Goal: Information Seeking & Learning: Learn about a topic

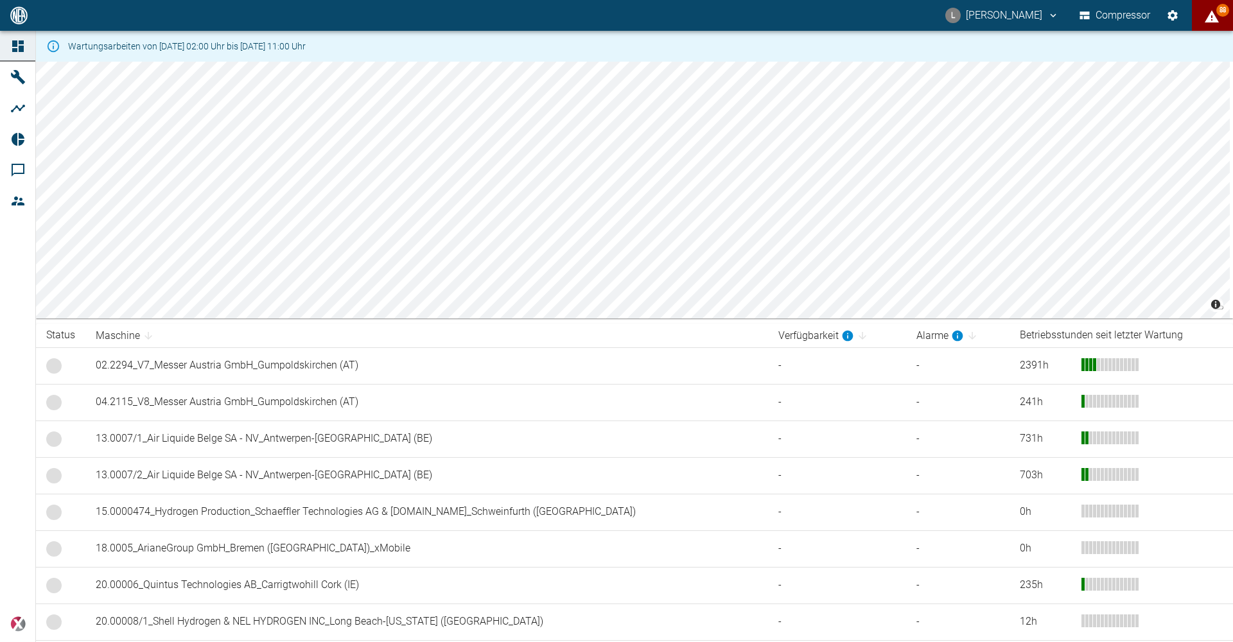
click at [1224, 1] on button "88" at bounding box center [1212, 15] width 41 height 31
click at [549, 6] on div "L Luca Corigliano Compressor 86" at bounding box center [616, 15] width 1233 height 31
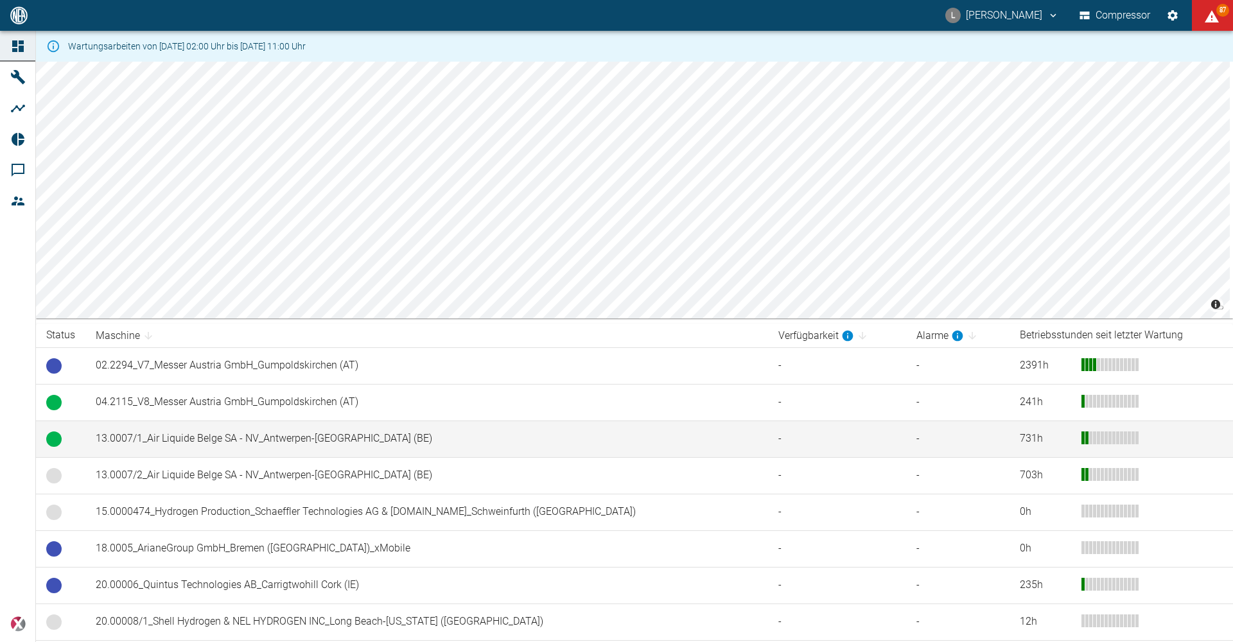
click at [261, 435] on td "13.0007/1_Air Liquide Belge SA - NV_Antwerpen-Lillo (BE)" at bounding box center [426, 439] width 682 height 37
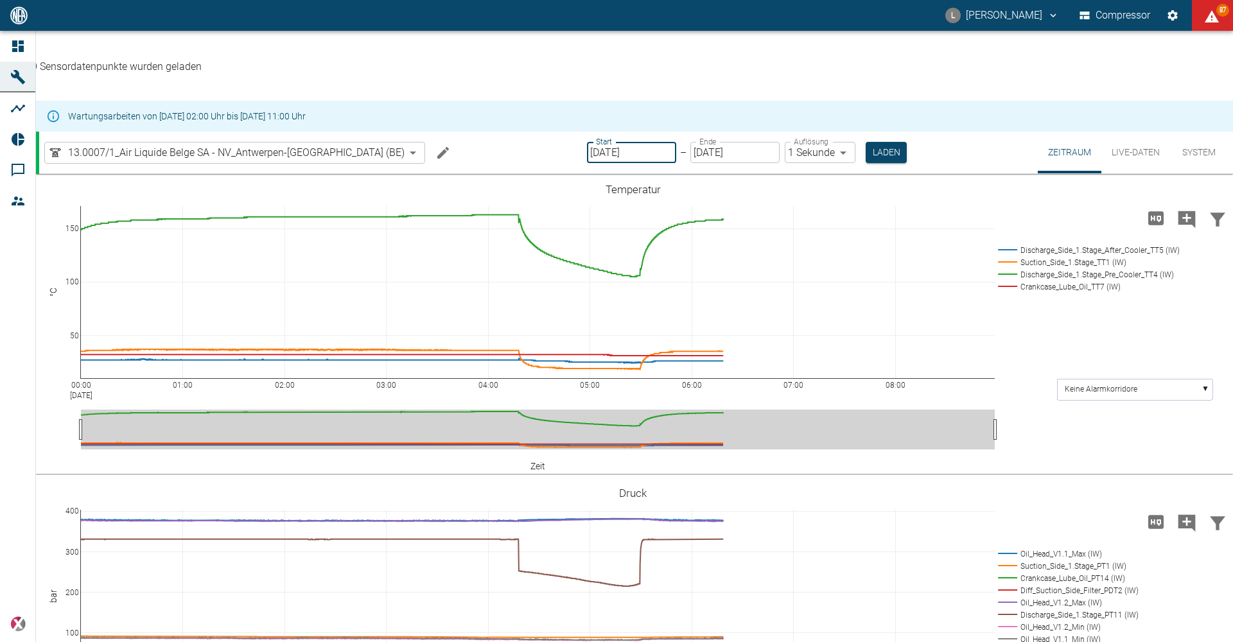
click at [603, 142] on input "[DATE]" at bounding box center [631, 152] width 89 height 21
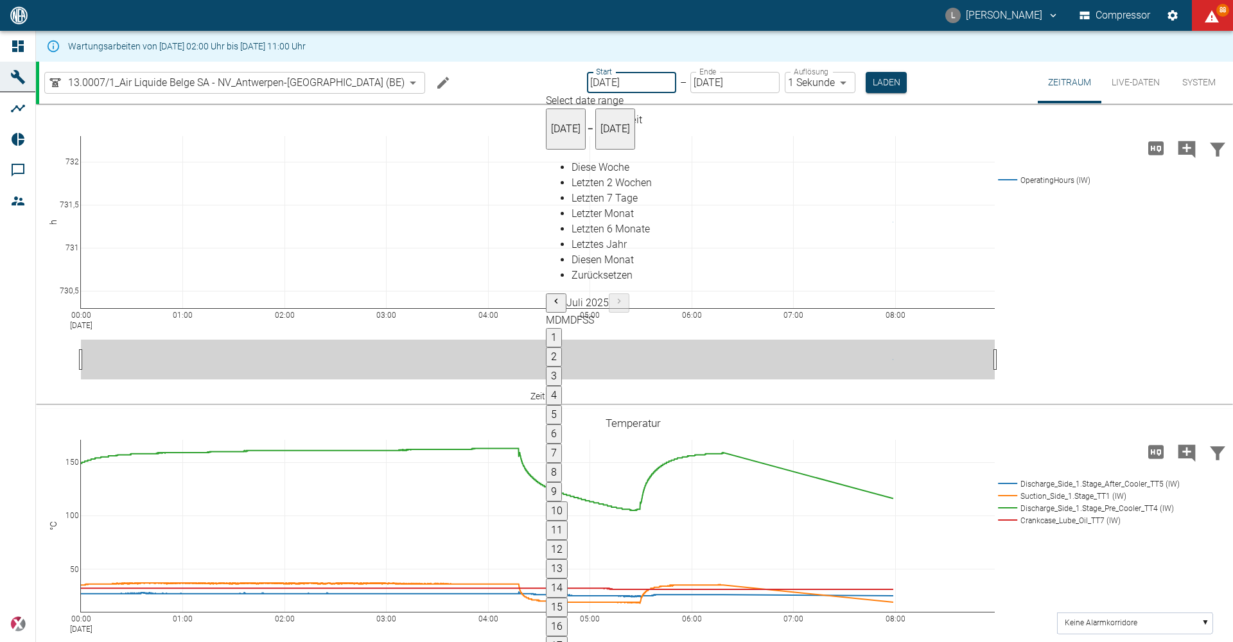
type input "09.08.2025"
type input "2min"
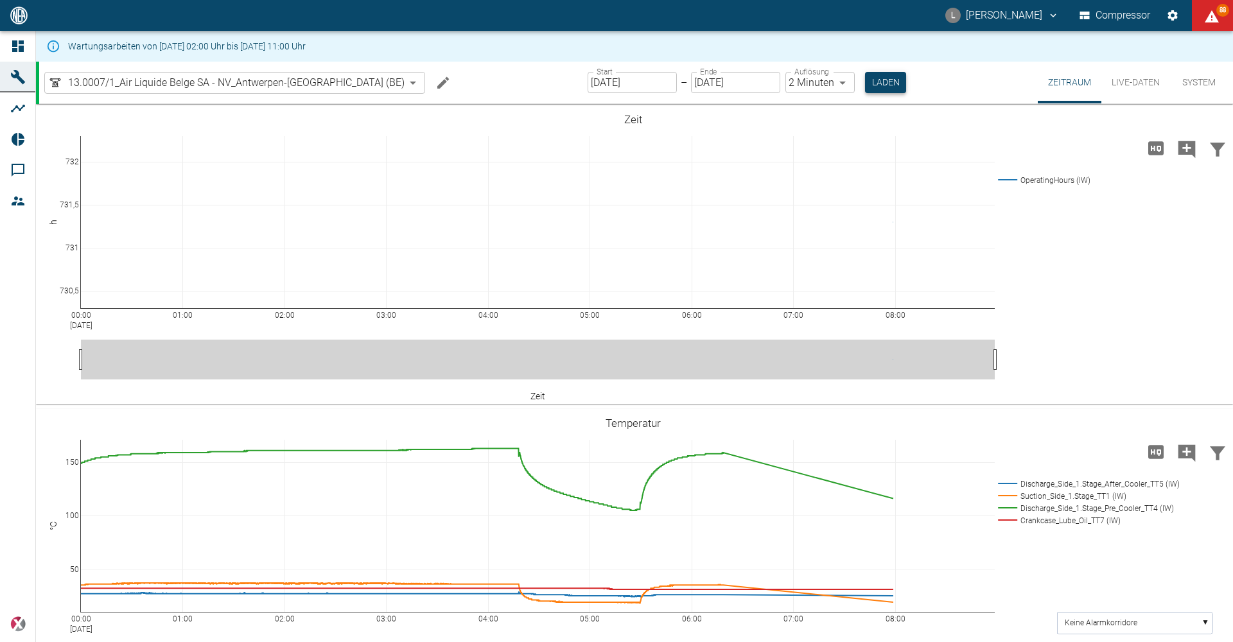
click at [865, 78] on button "Laden" at bounding box center [885, 82] width 41 height 21
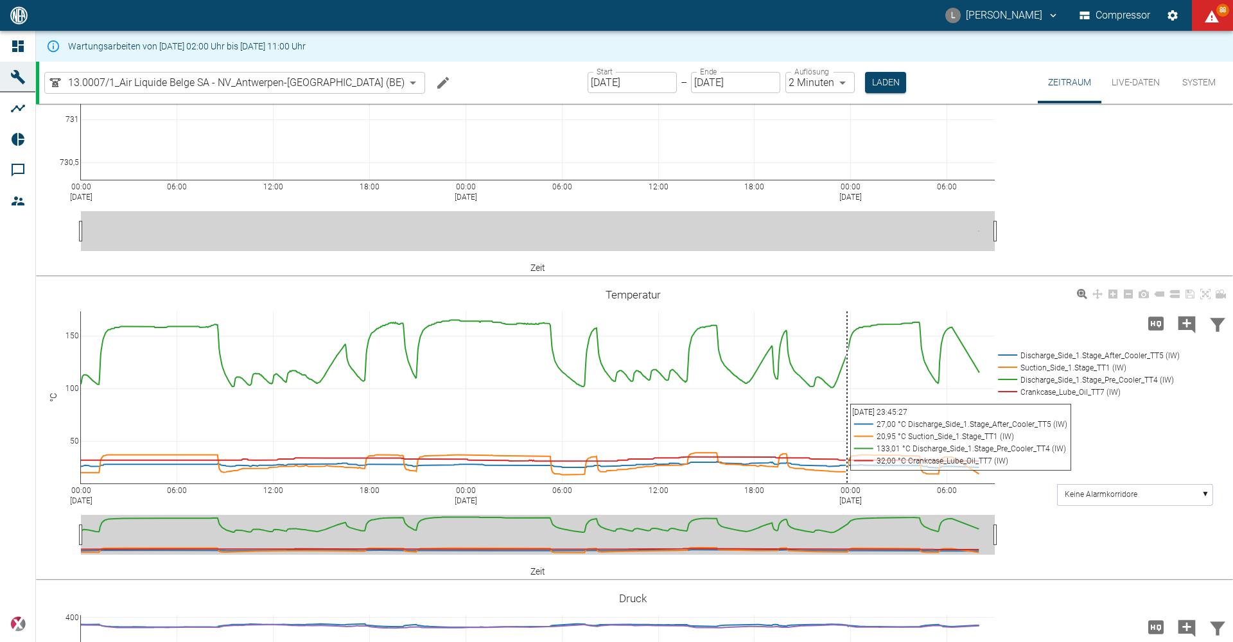
scroll to position [385, 0]
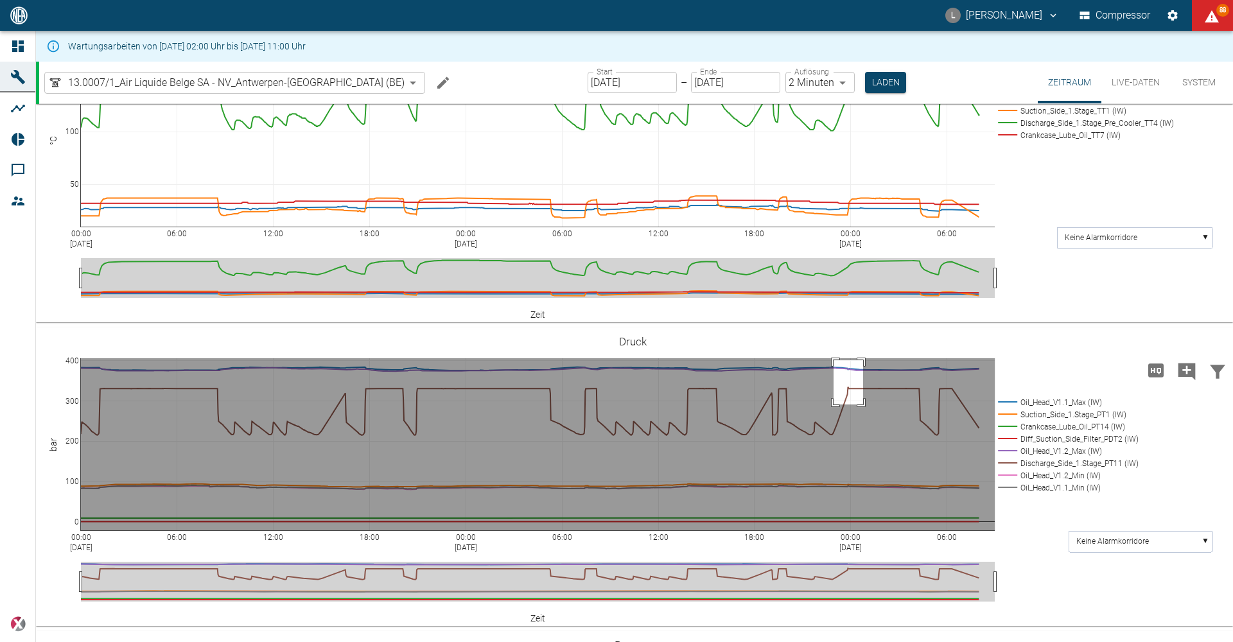
drag, startPoint x: 833, startPoint y: 360, endPoint x: 863, endPoint y: 404, distance: 53.2
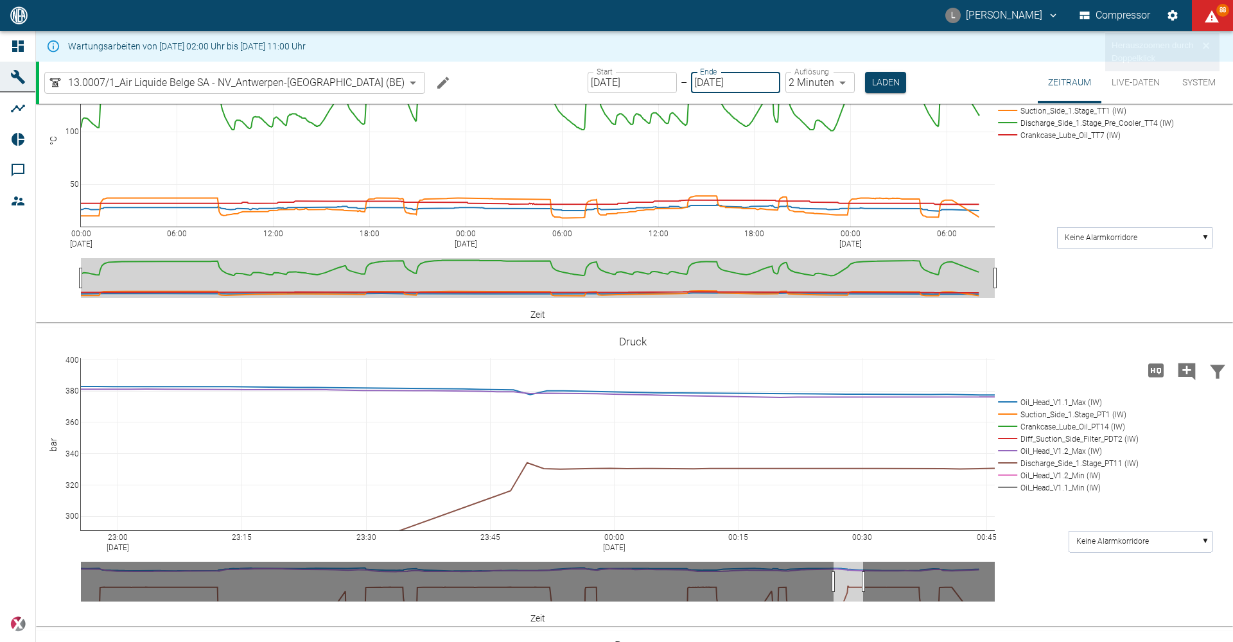
click at [696, 78] on input "[DATE]" at bounding box center [735, 82] width 89 height 21
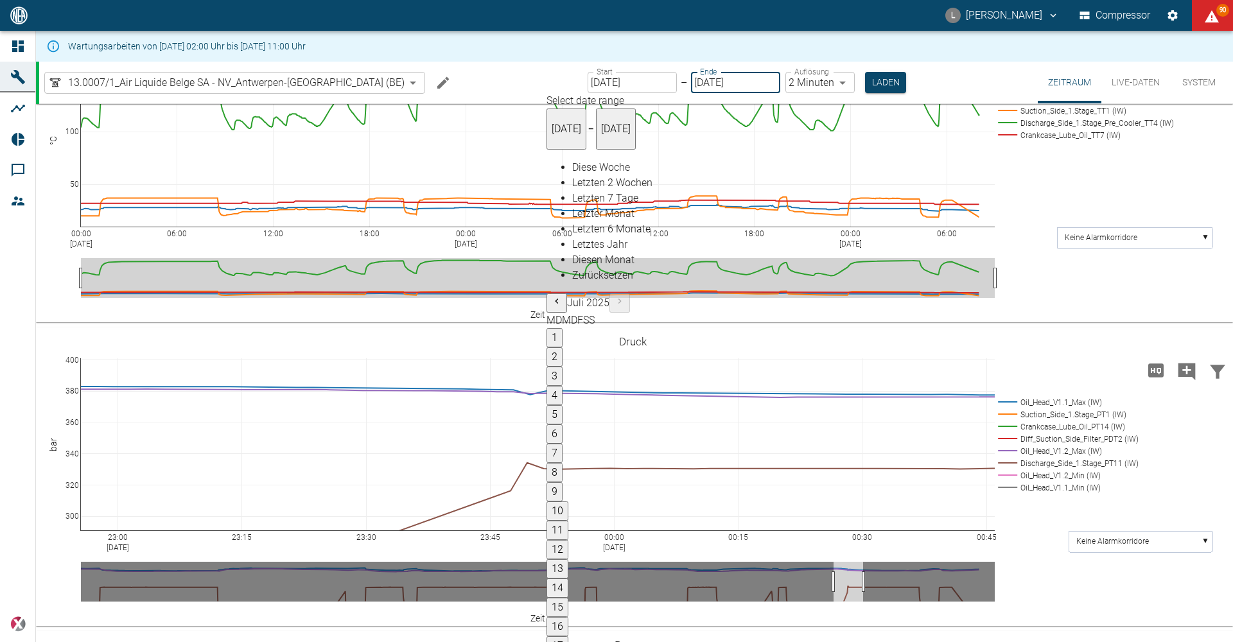
type input "10.08.2025"
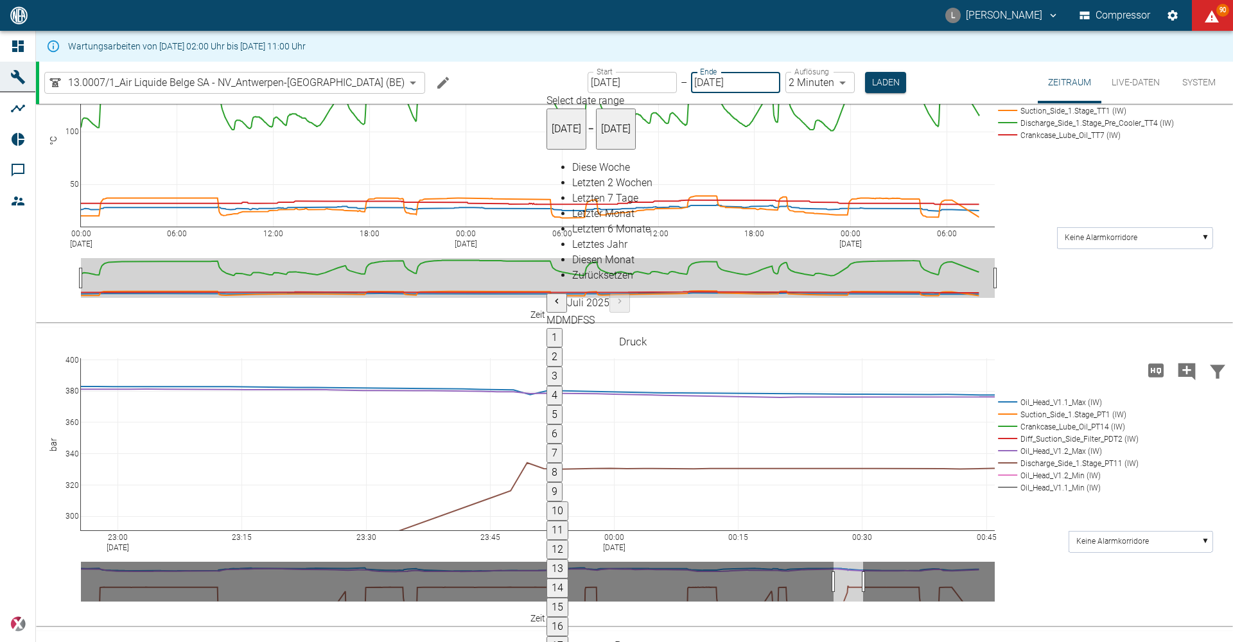
type input "1sec"
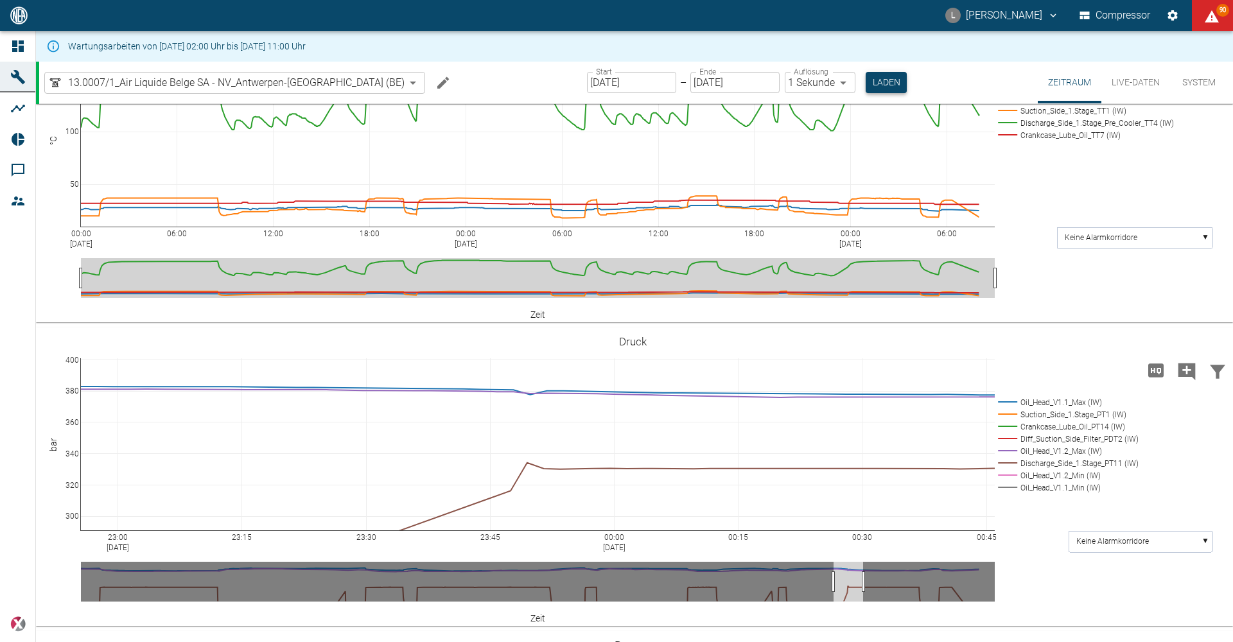
click at [865, 82] on button "Laden" at bounding box center [885, 82] width 41 height 21
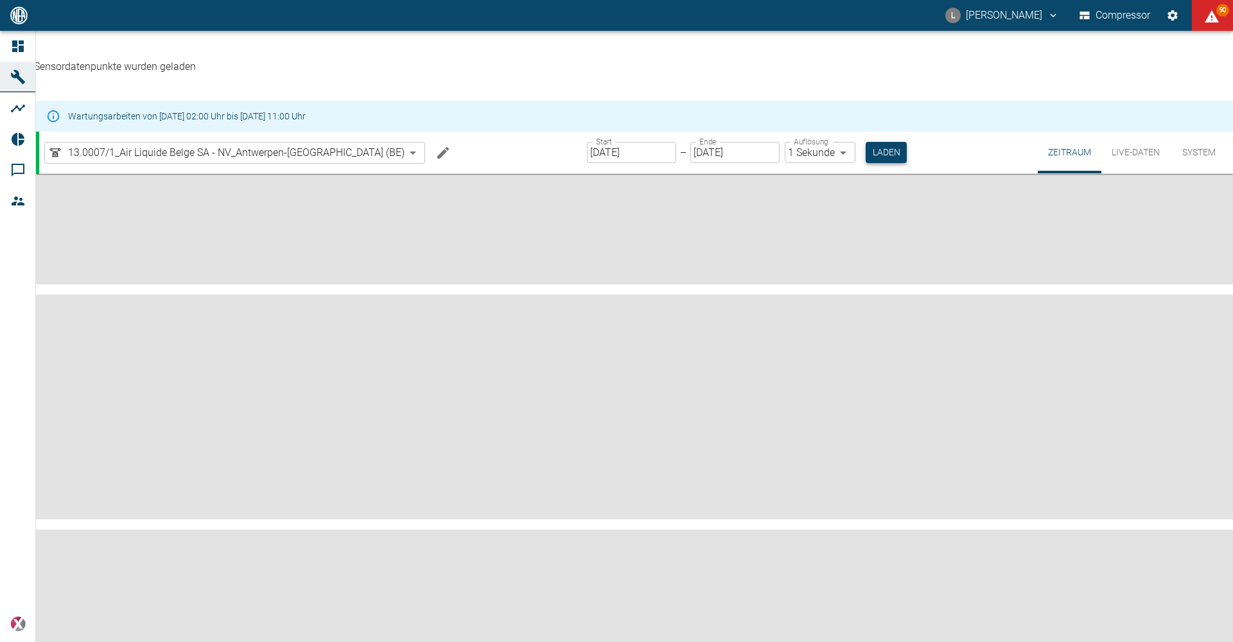
scroll to position [385, 0]
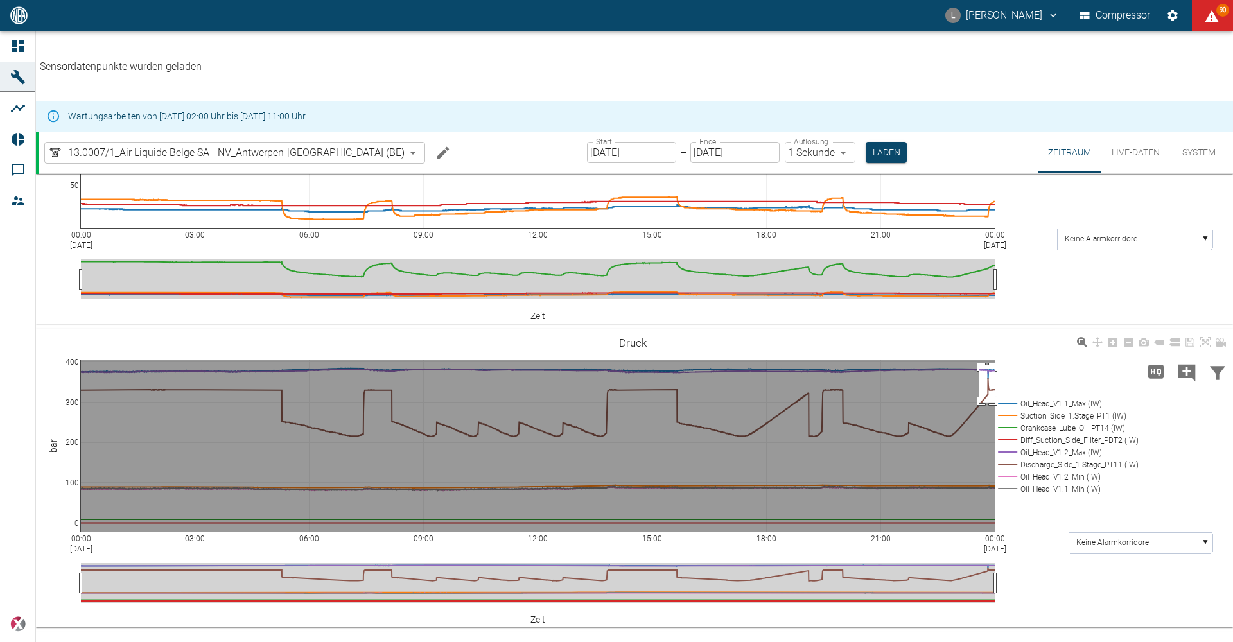
drag, startPoint x: 979, startPoint y: 364, endPoint x: 995, endPoint y: 405, distance: 43.9
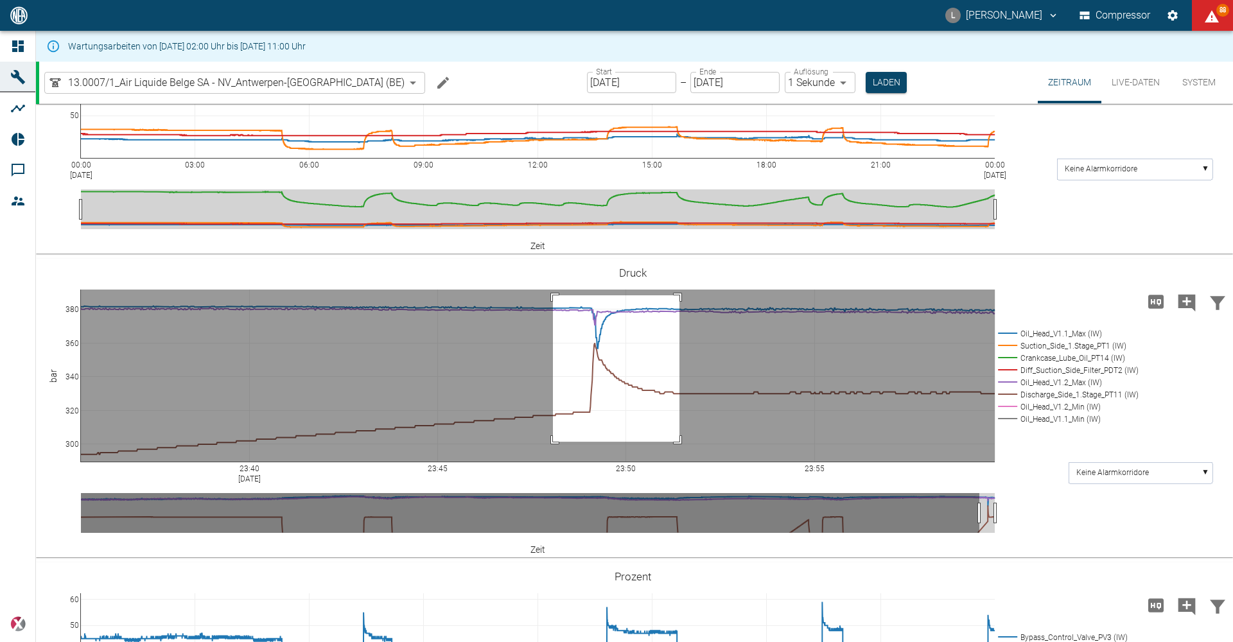
drag, startPoint x: 553, startPoint y: 364, endPoint x: 679, endPoint y: 510, distance: 193.5
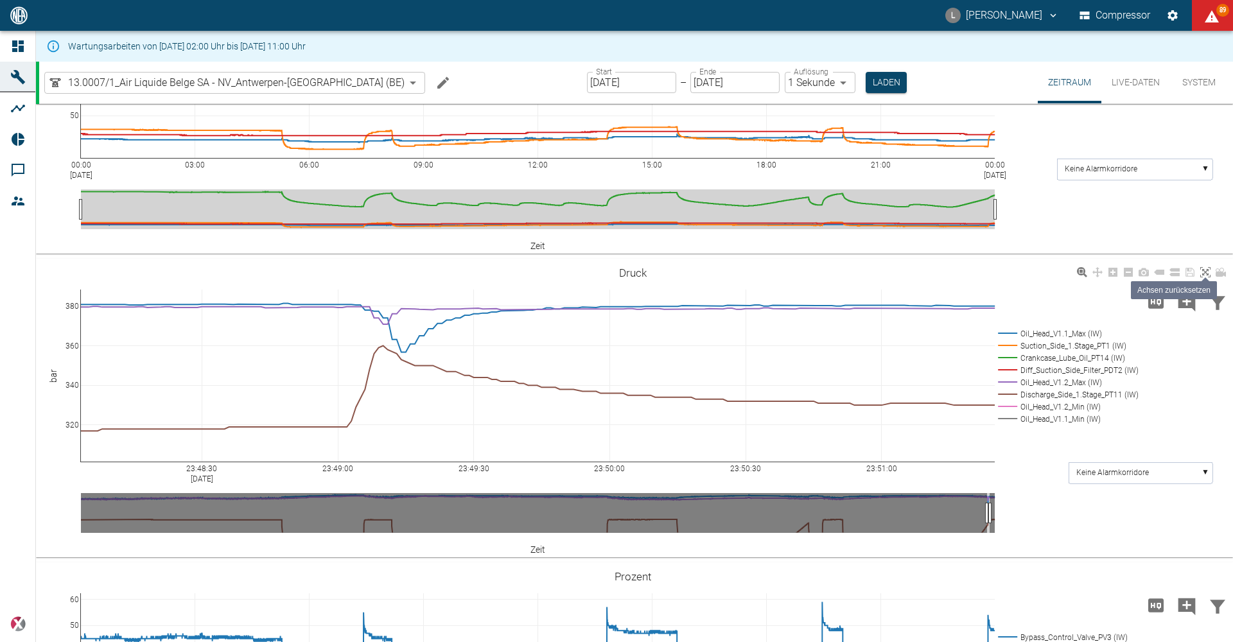
click at [1210, 277] on icon at bounding box center [1205, 272] width 10 height 10
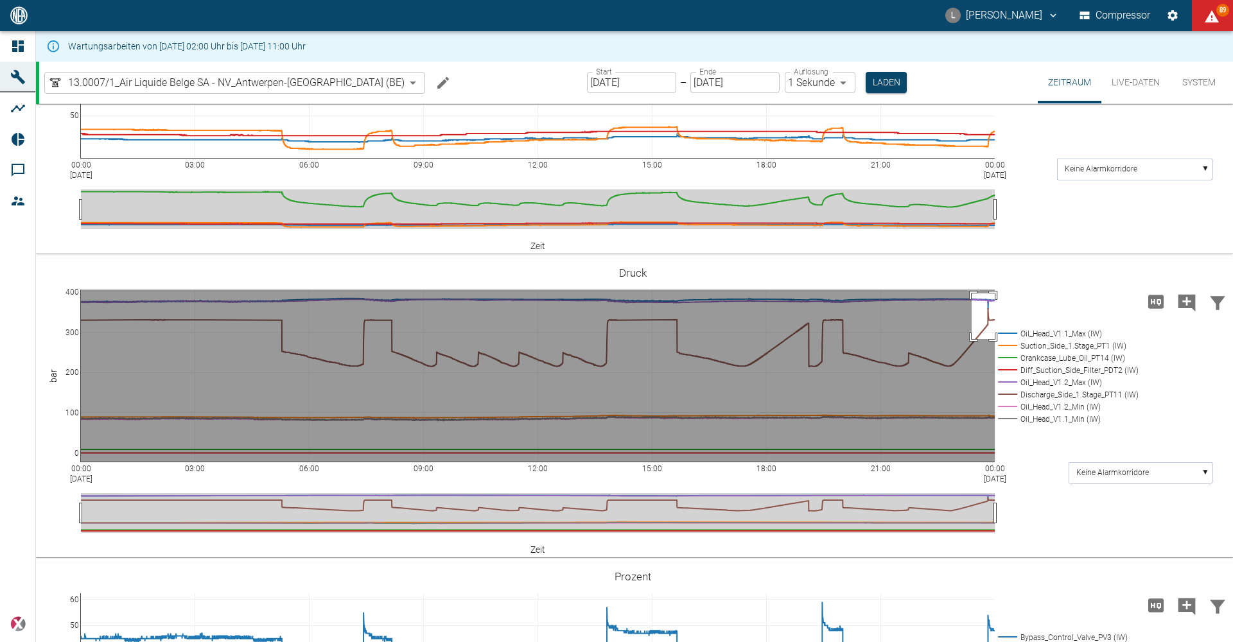
drag, startPoint x: 971, startPoint y: 362, endPoint x: 1000, endPoint y: 408, distance: 54.0
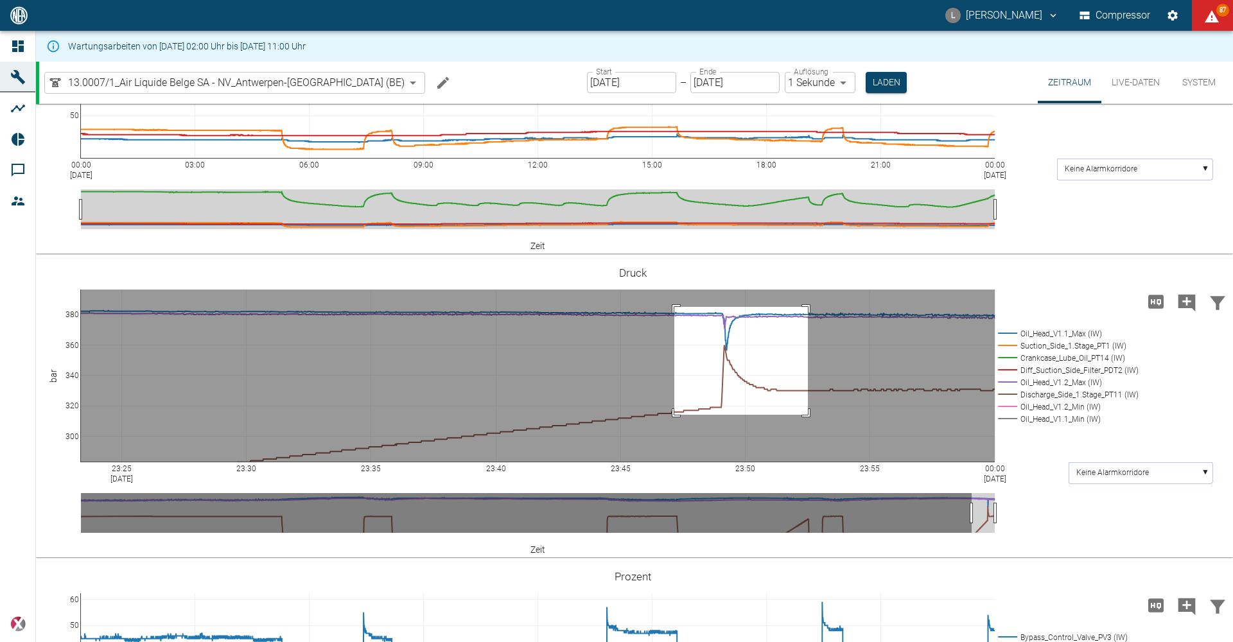
drag, startPoint x: 674, startPoint y: 376, endPoint x: 808, endPoint y: 483, distance: 171.7
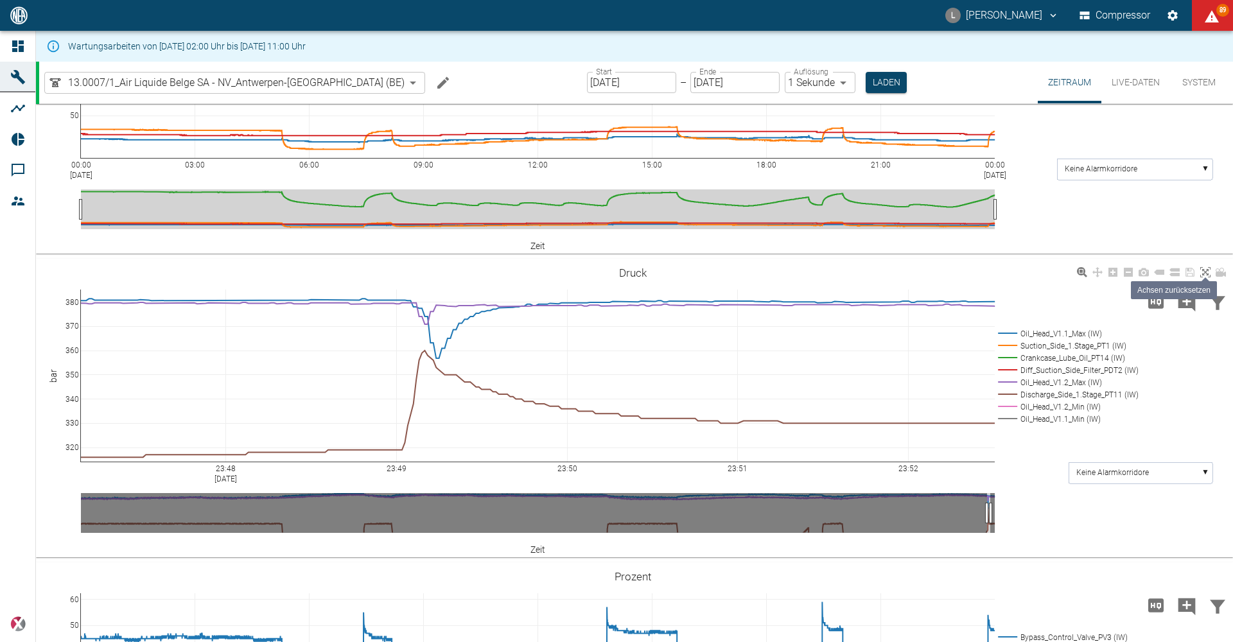
click at [1206, 277] on icon at bounding box center [1205, 272] width 10 height 10
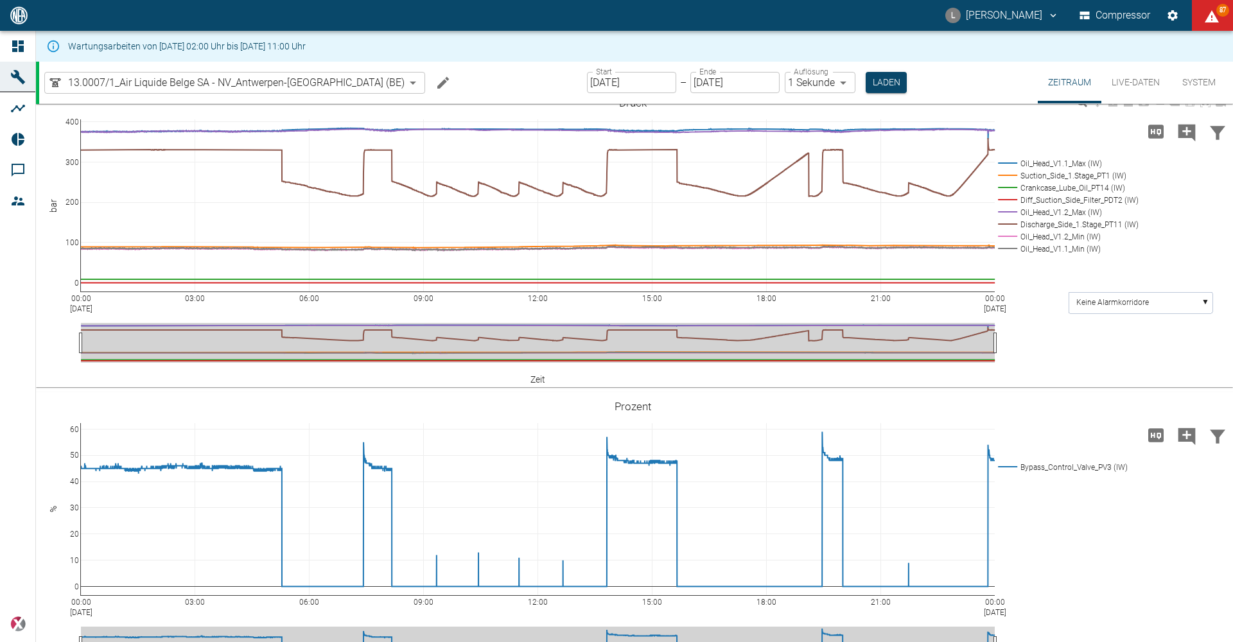
scroll to position [293, 0]
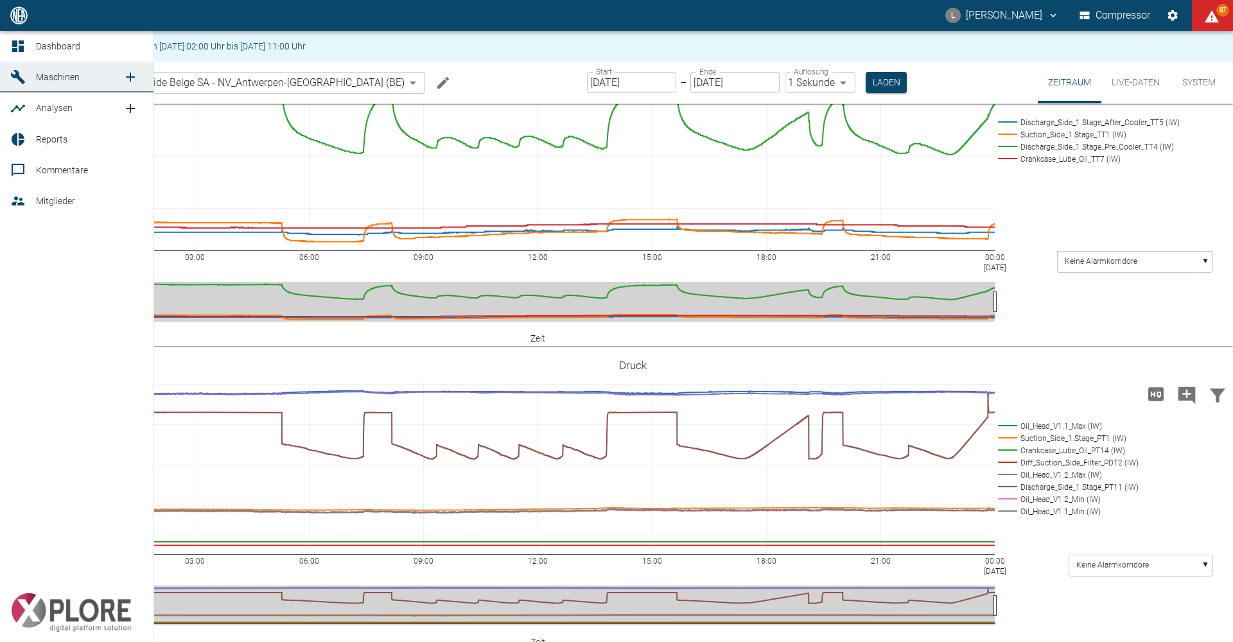
click at [21, 44] on icon at bounding box center [18, 46] width 12 height 12
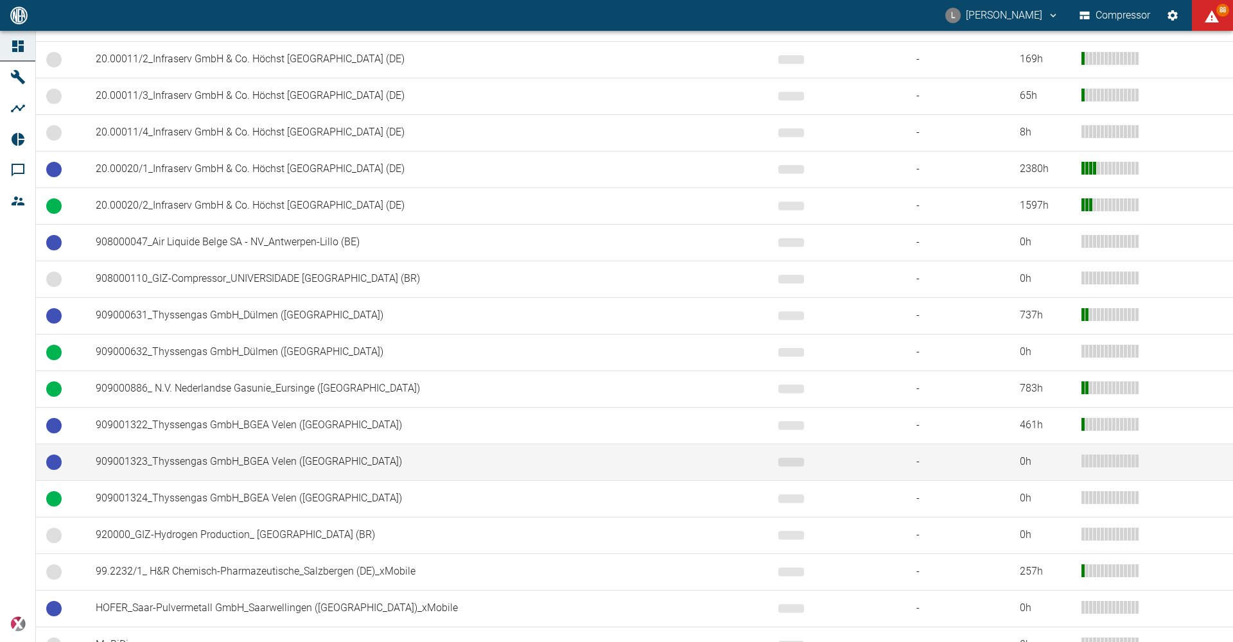
scroll to position [639, 0]
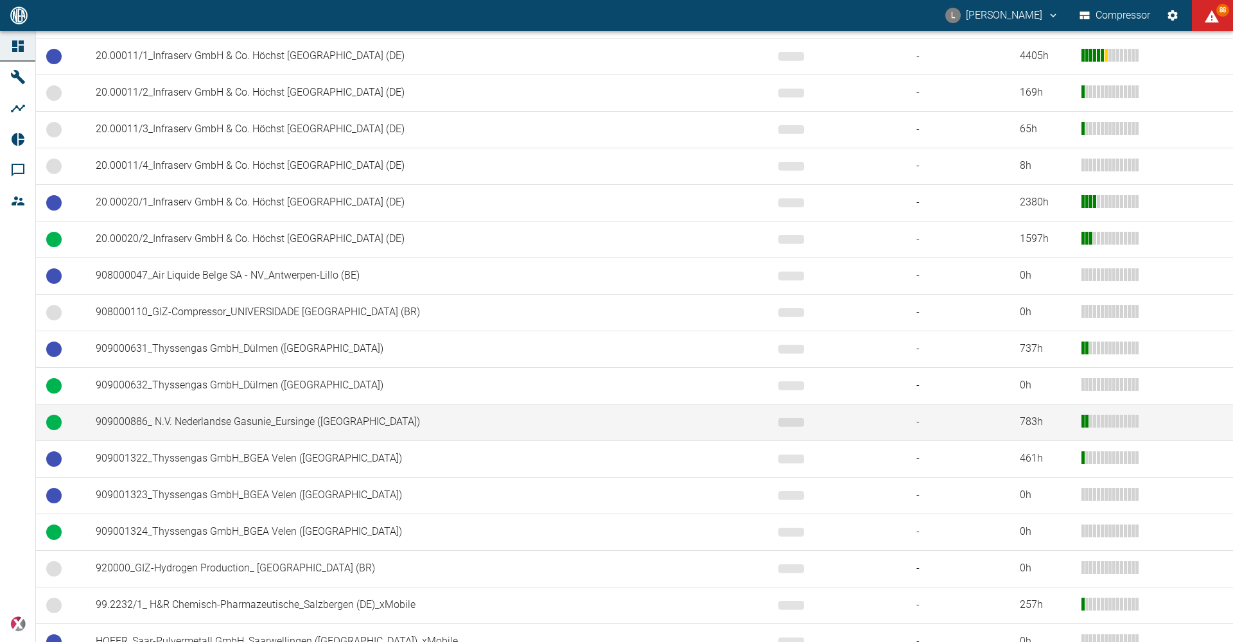
click at [173, 424] on td "909000886_ N.V. Nederlandse Gasunie_Eursinge ([GEOGRAPHIC_DATA])" at bounding box center [426, 422] width 682 height 37
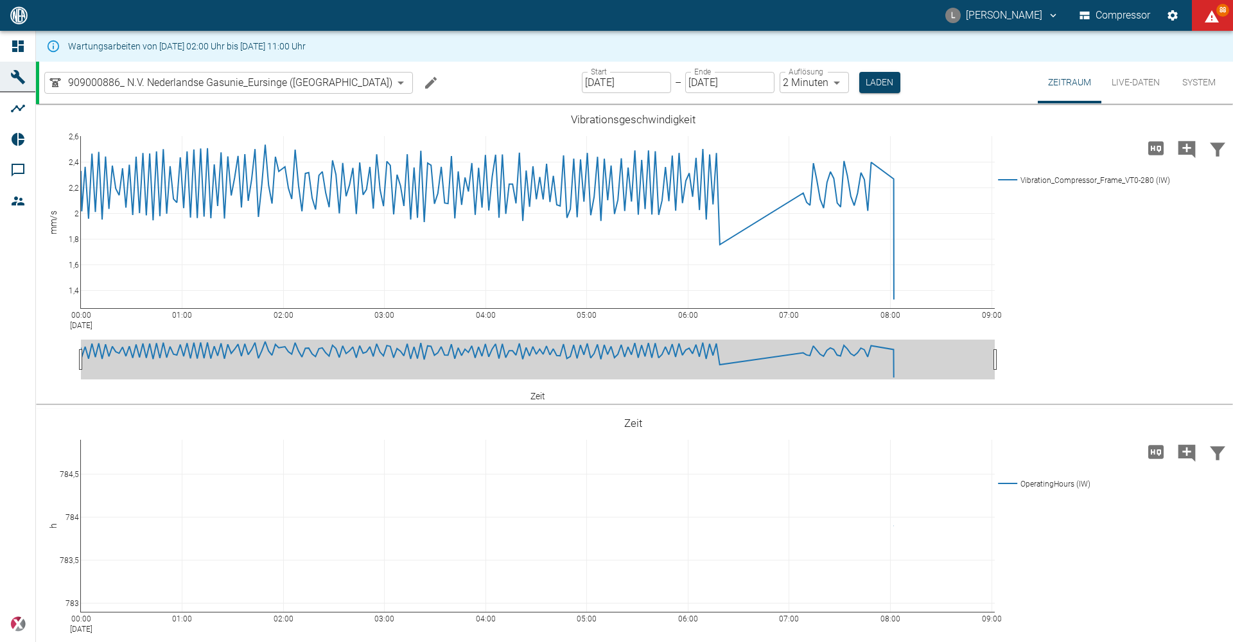
click at [802, 84] on body "L Luca Corigliano Compressor 88 Dashboard Maschinen Analysen Reports Kommentare…" at bounding box center [616, 321] width 1233 height 642
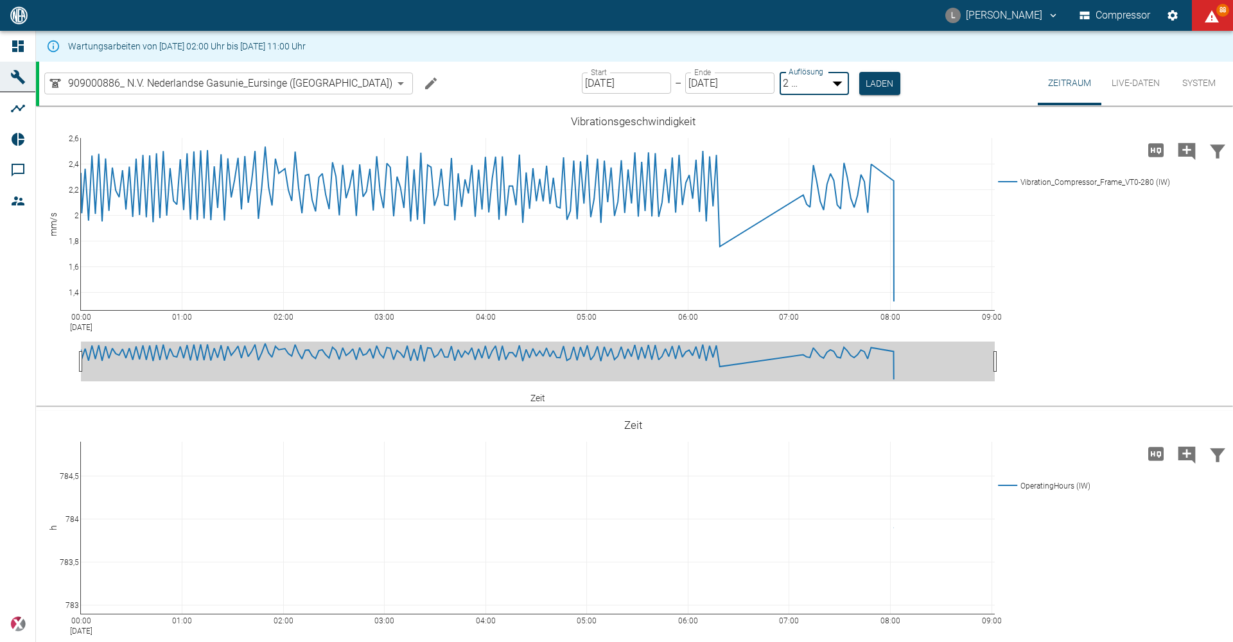
type input "1sec"
click at [860, 91] on button "Laden" at bounding box center [880, 82] width 41 height 21
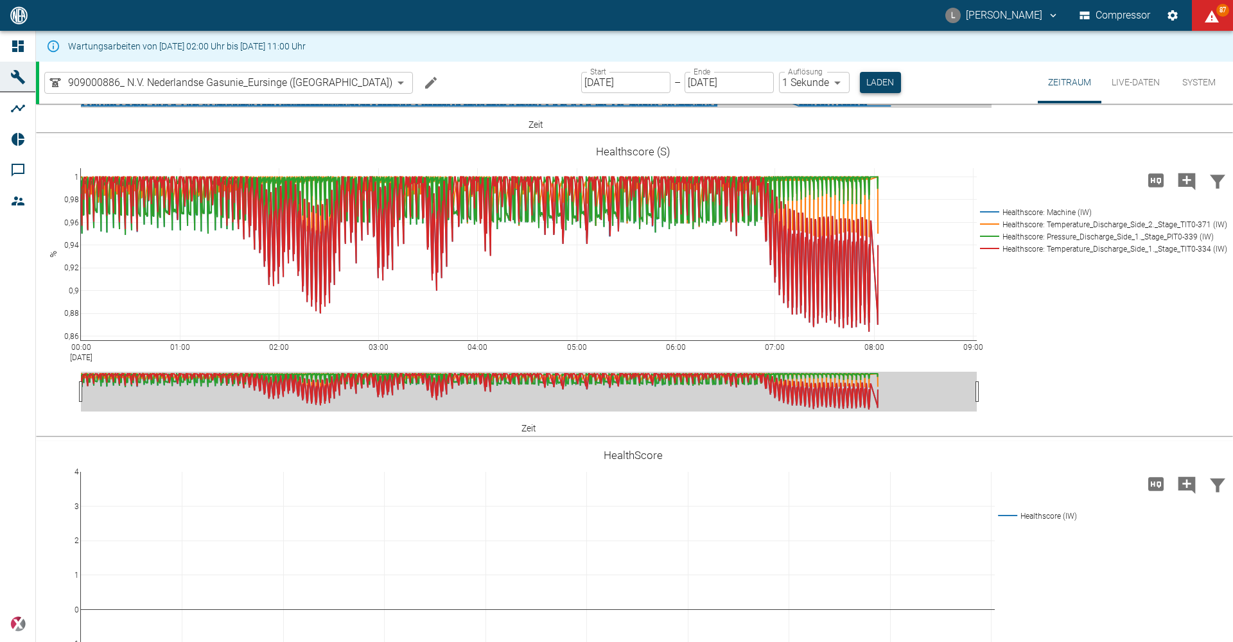
scroll to position [1990, 0]
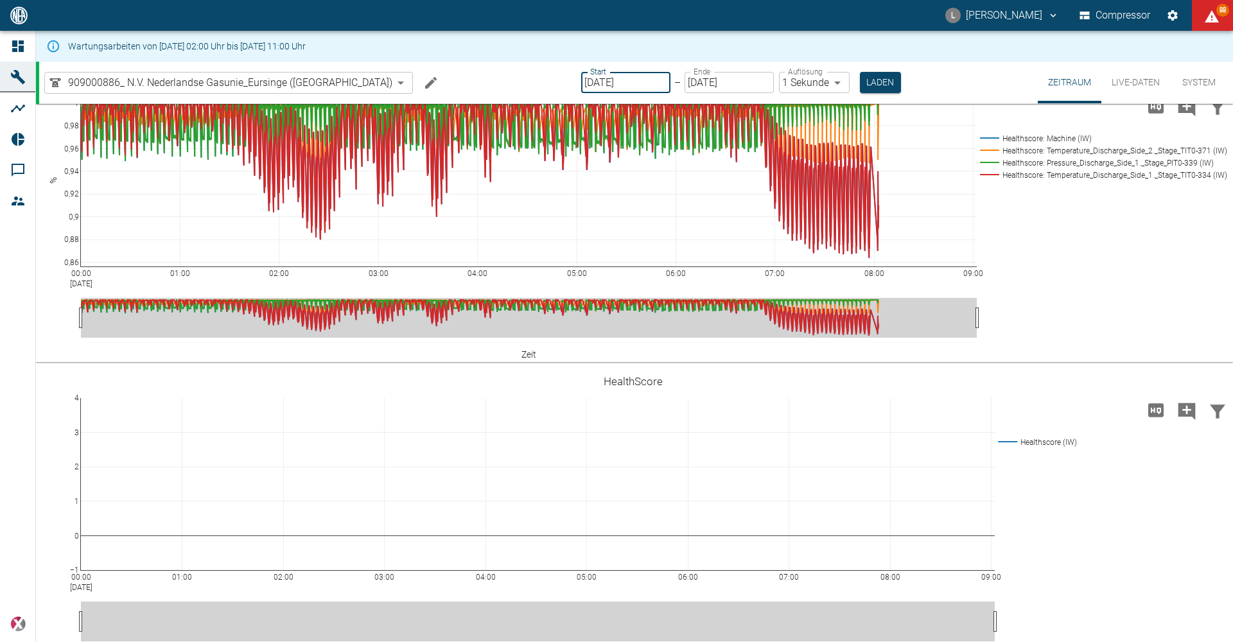
click at [604, 86] on input "[DATE]" at bounding box center [625, 82] width 89 height 21
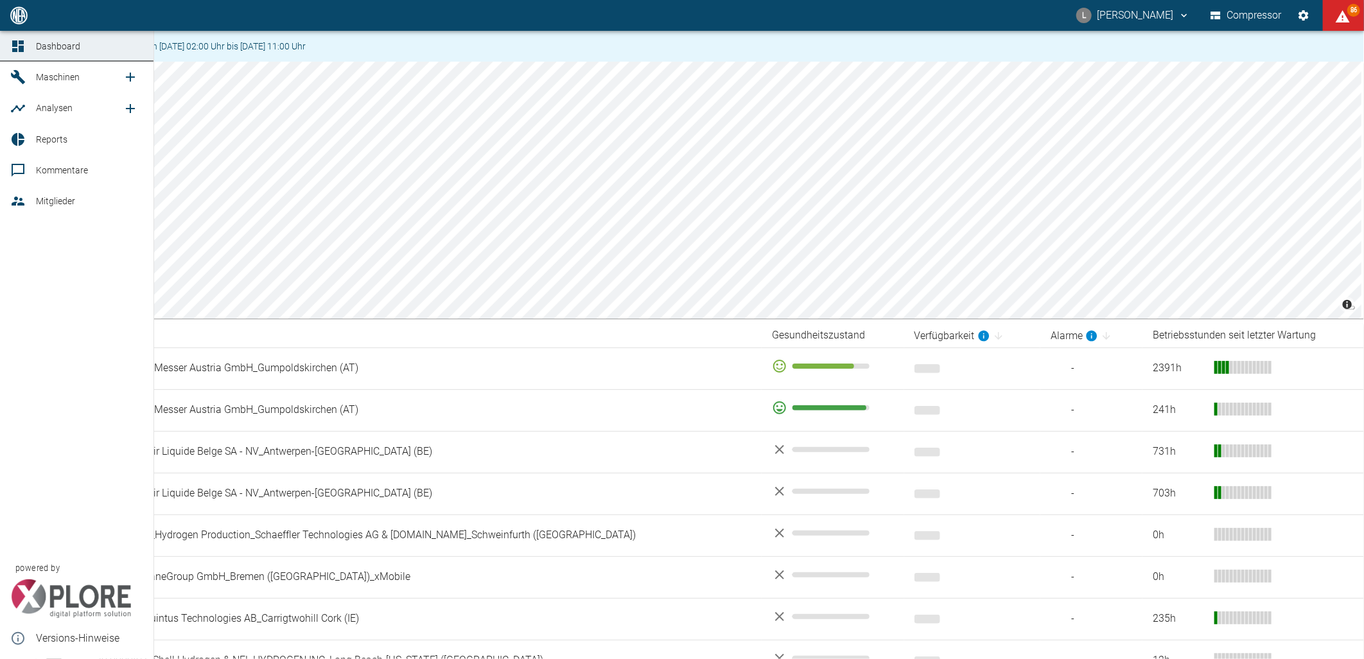
click at [131, 109] on icon "new /analyses/list/0" at bounding box center [130, 108] width 15 height 15
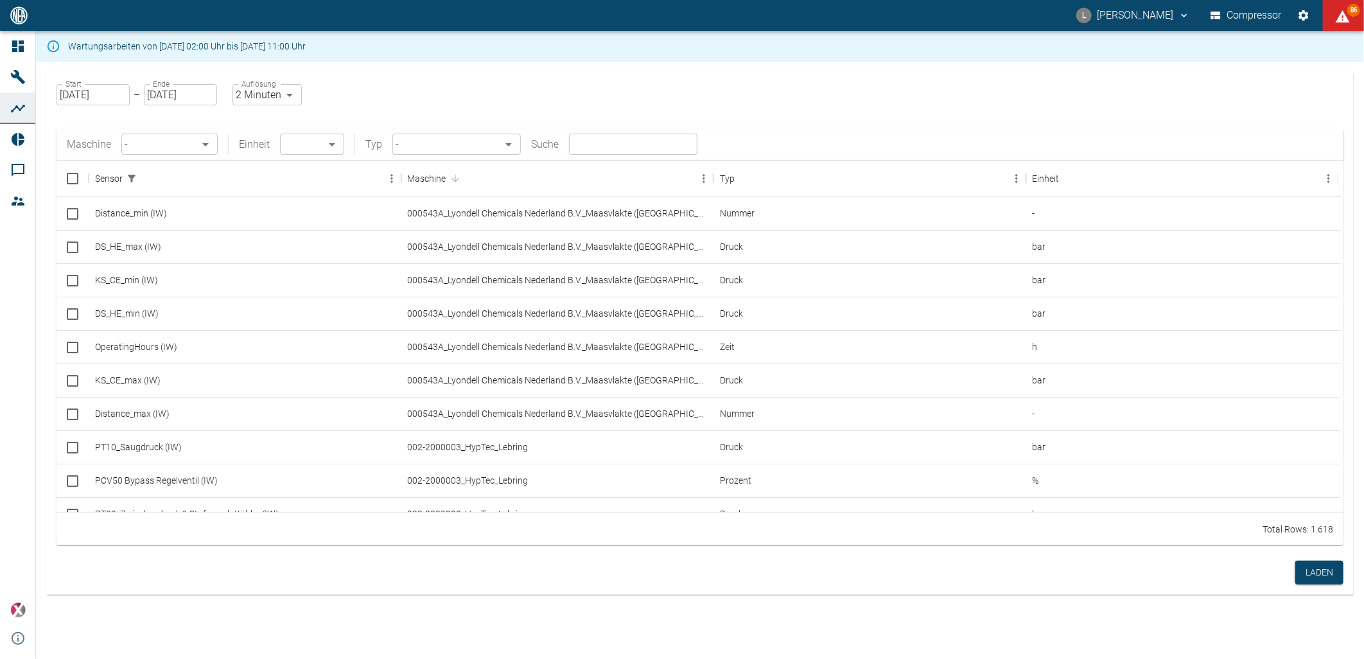
click at [181, 148] on body "L Luca Corigliano Compressor 86 Dashboard Maschinen Analysen Reports Kommentare…" at bounding box center [682, 329] width 1364 height 659
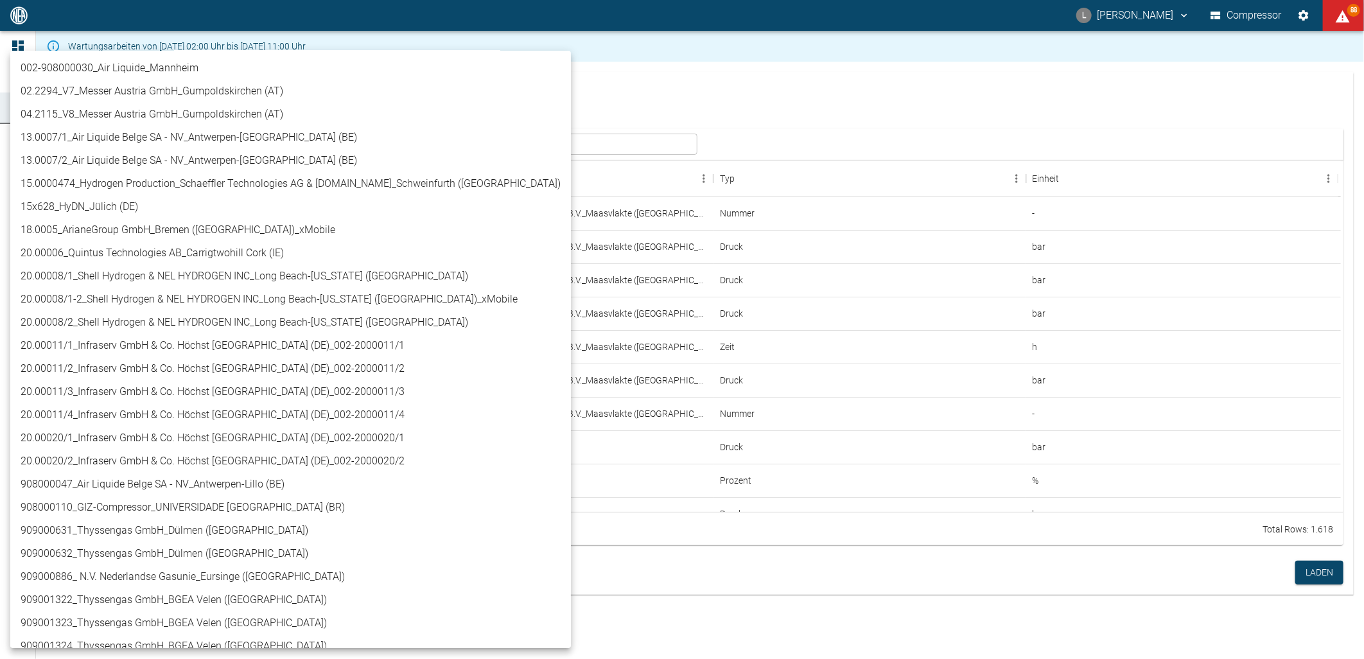
scroll to position [143, 0]
click at [260, 571] on li "909000886_ N.V. Nederlandse Gasunie_Eursinge ([GEOGRAPHIC_DATA])" at bounding box center [290, 571] width 560 height 23
type input "9dc86e29-8c64-47c4-93ee-7b83c896b7ee"
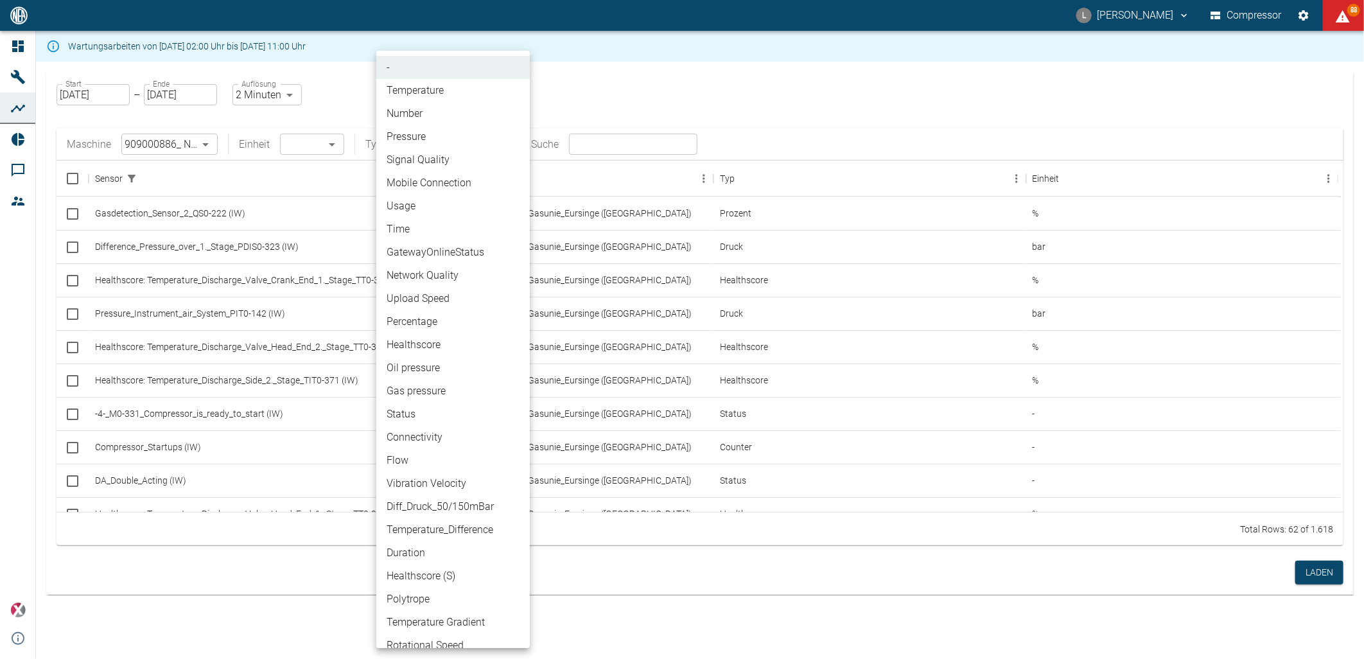
click at [508, 151] on body "L Luca Corigliano Compressor 88 Dashboard Maschinen Analysen Reports Kommentare…" at bounding box center [682, 329] width 1364 height 659
click at [439, 459] on li "Flow" at bounding box center [452, 460] width 153 height 23
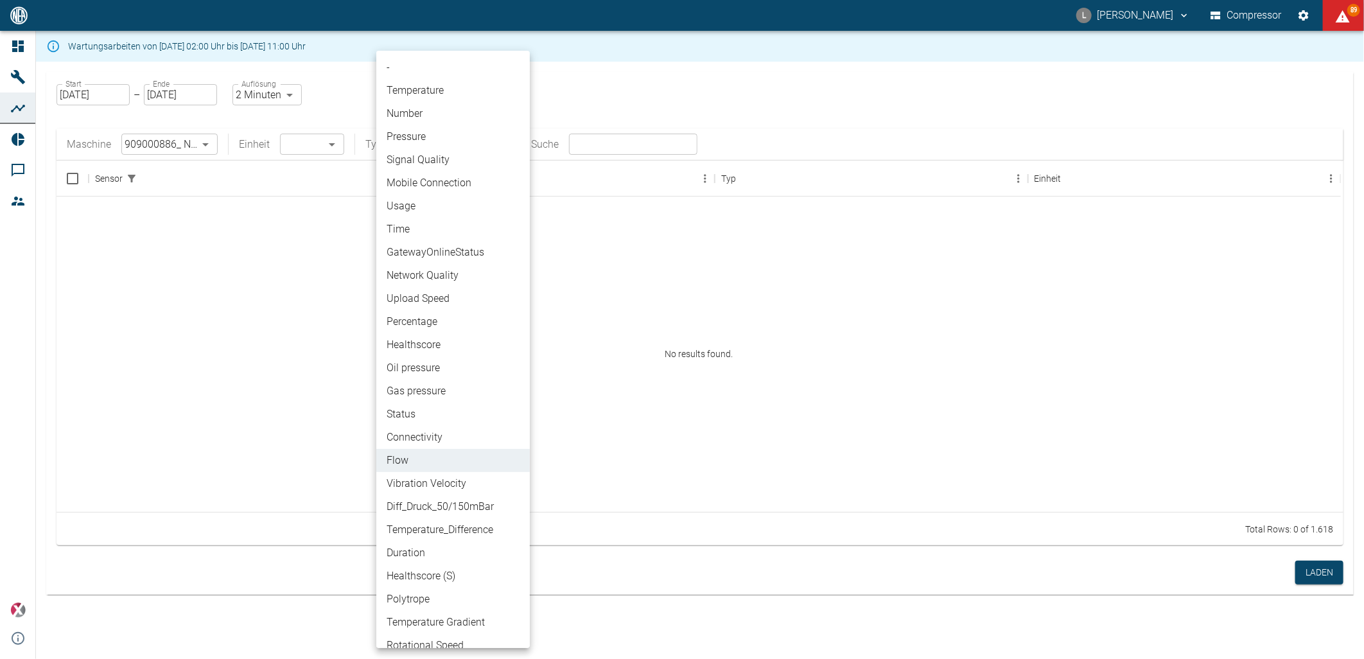
click at [510, 148] on body "L Luca Corigliano Compressor 89 Dashboard Maschinen Analysen Reports Kommentare…" at bounding box center [682, 329] width 1364 height 659
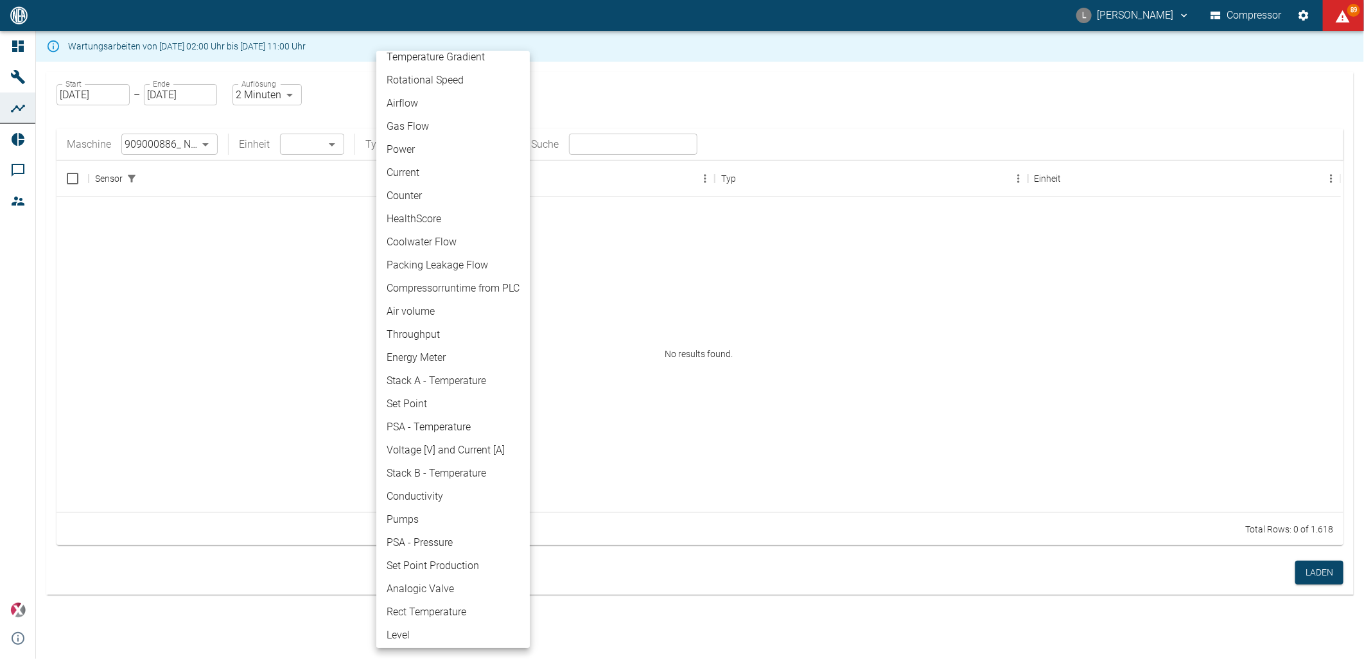
scroll to position [493, 0]
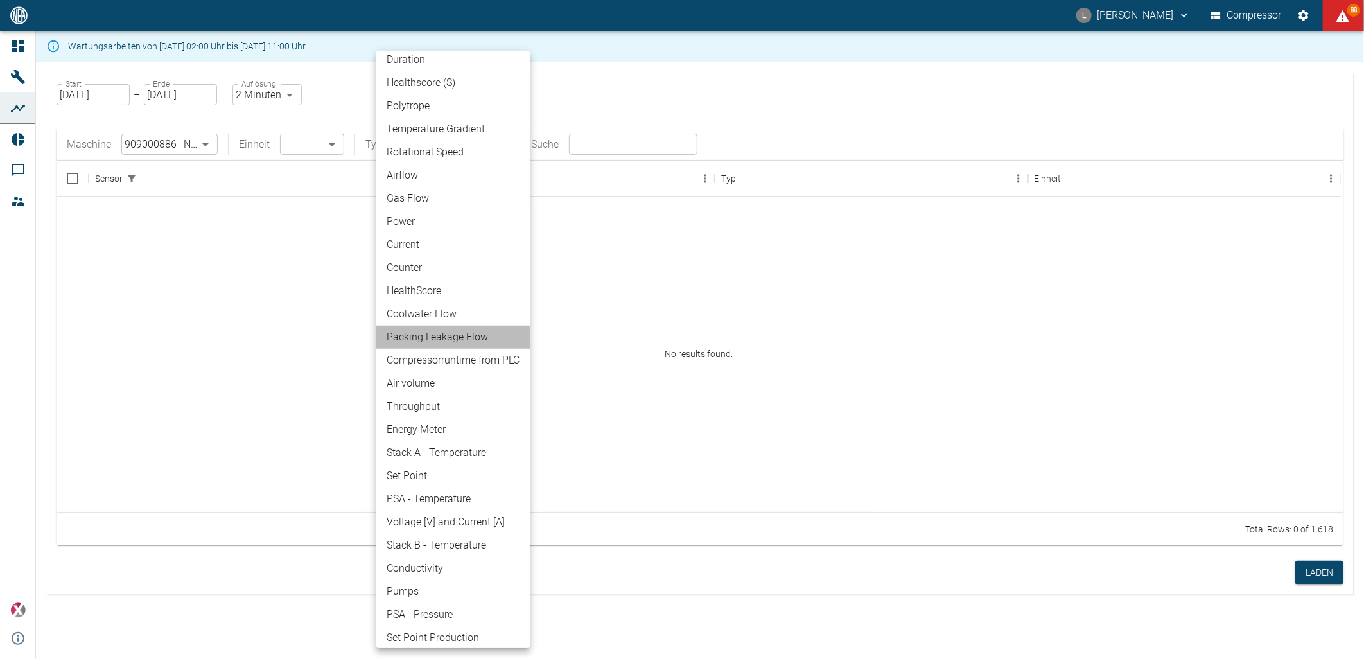
click at [463, 337] on li "Packing Leakage Flow" at bounding box center [452, 337] width 153 height 23
type input "Packing Leakage Flow"
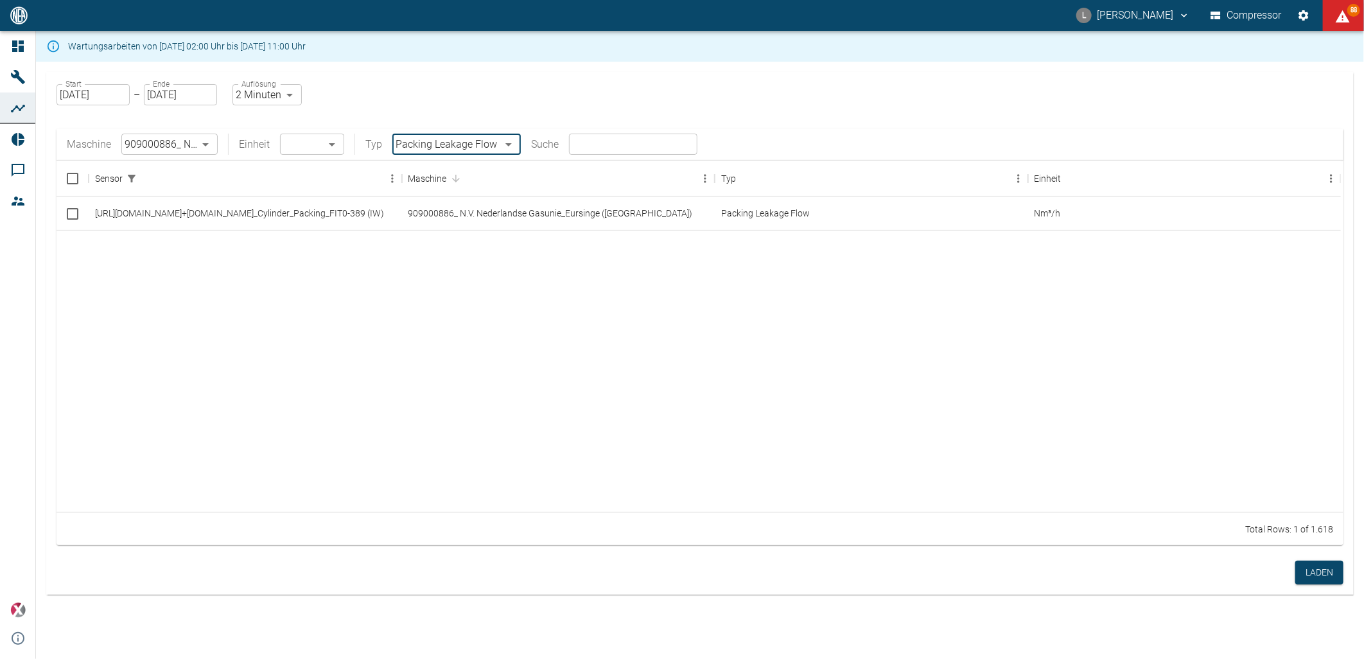
click at [284, 242] on div at bounding box center [698, 371] width 1284 height 282
click at [281, 214] on div "[URL][DOMAIN_NAME]+[DOMAIN_NAME]_Cylinder_Packing_FIT0-389 (IW)" at bounding box center [245, 212] width 313 height 33
checkbox input "true"
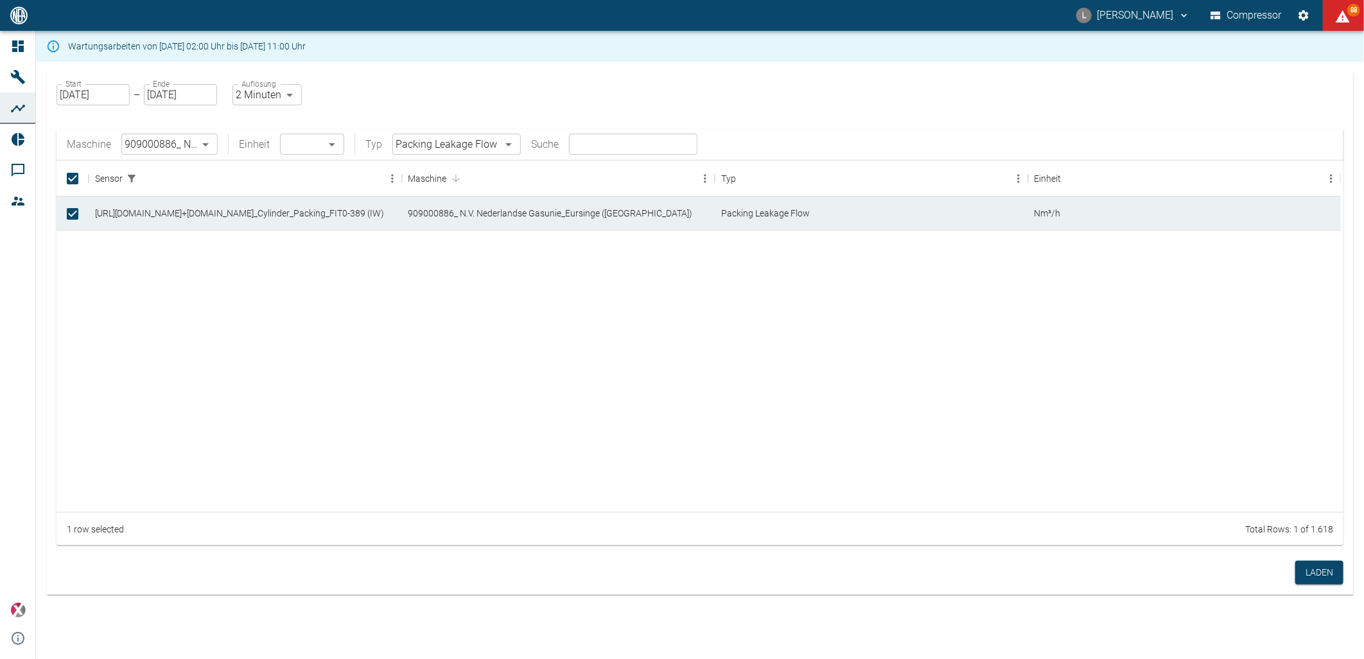
click at [202, 94] on input "[DATE]" at bounding box center [180, 94] width 73 height 21
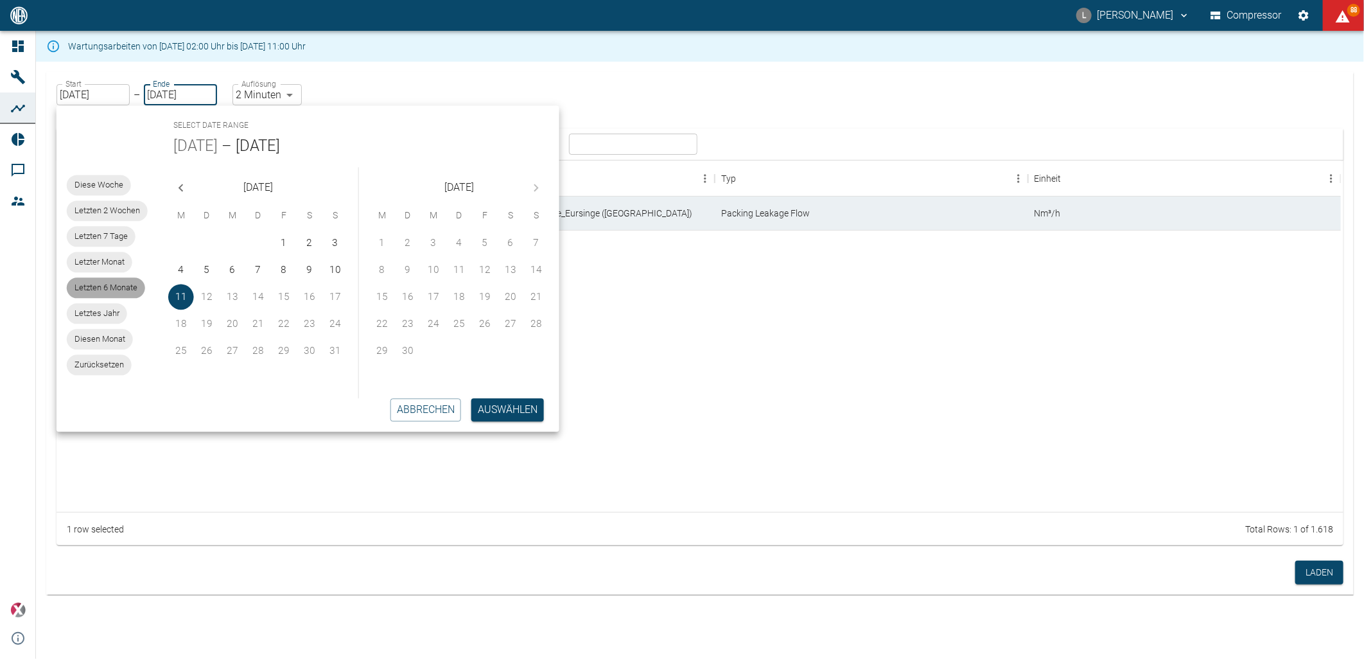
click at [117, 284] on span "Letzten 6 Monate" at bounding box center [106, 288] width 78 height 13
type input "01.02.2025"
type input "10min"
click at [501, 406] on button "Auswählen" at bounding box center [507, 409] width 73 height 23
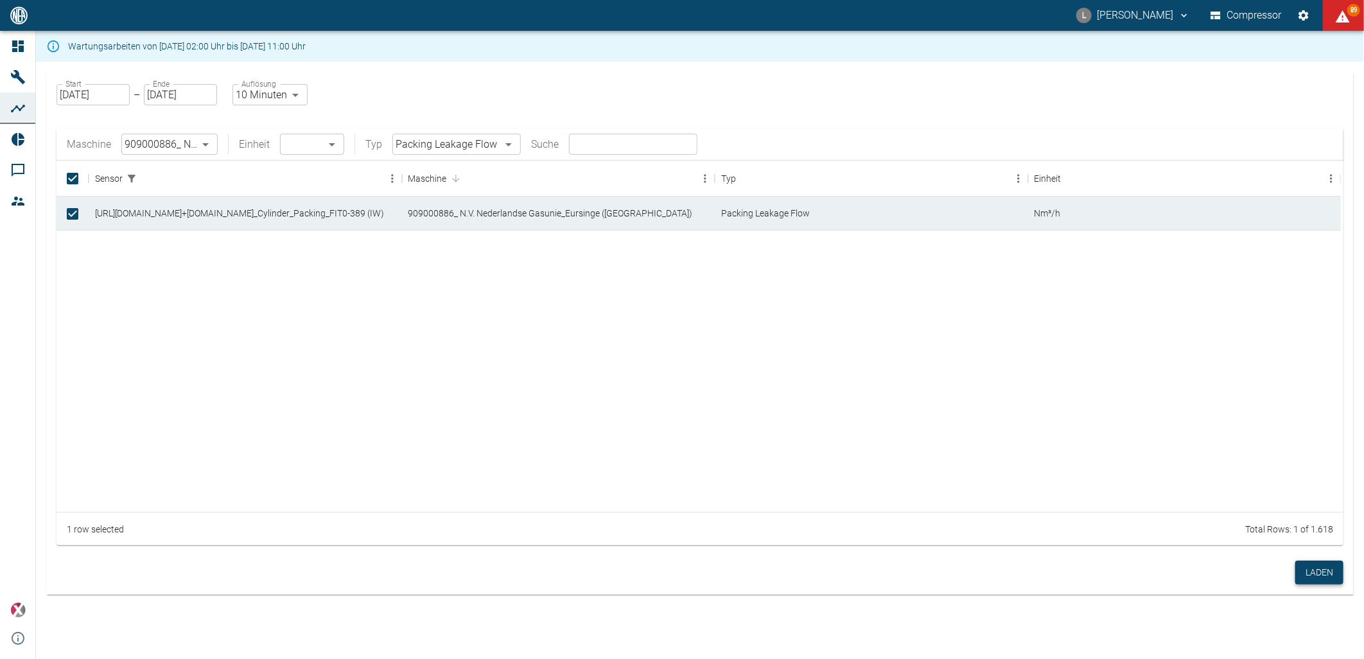
click at [1321, 576] on button "Laden" at bounding box center [1319, 572] width 48 height 24
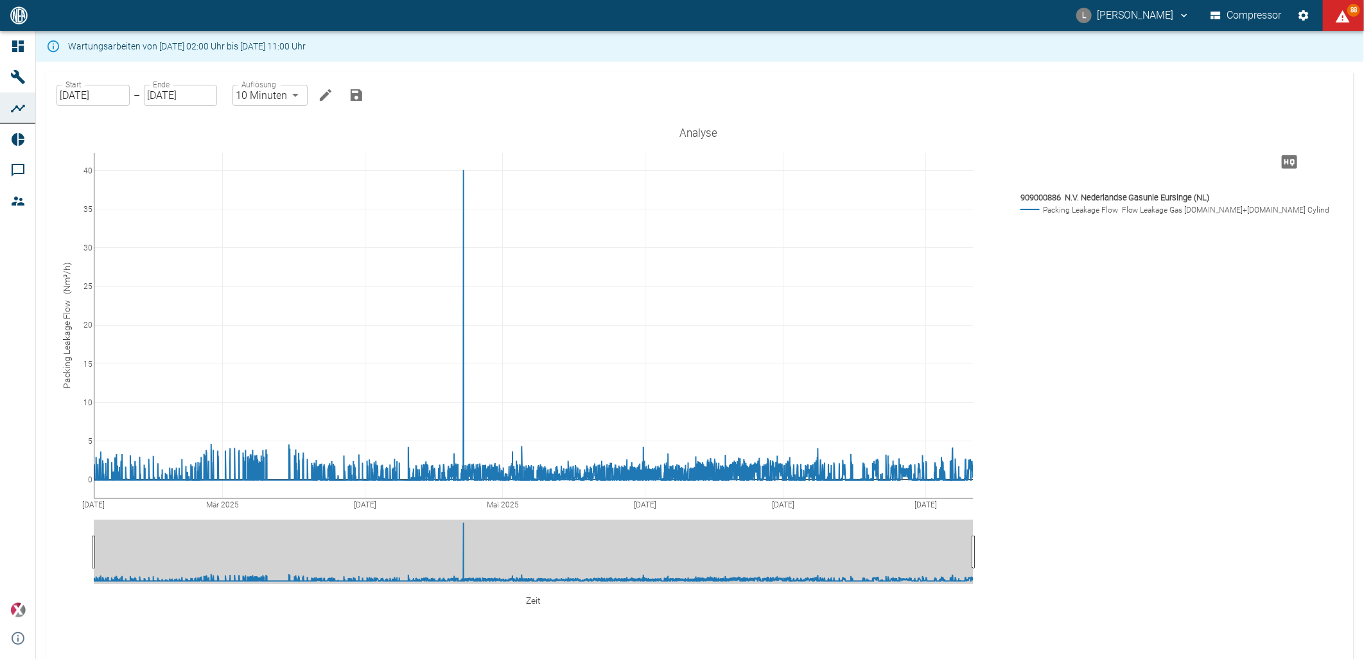
click at [278, 99] on body "L Luca Corigliano Compressor 88 Dashboard Maschinen Analysen Reports Kommentare…" at bounding box center [682, 329] width 1364 height 659
click at [277, 146] on li "2 Minuten" at bounding box center [269, 145] width 74 height 23
type input "2min"
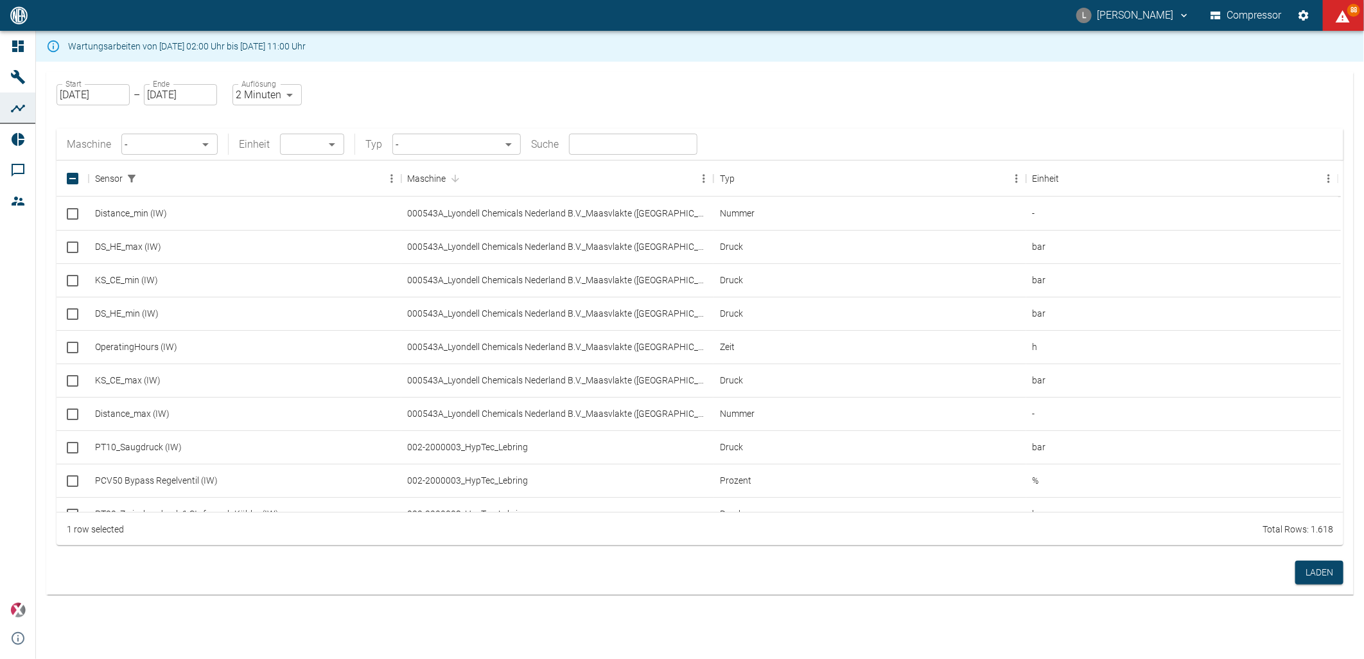
checkbox input "false"
drag, startPoint x: 204, startPoint y: 87, endPoint x: 213, endPoint y: 105, distance: 19.8
click at [204, 87] on input "[DATE]" at bounding box center [180, 94] width 73 height 21
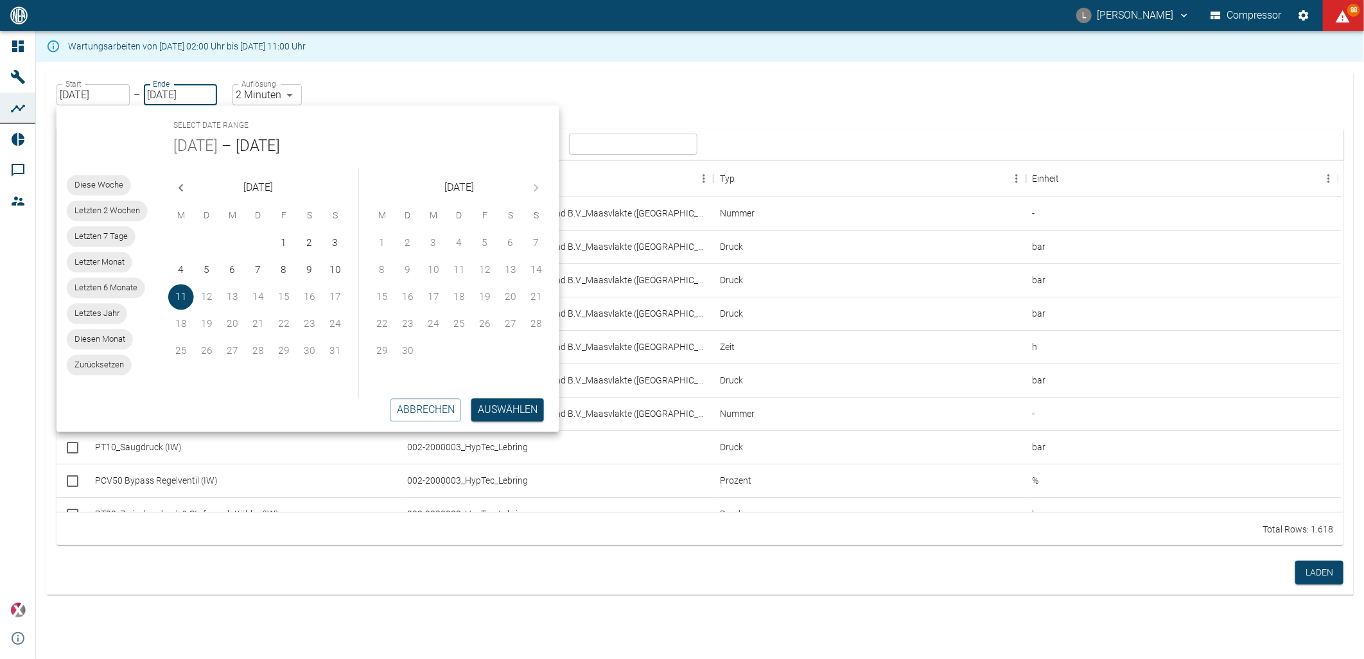
click at [114, 291] on span "Letzten 6 Monate" at bounding box center [106, 288] width 78 height 13
type input "01.02.2025"
click at [344, 85] on div "Start 01.02.2025 Start – Ende 11.08.2025 Ende Auflösung 10 Minuten 10min Auflös…" at bounding box center [699, 313] width 1307 height 483
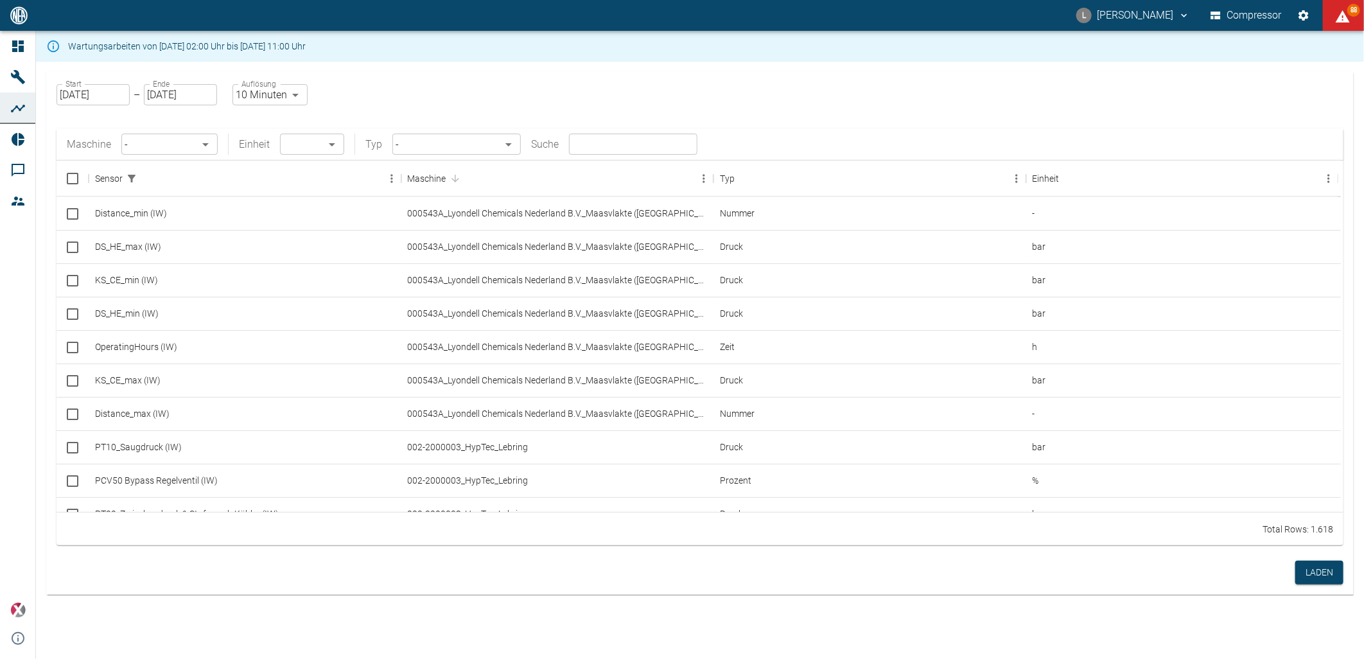
click at [284, 94] on body "L Luca Corigliano Compressor 88 Dashboard Maschinen Analysen Reports Kommentare…" at bounding box center [682, 329] width 1364 height 659
click at [279, 144] on li "2 Minuten" at bounding box center [269, 145] width 74 height 23
type input "2min"
click at [394, 98] on div "Start 01.02.2025 Start – Ende 11.08.2025 Ende Auflösung 2 Minuten 2min Auflösun…" at bounding box center [699, 313] width 1307 height 483
click at [1315, 573] on button "Laden" at bounding box center [1319, 572] width 48 height 24
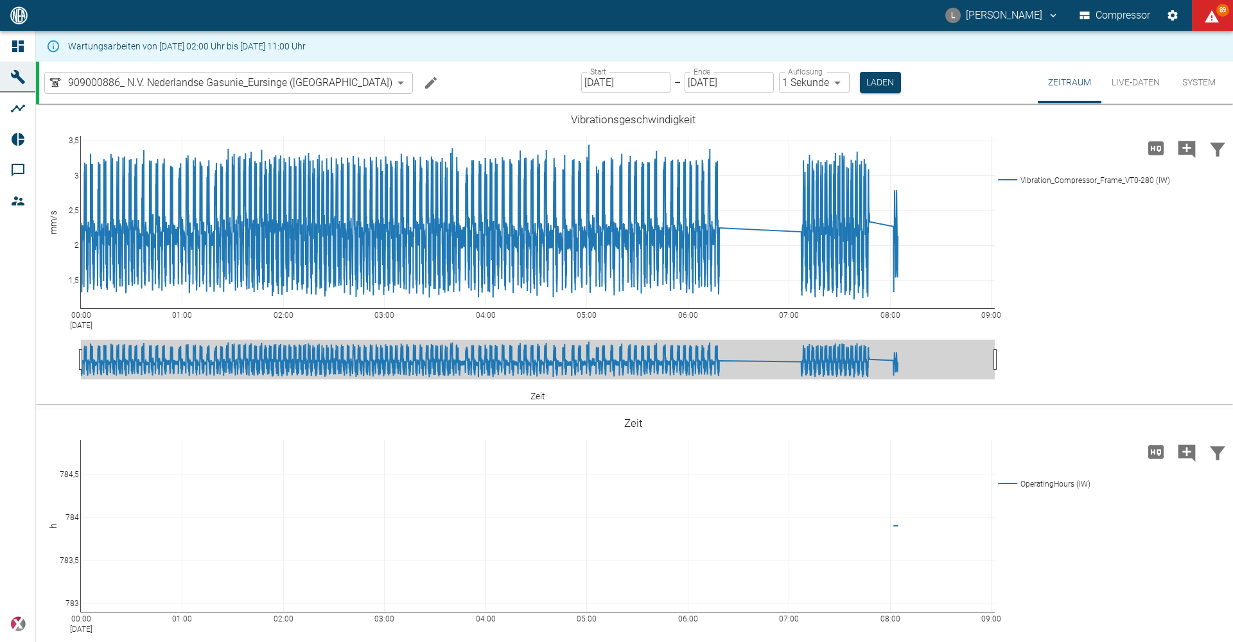
scroll to position [1990, 0]
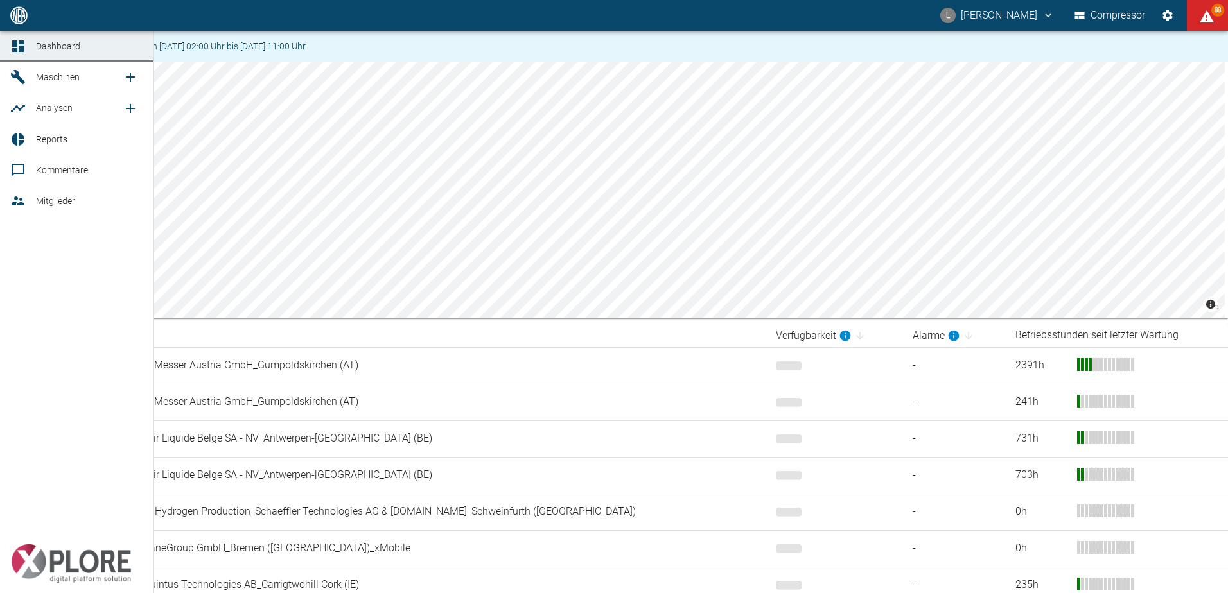
click at [130, 112] on icon "new /analyses/list/0" at bounding box center [130, 108] width 9 height 9
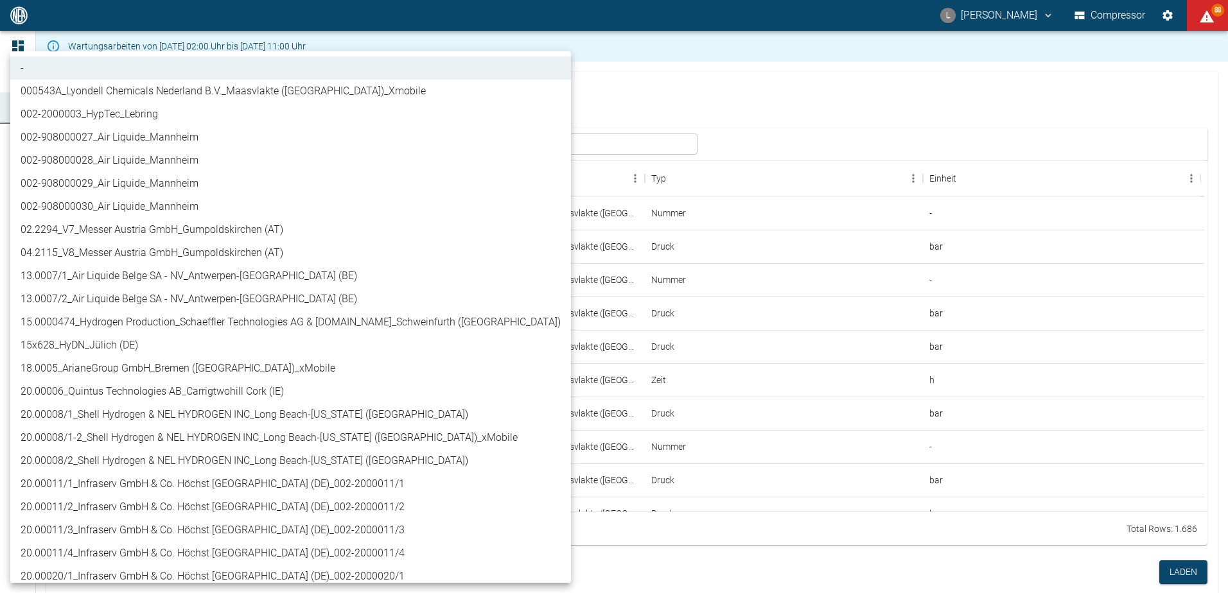
click at [159, 136] on body "L [PERSON_NAME] Compressor 88 Dashboard Maschinen Analysen Reports Kommentare M…" at bounding box center [614, 296] width 1228 height 593
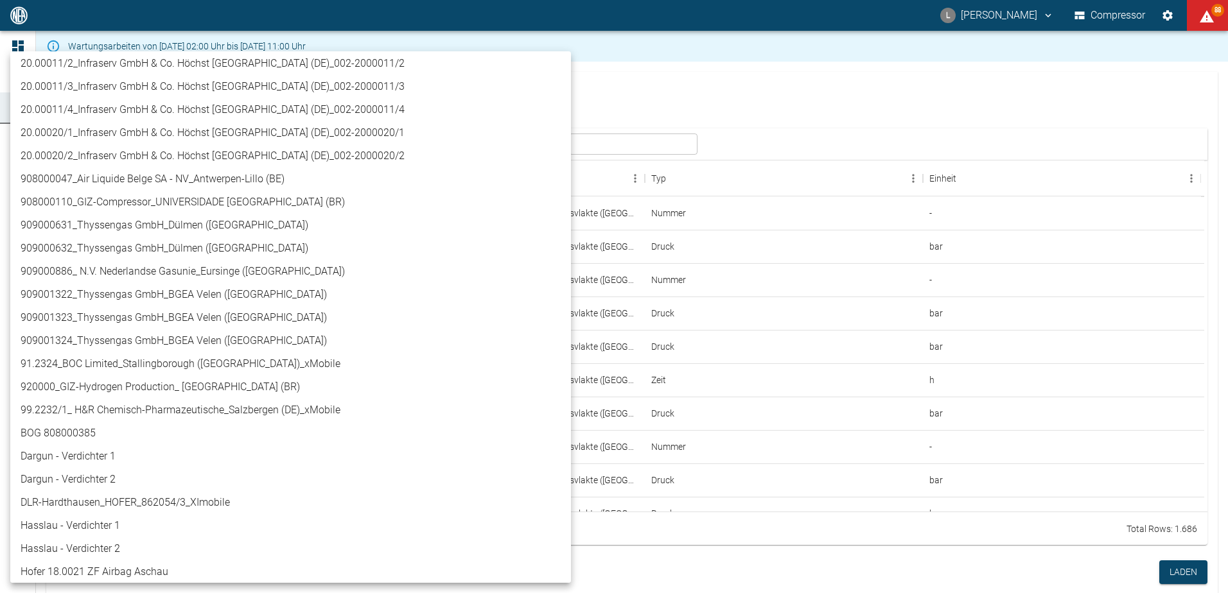
scroll to position [449, 0]
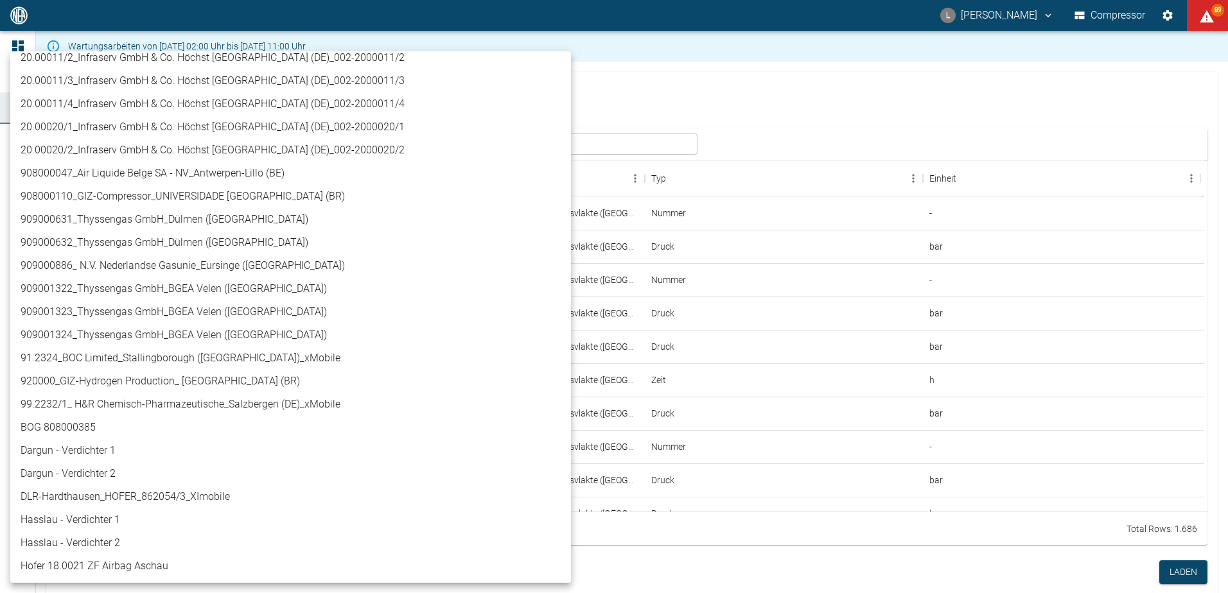
click at [205, 266] on li "909000886_ N.V. Nederlandse Gasunie_Eursinge ([GEOGRAPHIC_DATA])" at bounding box center [290, 265] width 560 height 23
type input "9dc86e29-8c64-47c4-93ee-7b83c896b7ee"
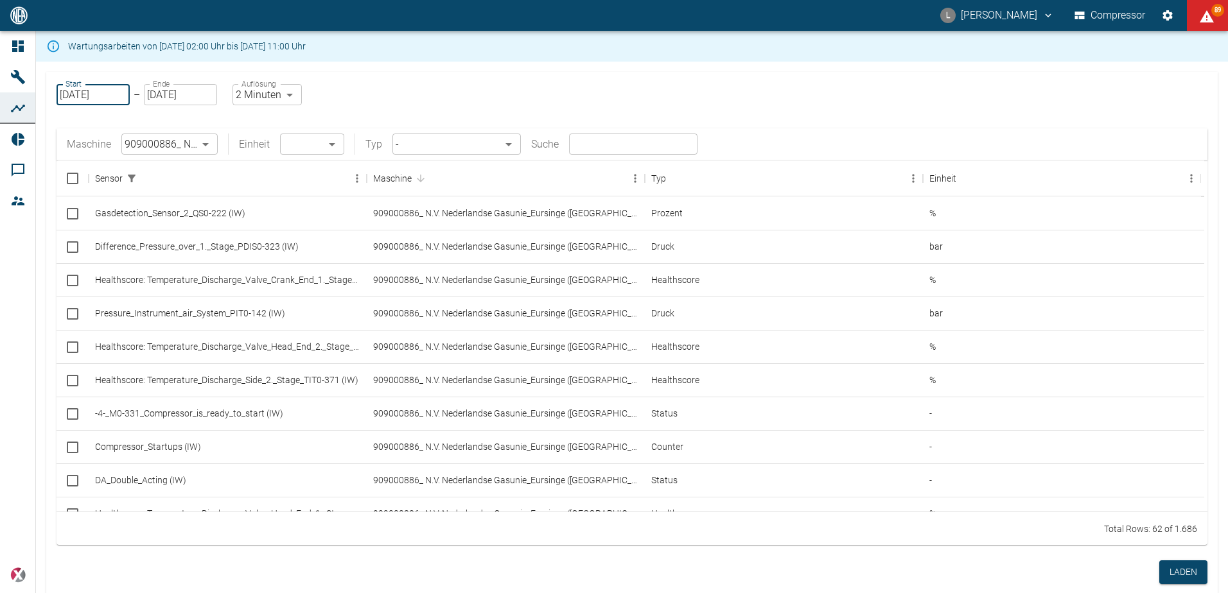
click at [112, 94] on input "[DATE]" at bounding box center [92, 94] width 73 height 21
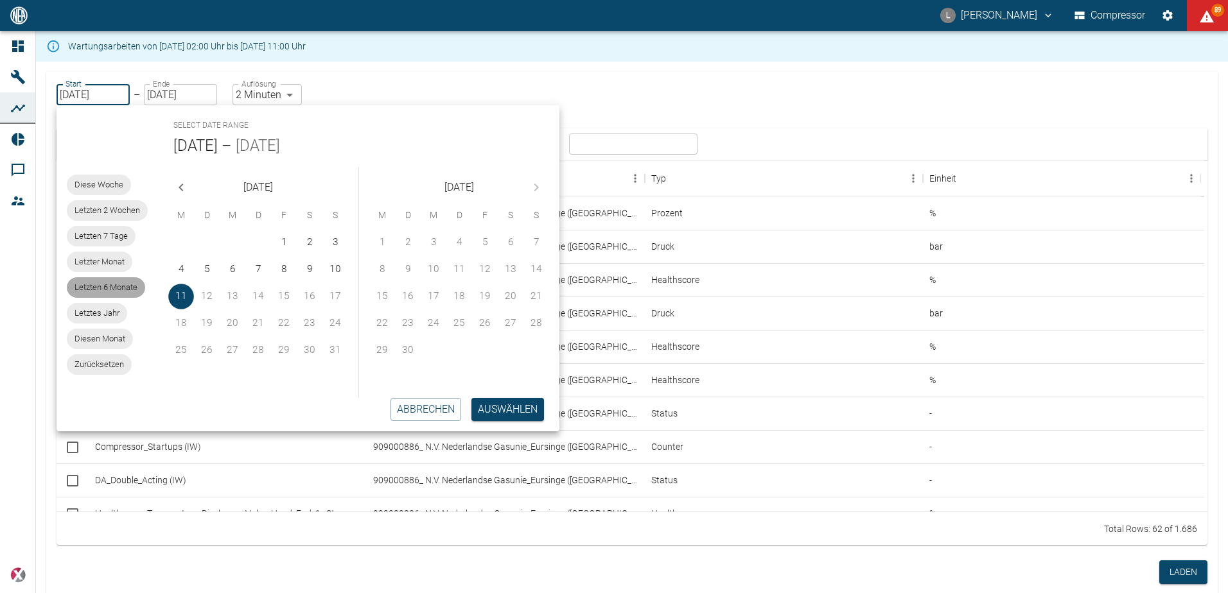
click at [126, 285] on span "Letzten 6 Monate" at bounding box center [106, 287] width 78 height 13
type input "01.02.2025"
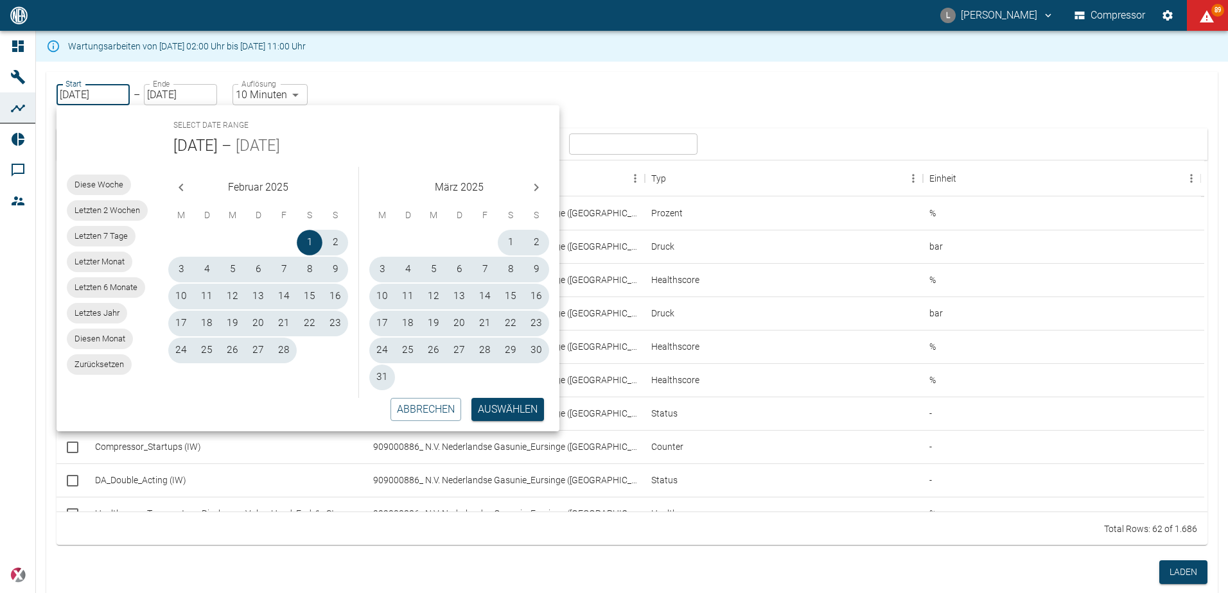
click at [256, 95] on body "L Luca Corigliano Compressor 89 Dashboard Maschinen Analysen Reports Kommentare…" at bounding box center [614, 296] width 1228 height 593
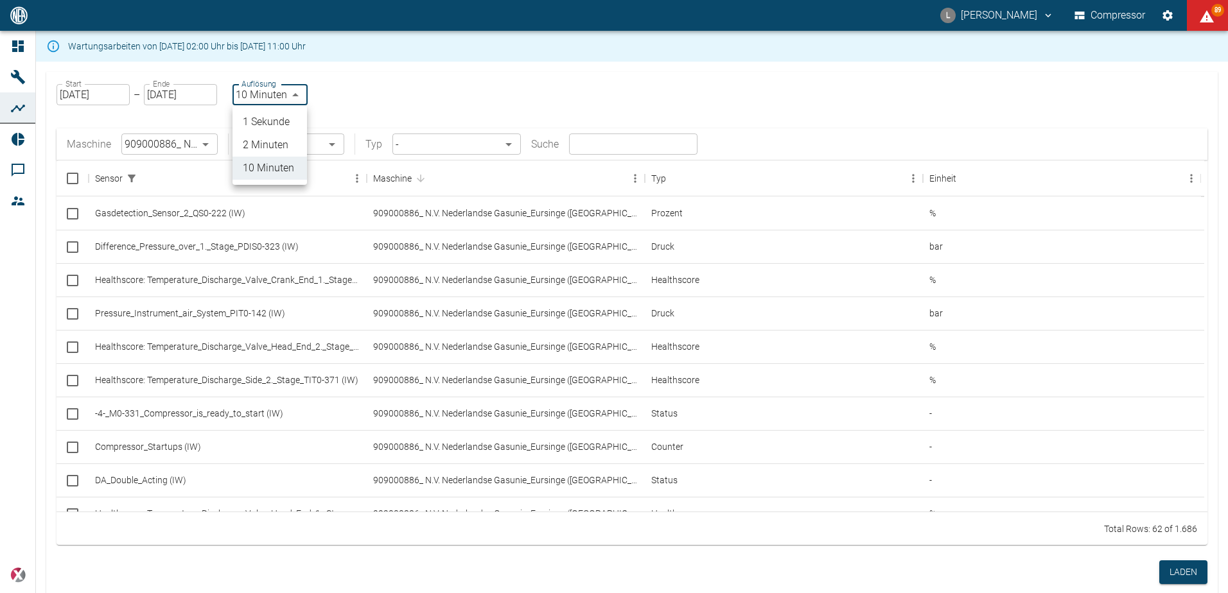
click at [270, 140] on li "2 Minuten" at bounding box center [269, 145] width 74 height 23
type input "2min"
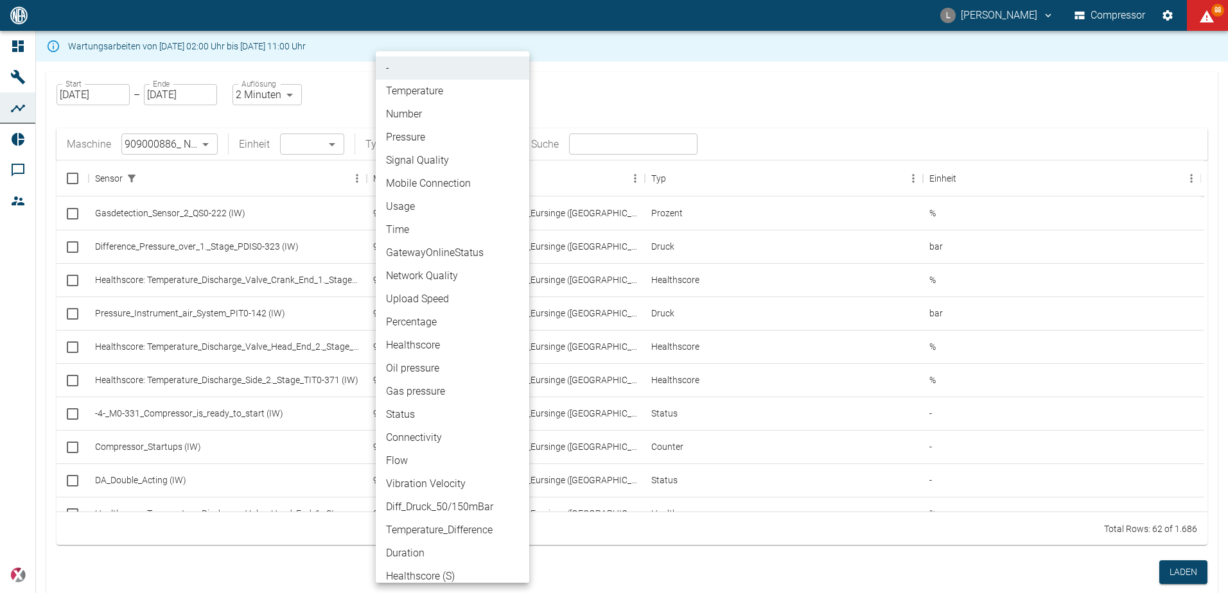
click at [479, 151] on body "L Luca Corigliano Compressor 88 Dashboard Maschinen Analysen Reports Kommentare…" at bounding box center [614, 296] width 1228 height 593
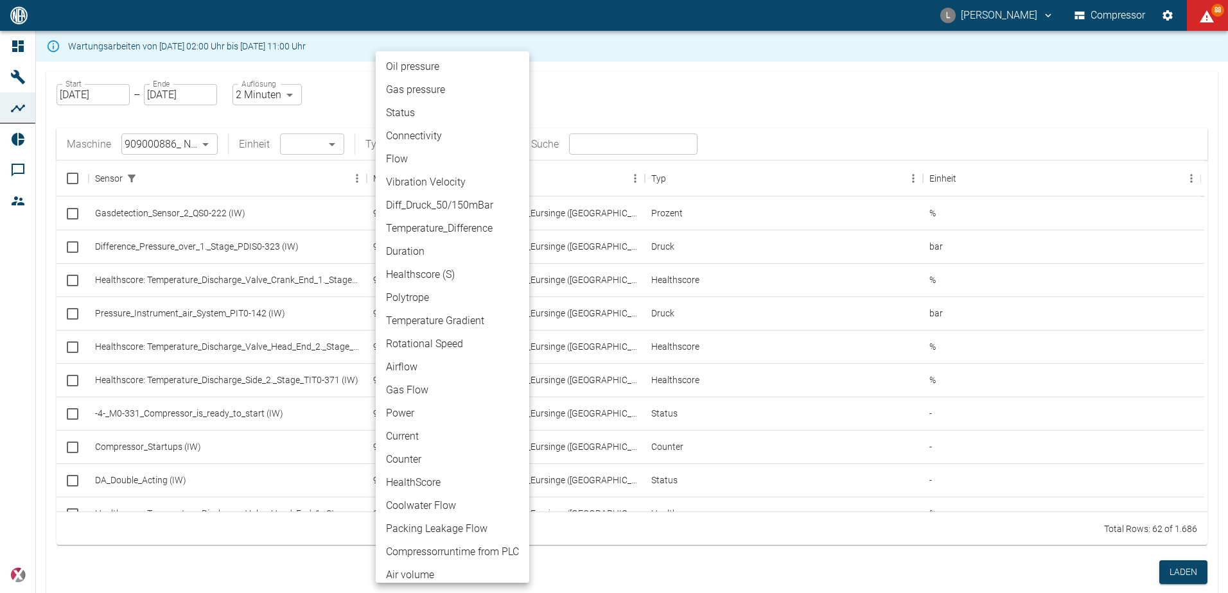
scroll to position [321, 0]
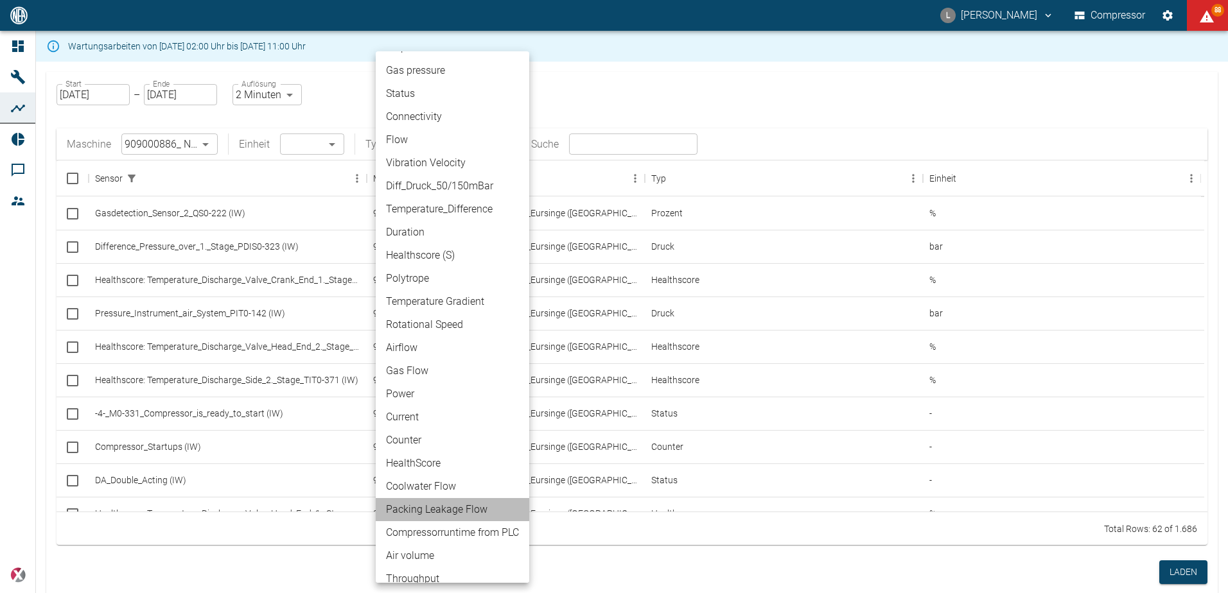
click at [451, 510] on li "Packing Leakage Flow" at bounding box center [452, 509] width 153 height 23
type input "Packing Leakage Flow"
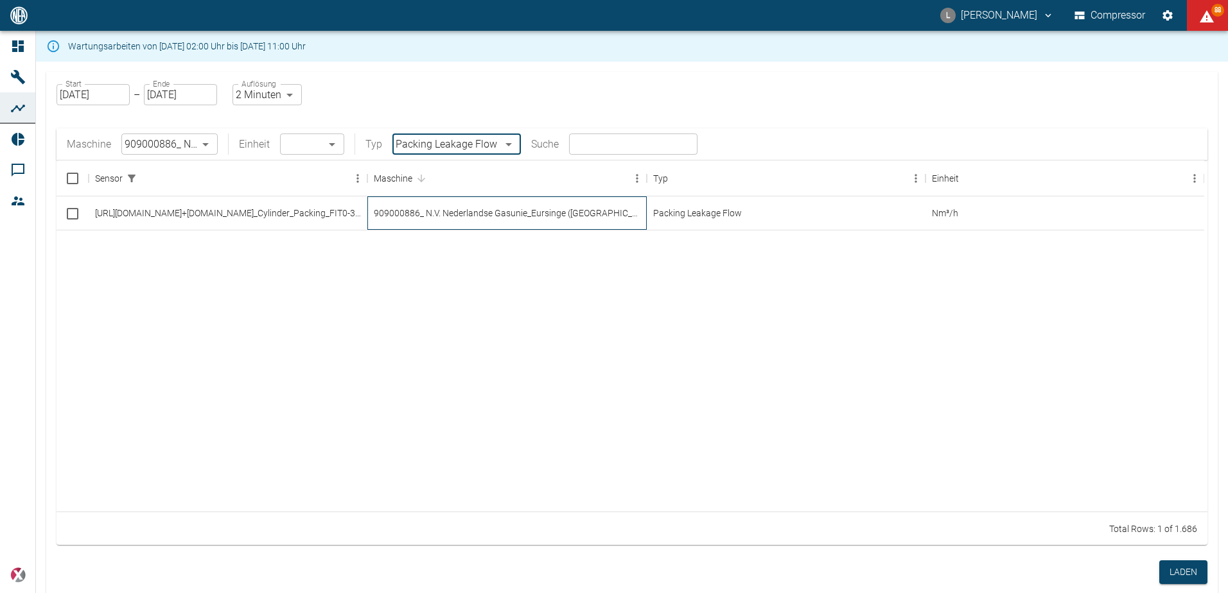
click at [462, 213] on div "909000886_ N.V. Nederlandse Gasunie_Eursinge ([GEOGRAPHIC_DATA])" at bounding box center [506, 212] width 279 height 33
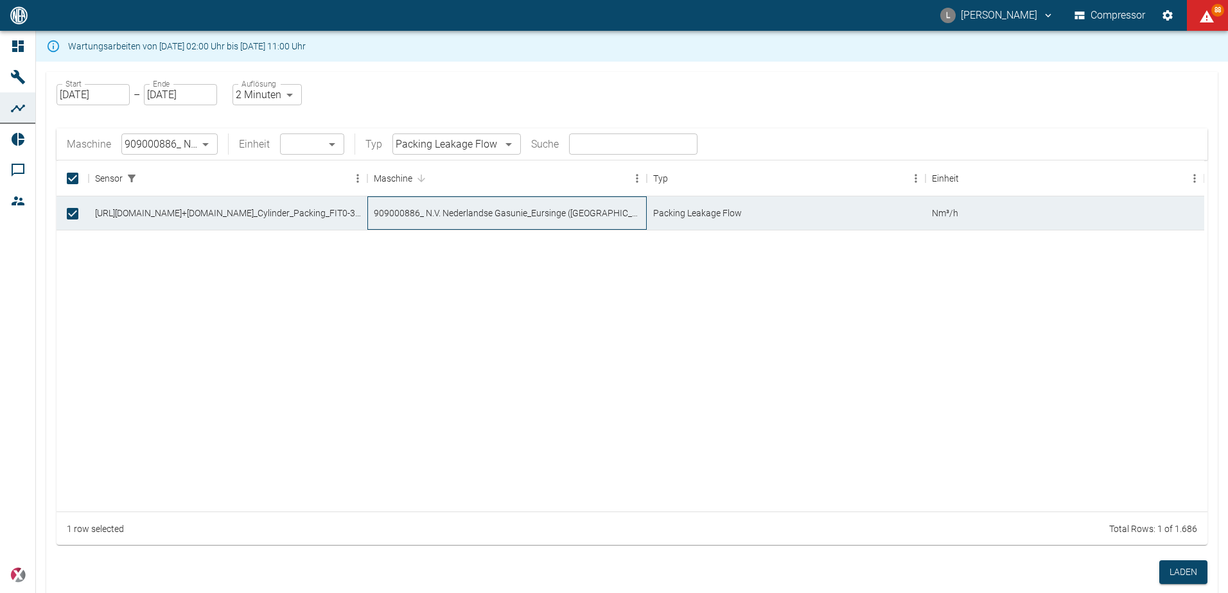
checkbox input "true"
click at [1191, 573] on button "Laden" at bounding box center [1183, 572] width 48 height 24
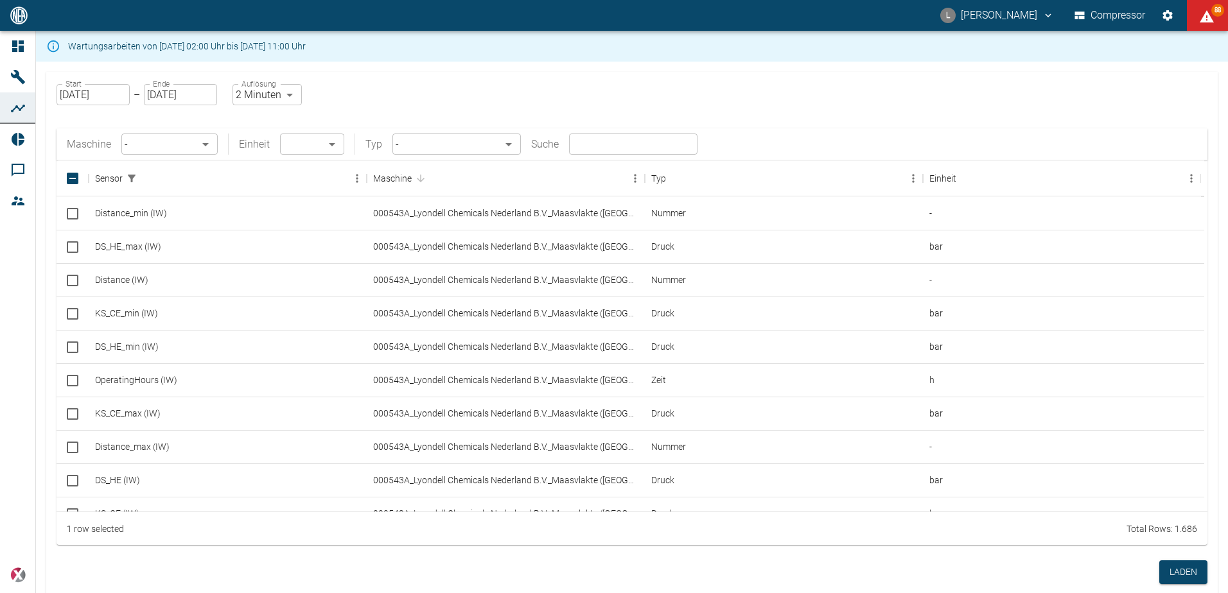
checkbox input "false"
click at [126, 98] on input "[DATE]" at bounding box center [92, 94] width 73 height 21
click at [367, 85] on div "Start 11.08.2025 Start – Ende 11.08.2025 Ende Auflösung 2 Minuten 2min Auflösun…" at bounding box center [631, 313] width 1171 height 483
click at [121, 96] on input "[DATE]" at bounding box center [92, 94] width 73 height 21
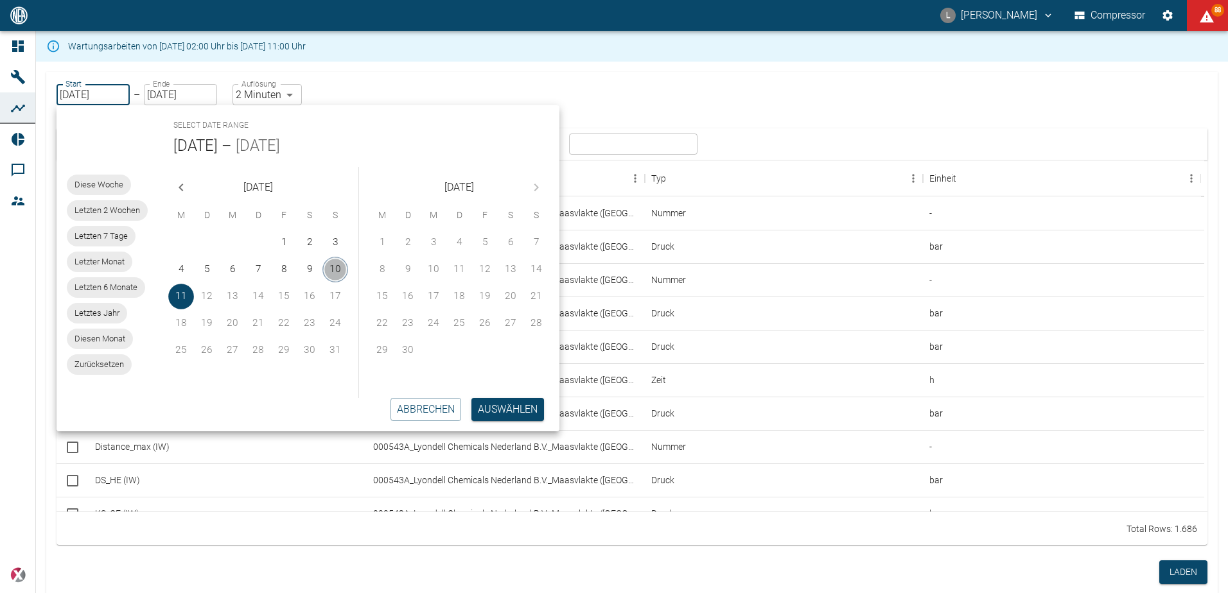
click at [342, 272] on button "10" at bounding box center [335, 270] width 26 height 26
type input "10.08.2025"
click at [507, 410] on button "Auswählen" at bounding box center [507, 409] width 73 height 23
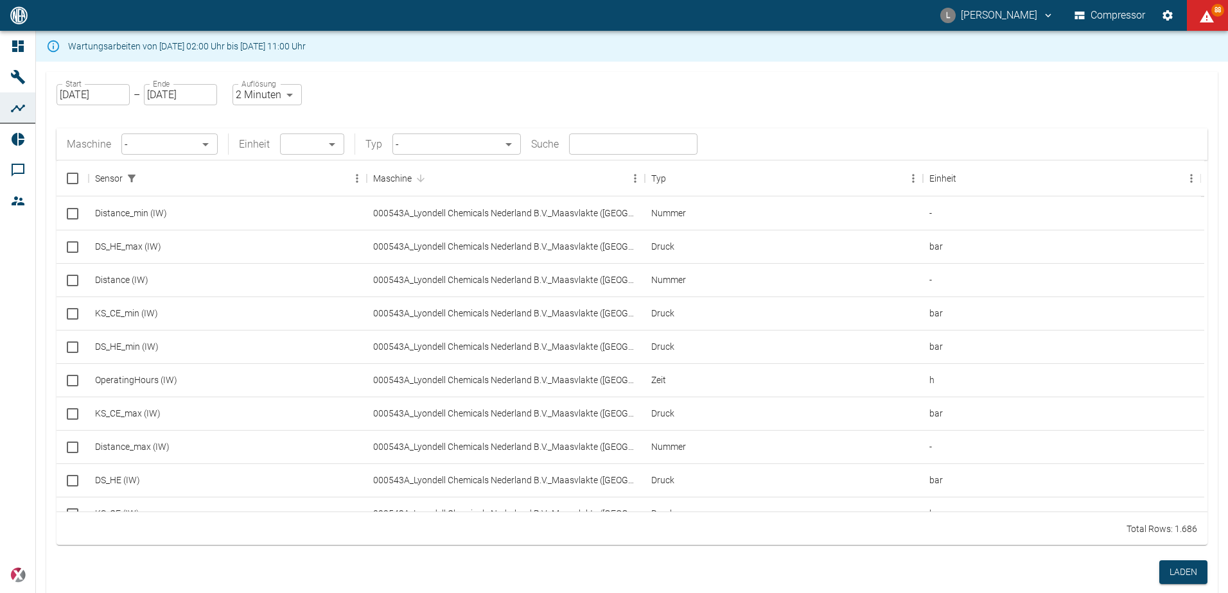
click at [211, 142] on body "L Luca Corigliano Compressor 88 Dashboard Maschinen Analysen Reports Kommentare…" at bounding box center [614, 296] width 1228 height 593
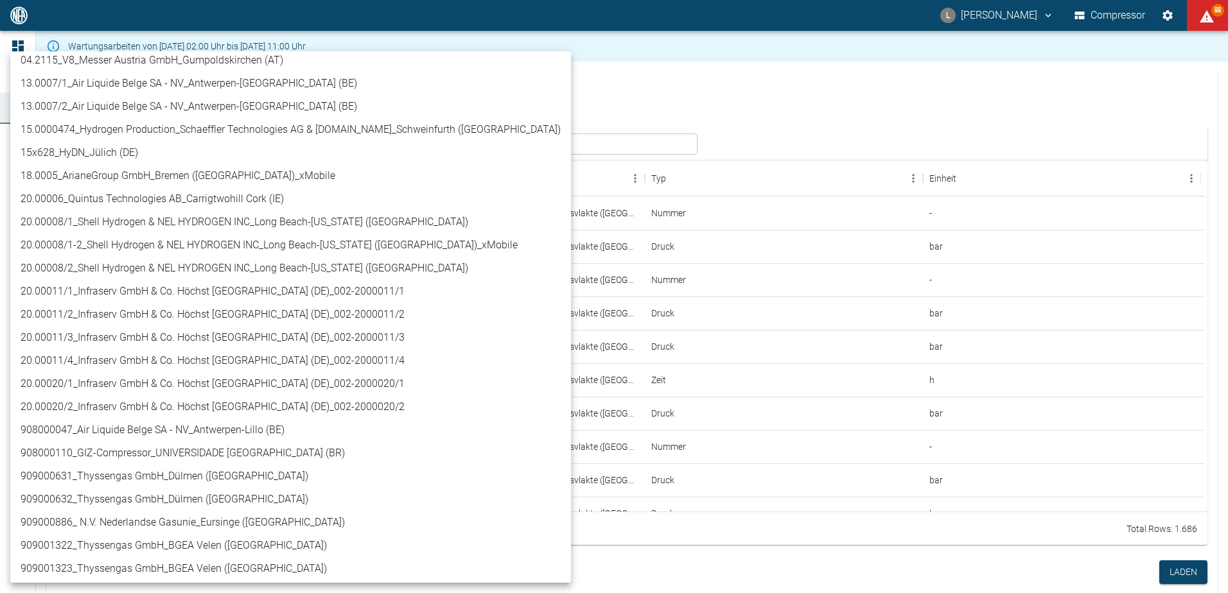
scroll to position [449, 0]
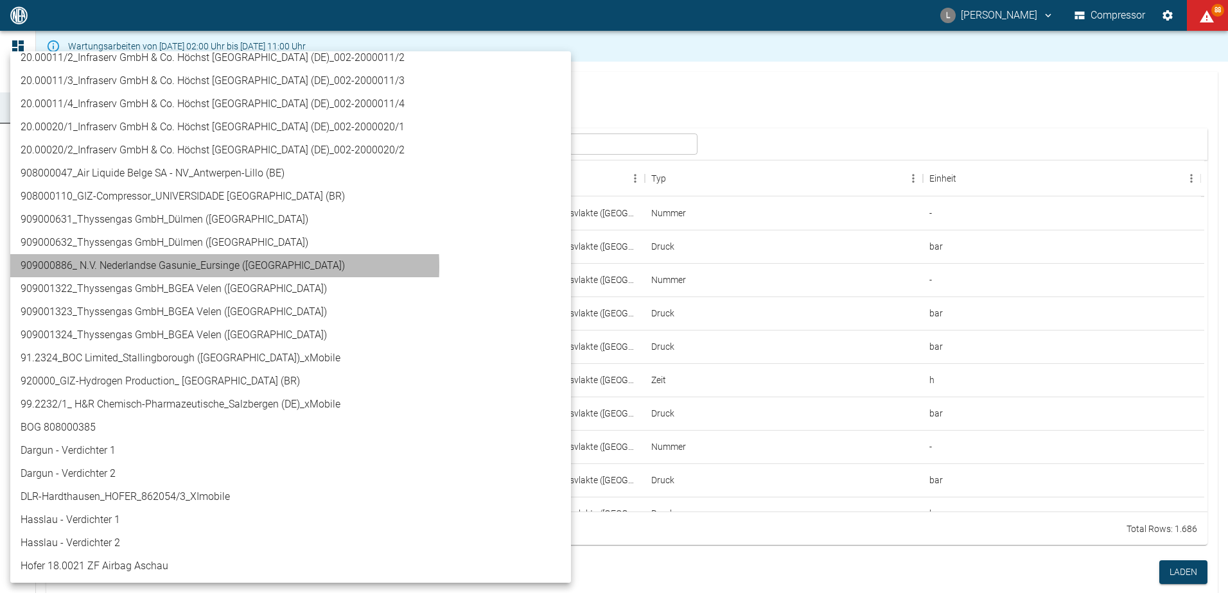
click at [204, 266] on li "909000886_ N.V. Nederlandse Gasunie_Eursinge ([GEOGRAPHIC_DATA])" at bounding box center [290, 265] width 560 height 23
type input "9dc86e29-8c64-47c4-93ee-7b83c896b7ee"
type input "Packing Leakage Flow"
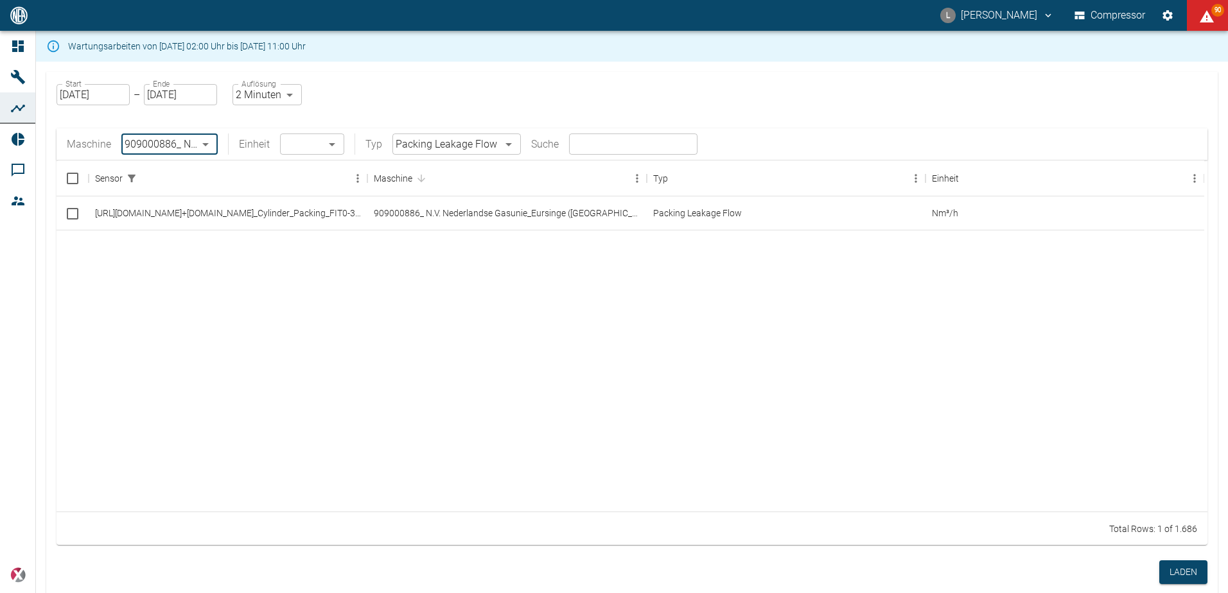
click at [499, 144] on body "L Luca Corigliano Compressor 90 Dashboard Maschinen Analysen Reports Kommentare…" at bounding box center [614, 296] width 1228 height 593
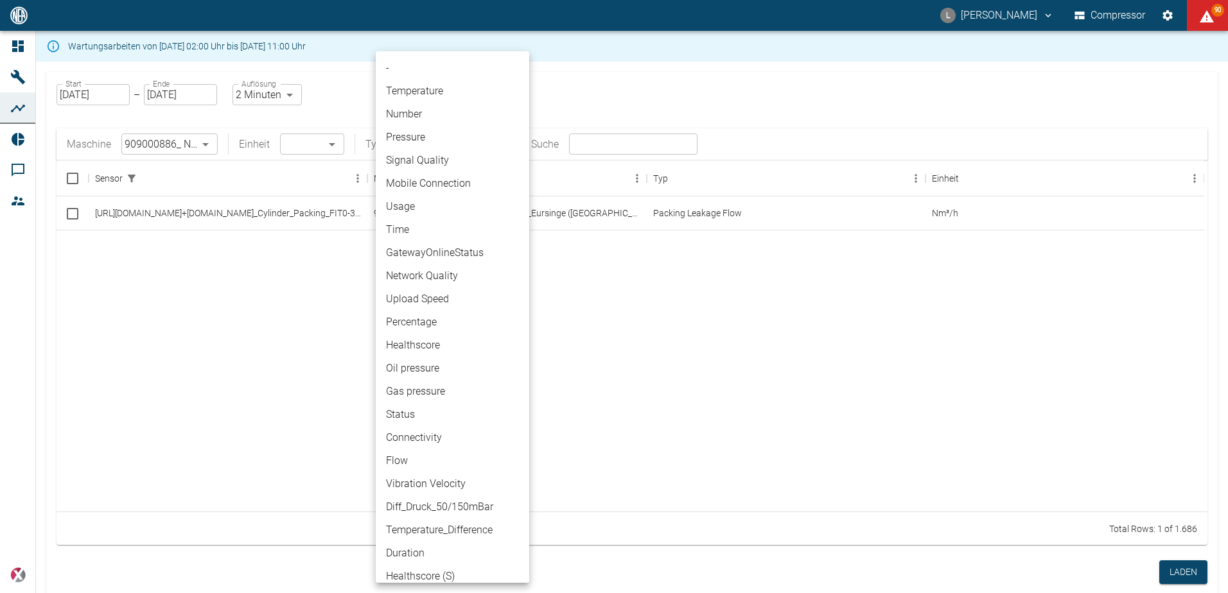
scroll to position [514, 0]
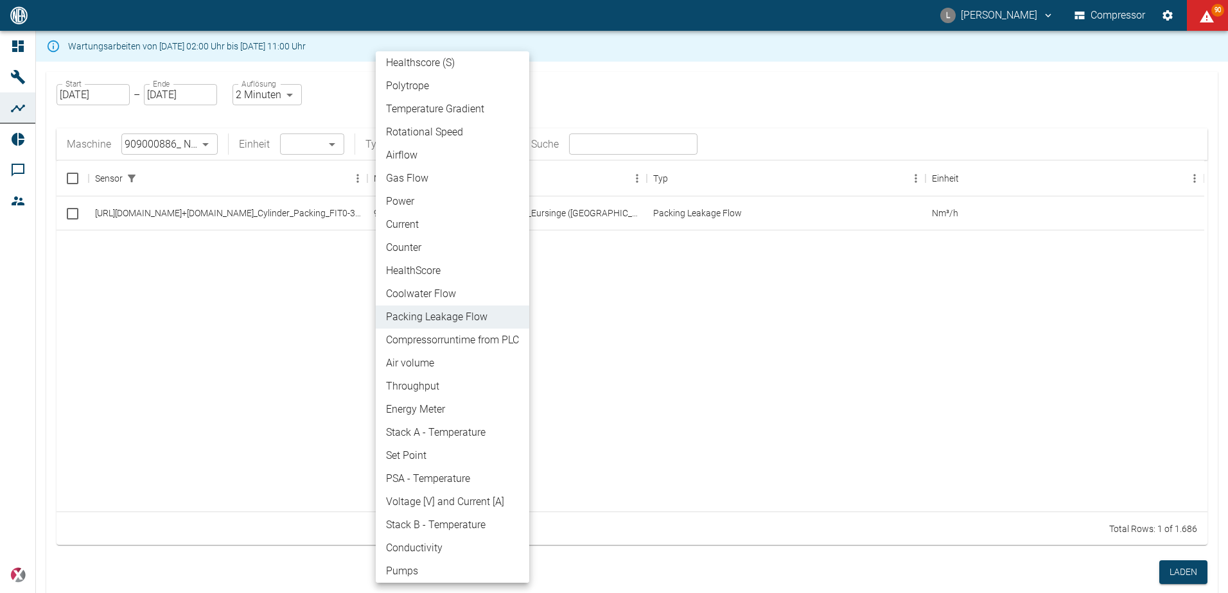
click at [477, 315] on li "Packing Leakage Flow" at bounding box center [452, 317] width 153 height 23
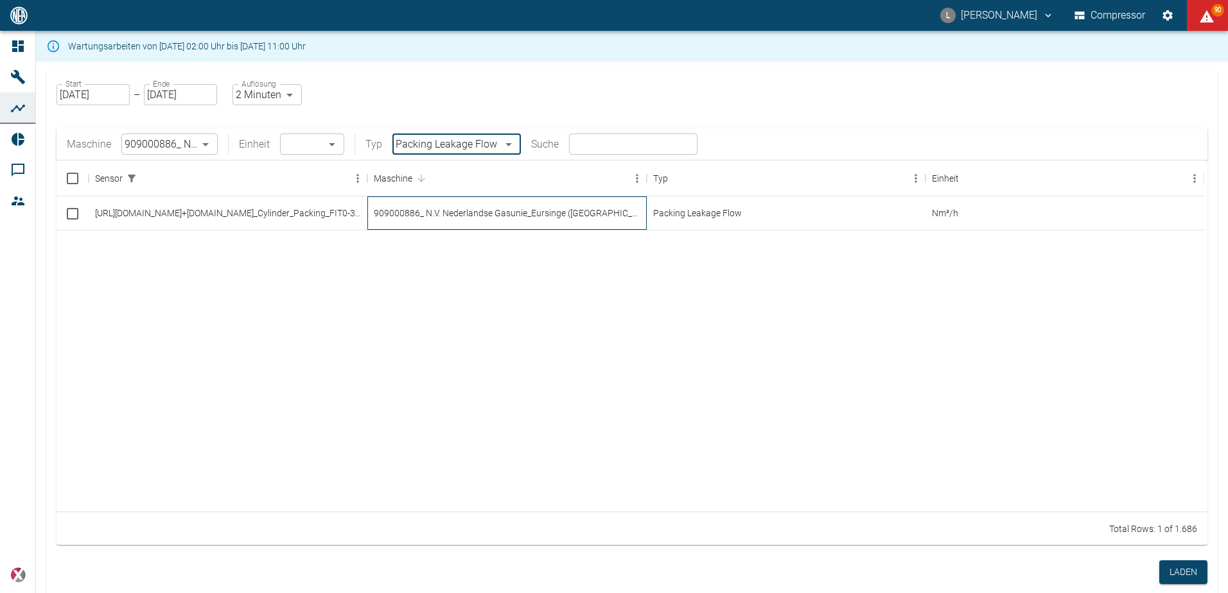
click at [448, 213] on div "909000886_ N.V. Nederlandse Gasunie_Eursinge ([GEOGRAPHIC_DATA])" at bounding box center [506, 212] width 279 height 33
checkbox input "true"
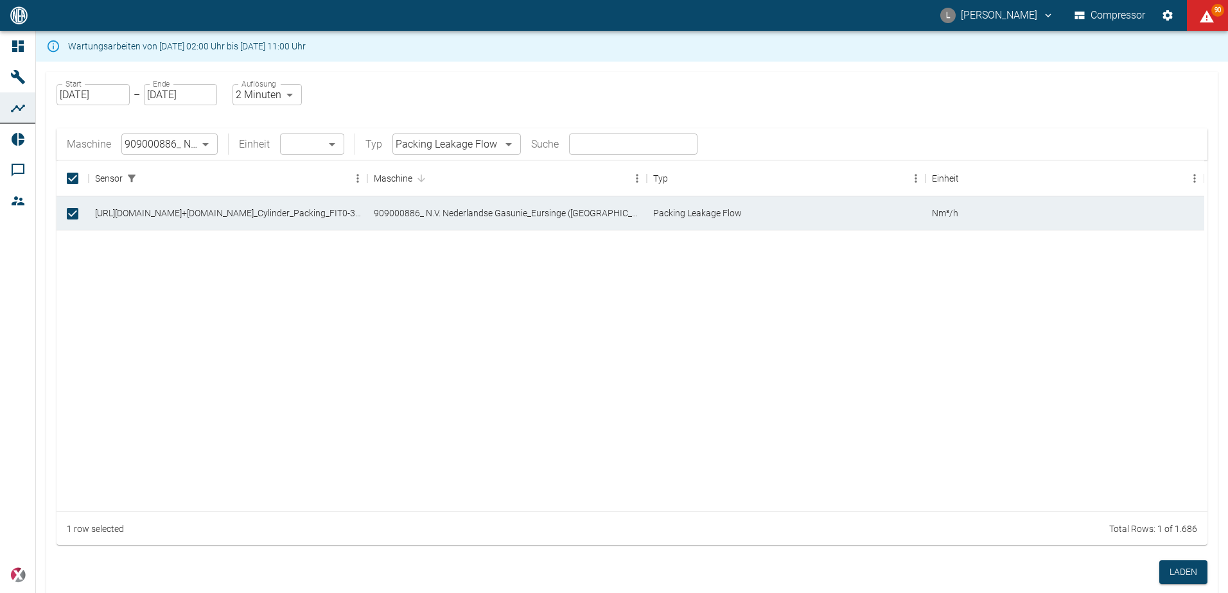
click at [473, 150] on body "L Luca Corigliano Compressor 90 Dashboard Maschinen Analysen Reports Kommentare…" at bounding box center [614, 296] width 1228 height 593
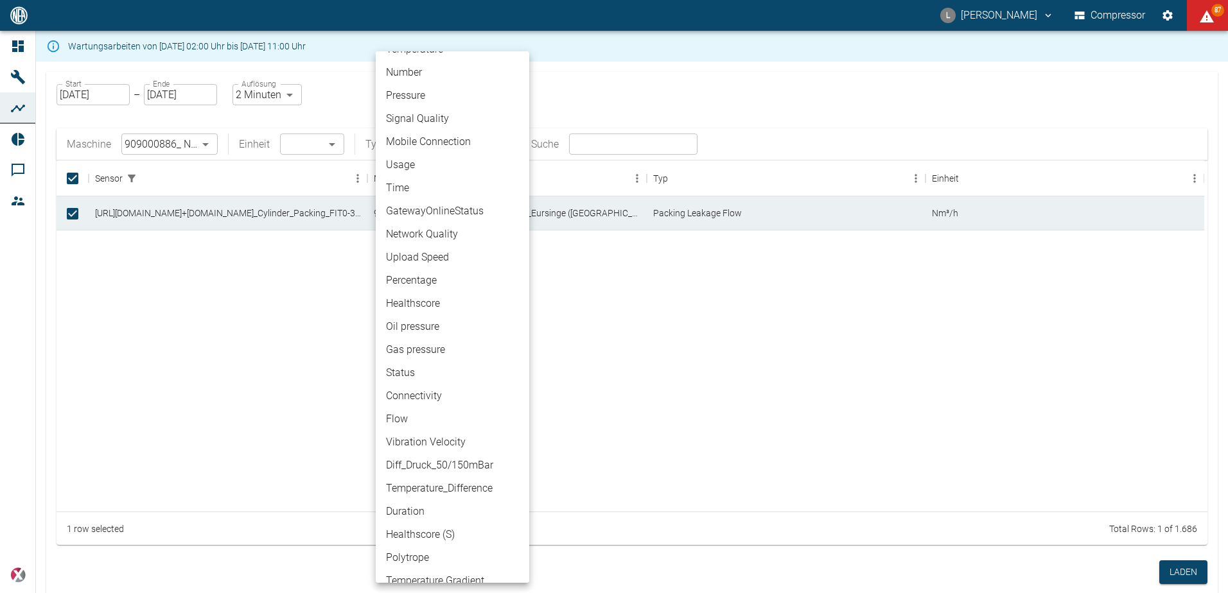
scroll to position [64, 0]
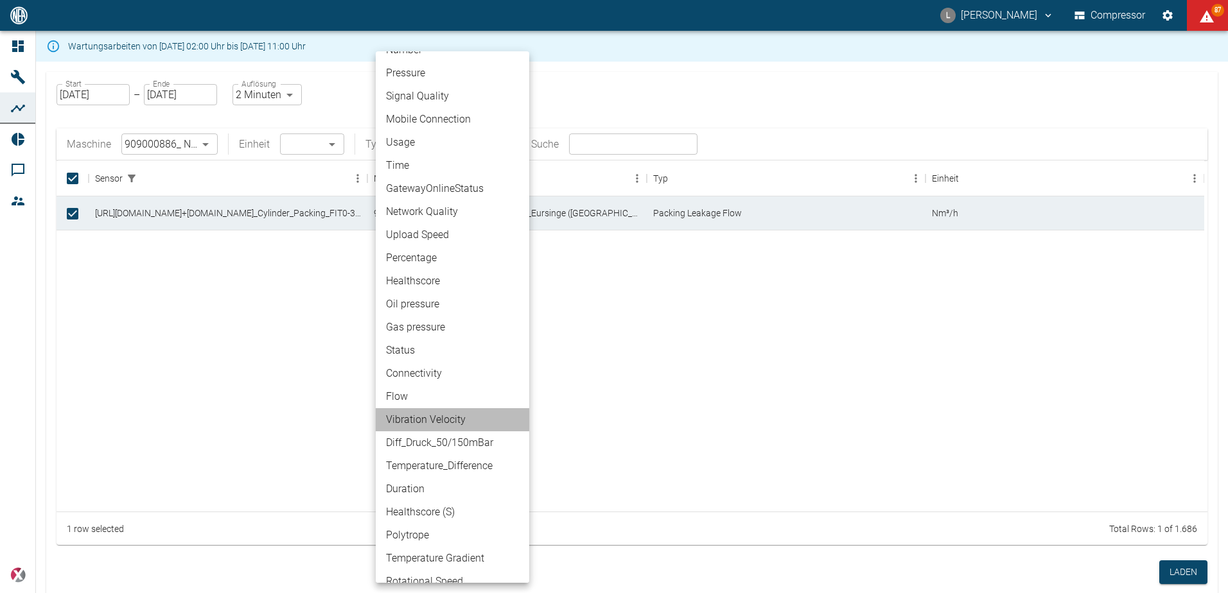
click at [465, 417] on li "Vibration Velocity" at bounding box center [452, 419] width 153 height 23
type input "Vibration Velocity"
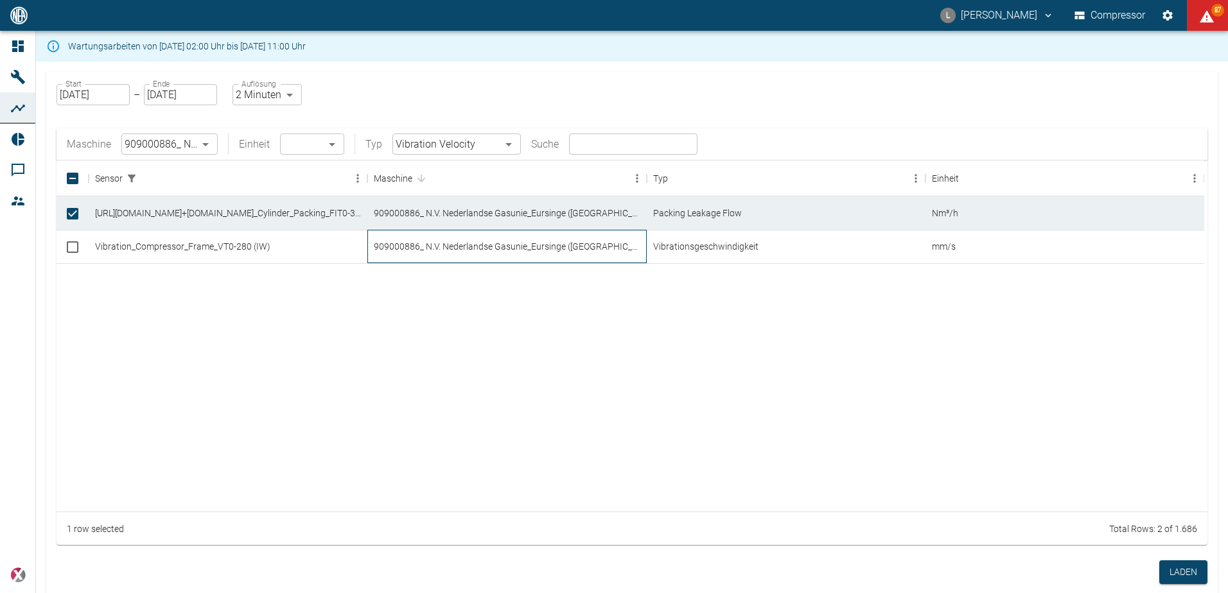
click at [439, 251] on div "909000886_ N.V. Nederlandse Gasunie_Eursinge ([GEOGRAPHIC_DATA])" at bounding box center [506, 246] width 279 height 33
checkbox input "true"
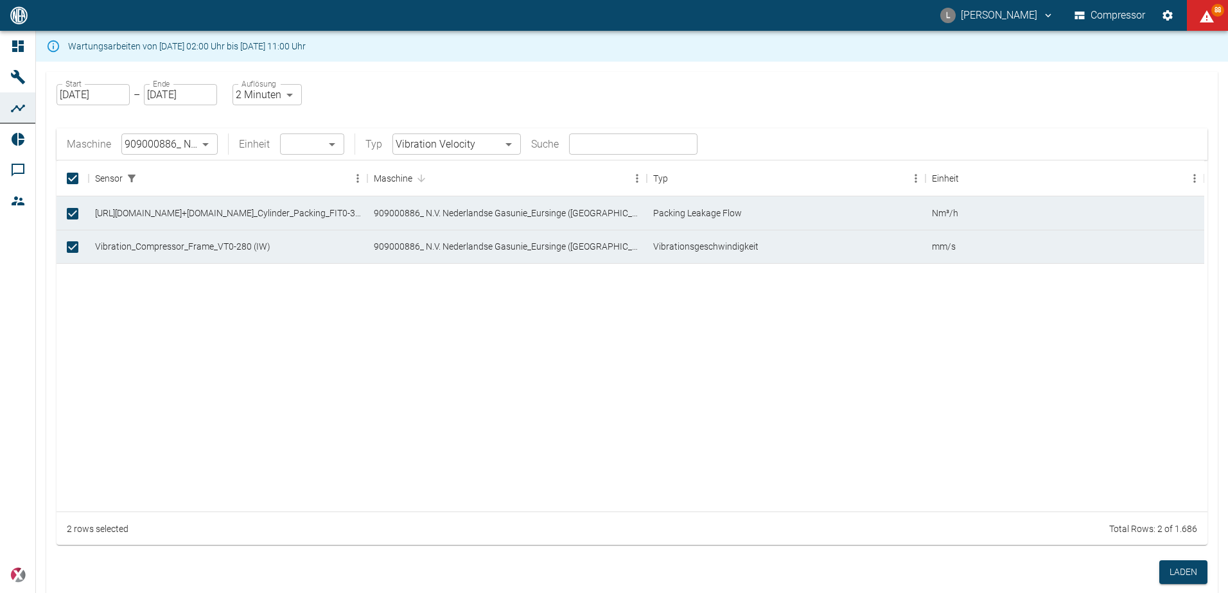
click at [506, 152] on body "L Luca Corigliano Compressor 88 Dashboard Maschinen Analysen Reports Kommentare…" at bounding box center [614, 296] width 1228 height 593
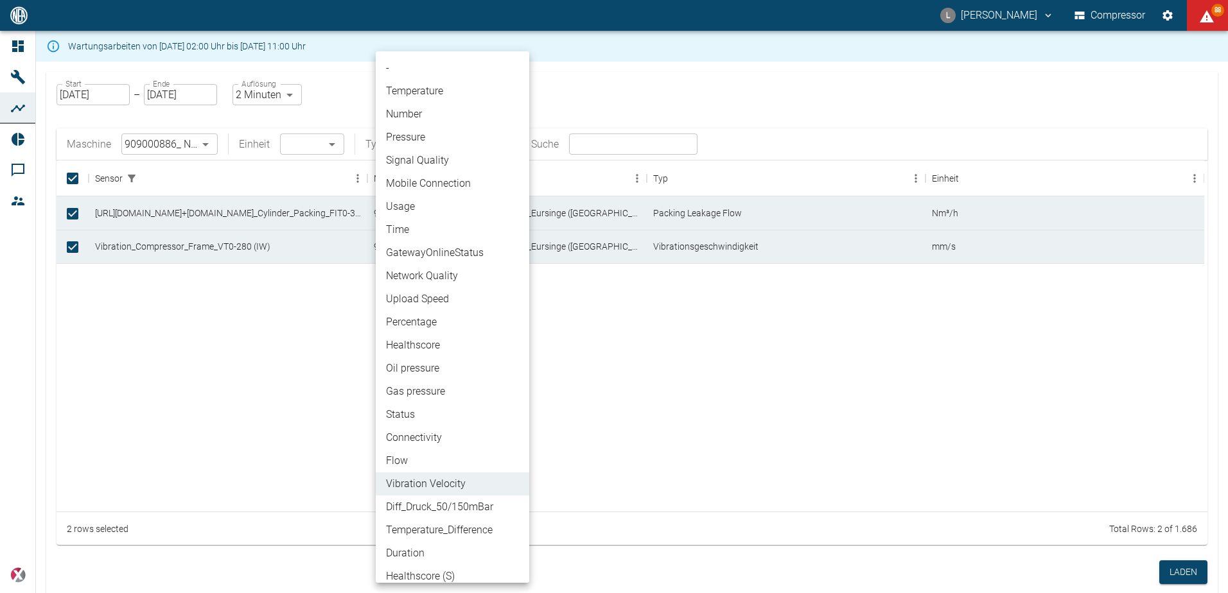
click at [599, 76] on div at bounding box center [614, 296] width 1228 height 593
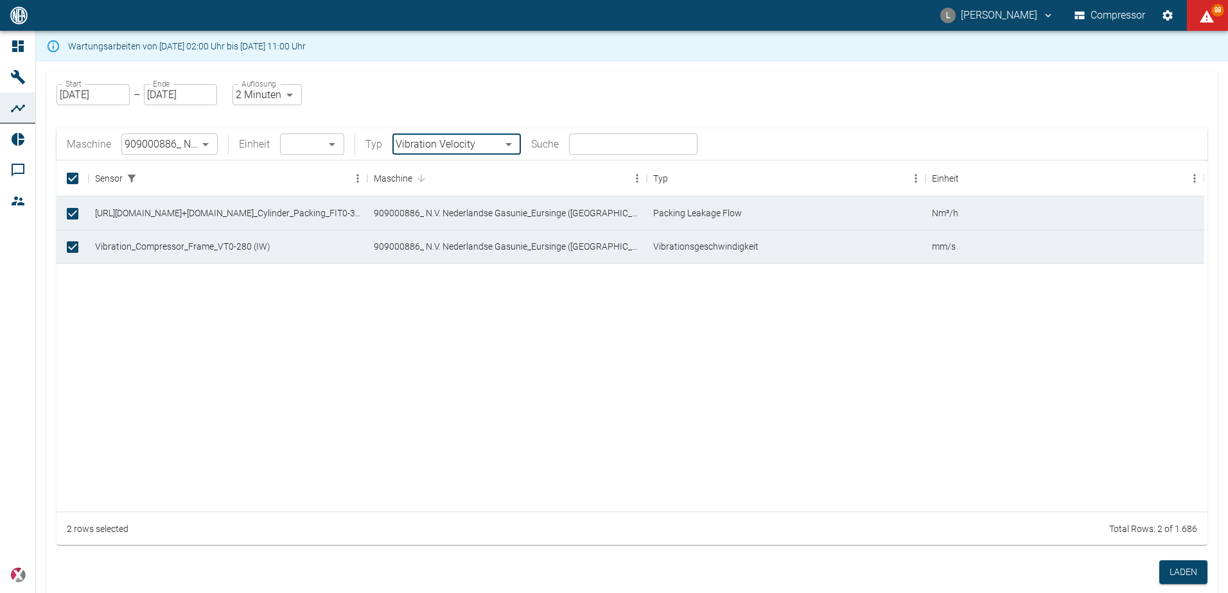
click at [501, 146] on body "L Luca Corigliano Compressor 88 Dashboard Maschinen Analysen Reports Kommentare…" at bounding box center [614, 296] width 1228 height 593
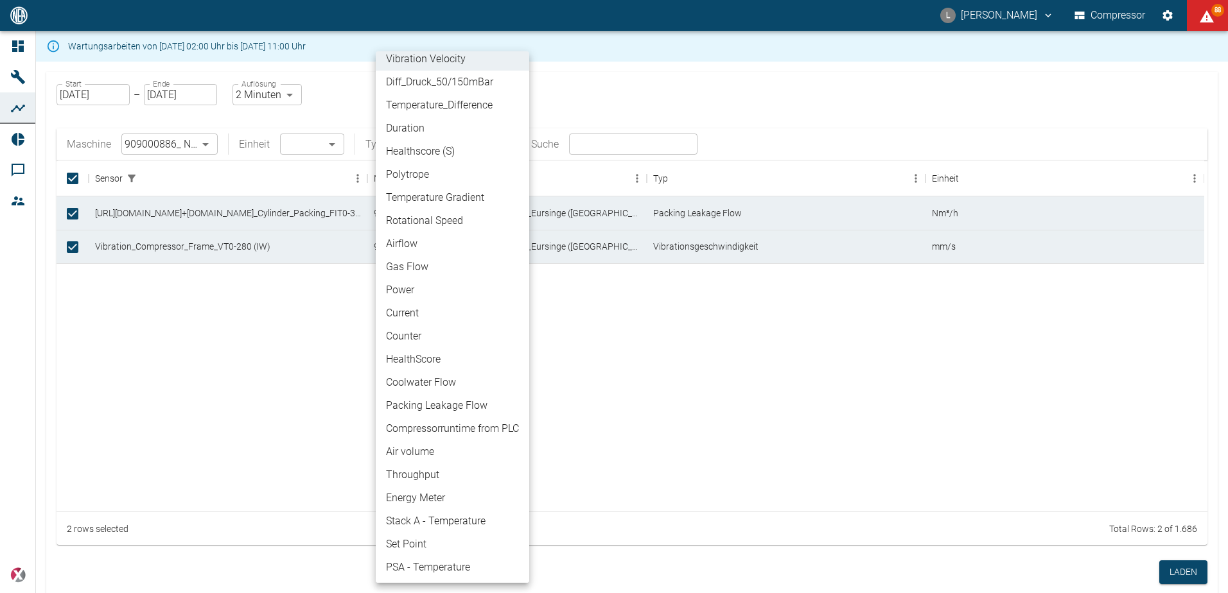
scroll to position [403, 0]
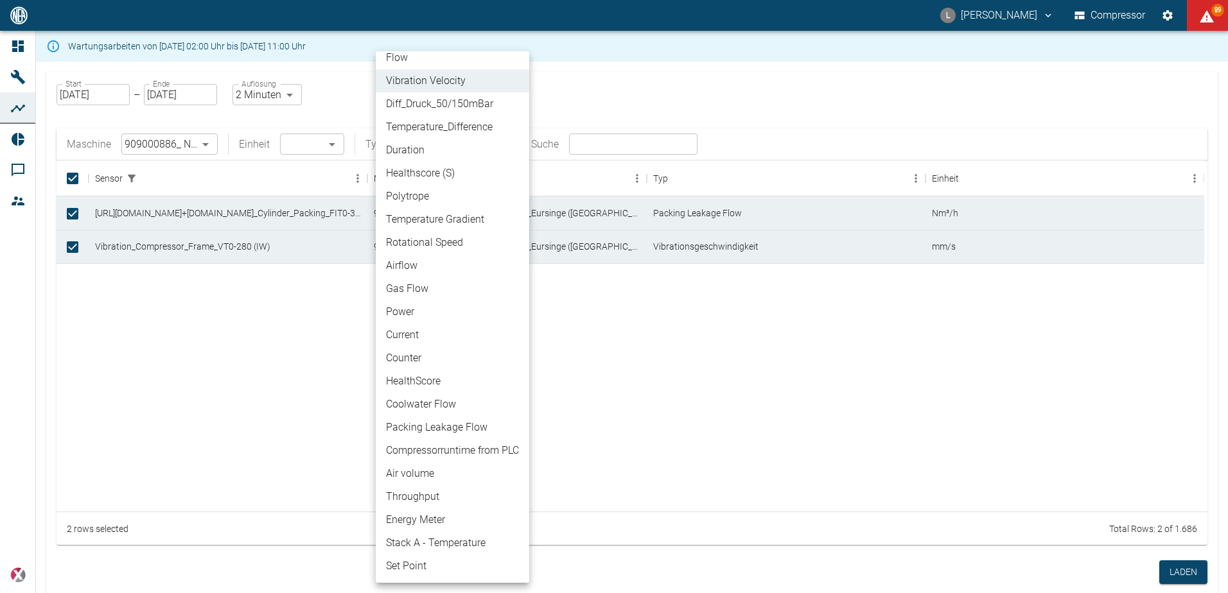
click at [465, 245] on li "Rotational Speed" at bounding box center [452, 242] width 153 height 23
type input "Rotational Speed"
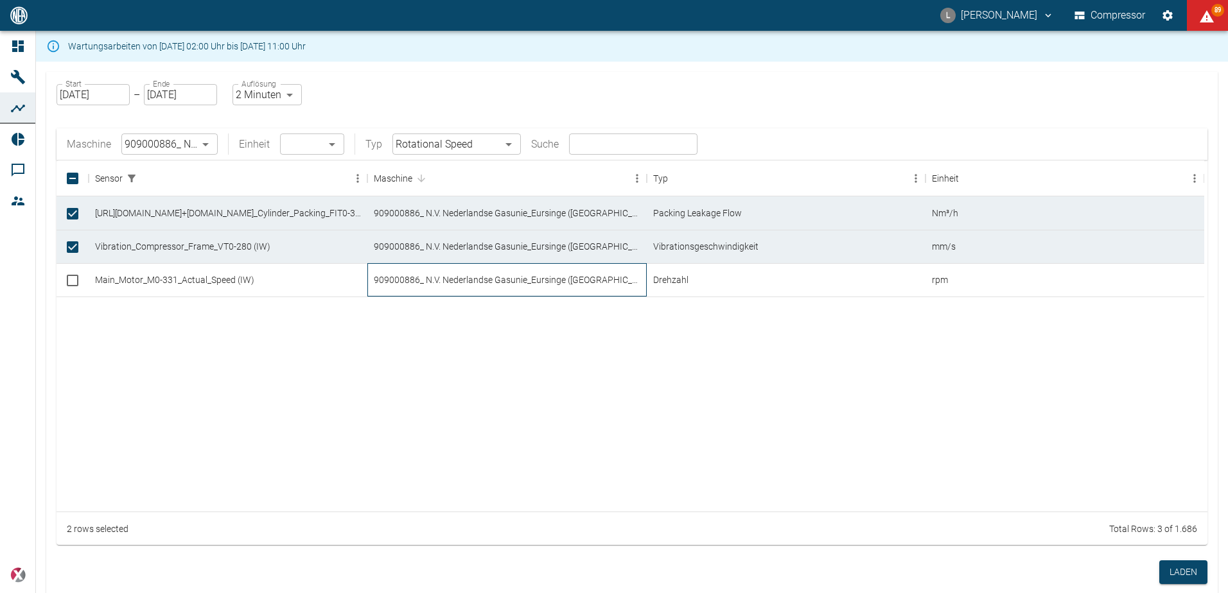
click at [453, 284] on div "909000886_ N.V. Nederlandse Gasunie_Eursinge ([GEOGRAPHIC_DATA])" at bounding box center [506, 279] width 279 height 33
checkbox input "true"
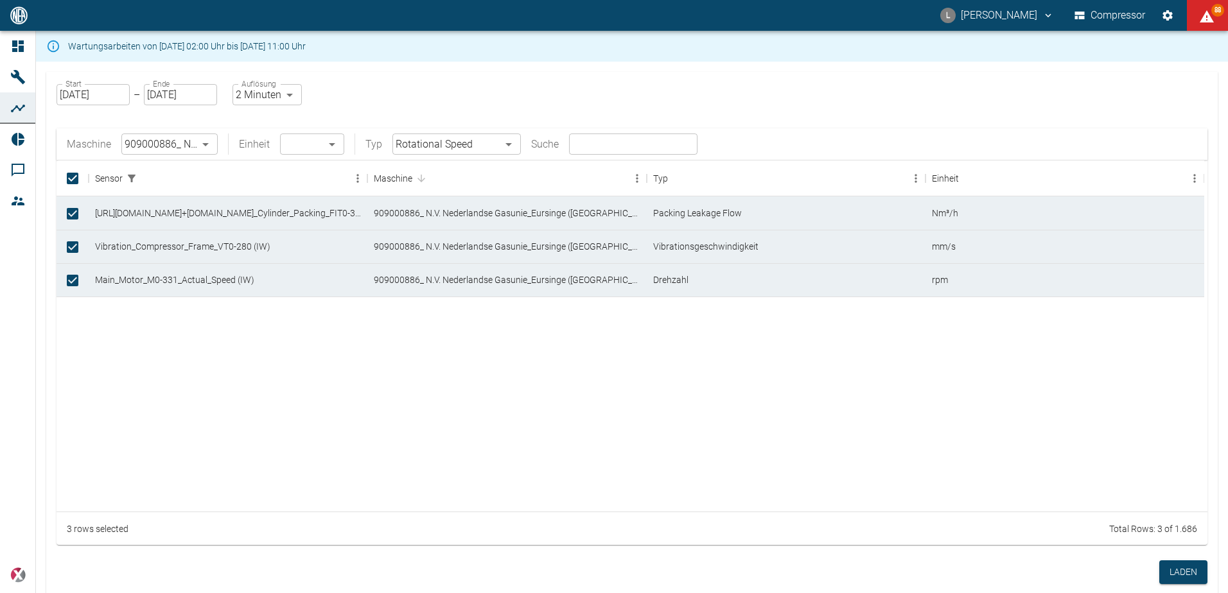
click at [507, 142] on body "L Luca Corigliano Compressor 88 Dashboard Maschinen Analysen Reports Kommentare…" at bounding box center [614, 296] width 1228 height 593
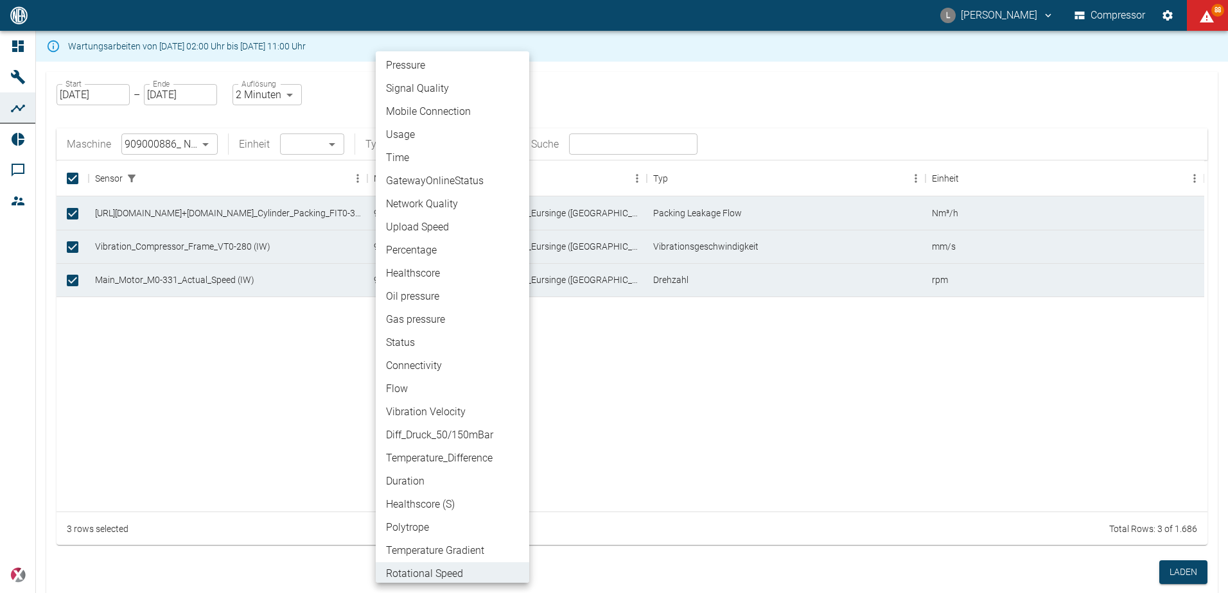
scroll to position [0, 0]
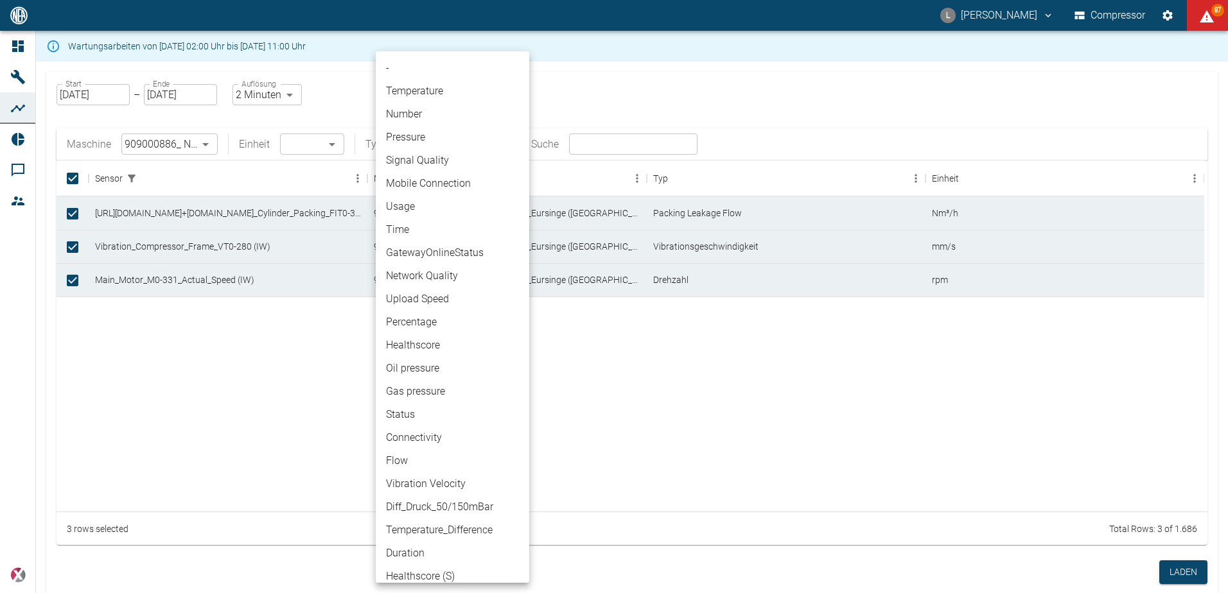
click at [468, 139] on li "Pressure" at bounding box center [452, 137] width 153 height 23
type input "Pressure"
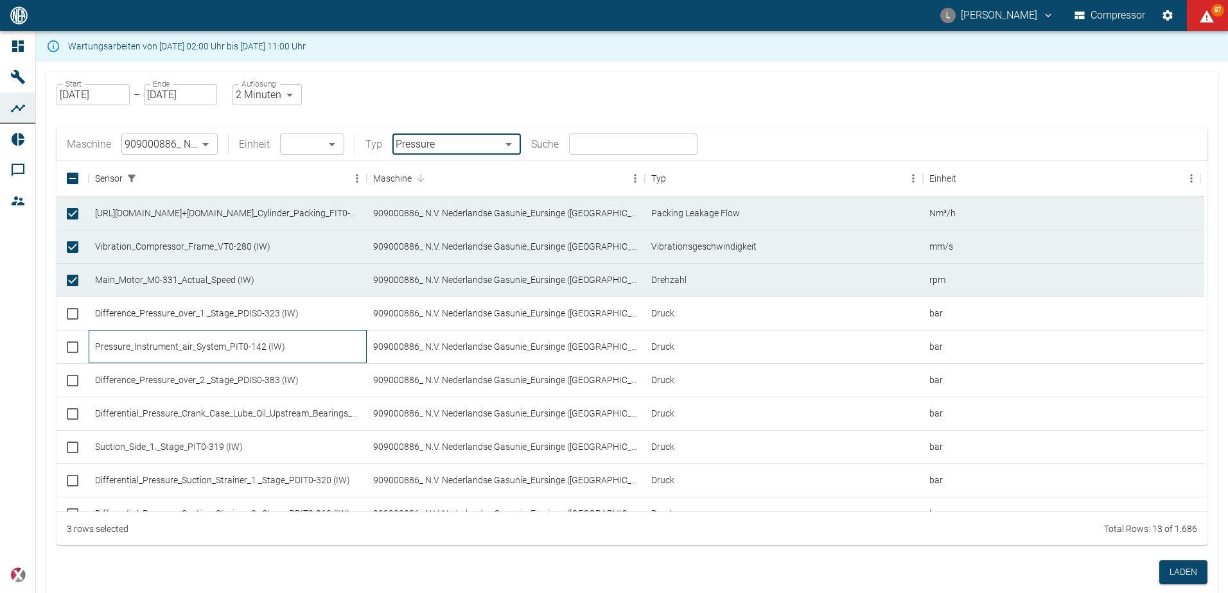
click at [159, 347] on div "Pressure_Instrument_air_System_PIT0-142 (IW)" at bounding box center [228, 346] width 278 height 33
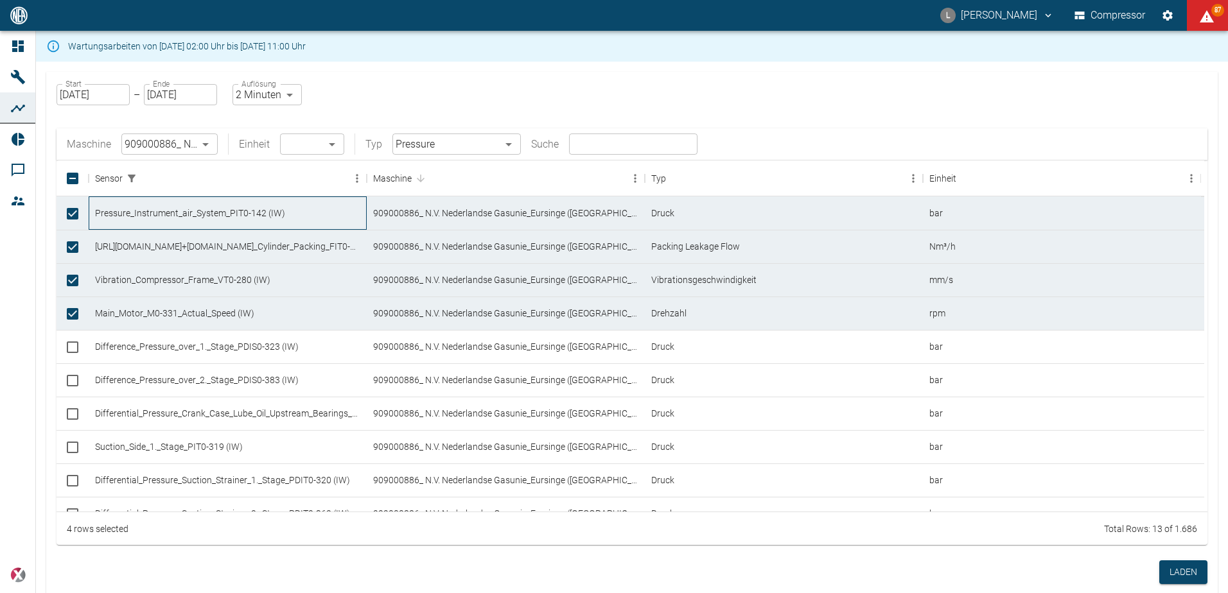
checkbox input "true"
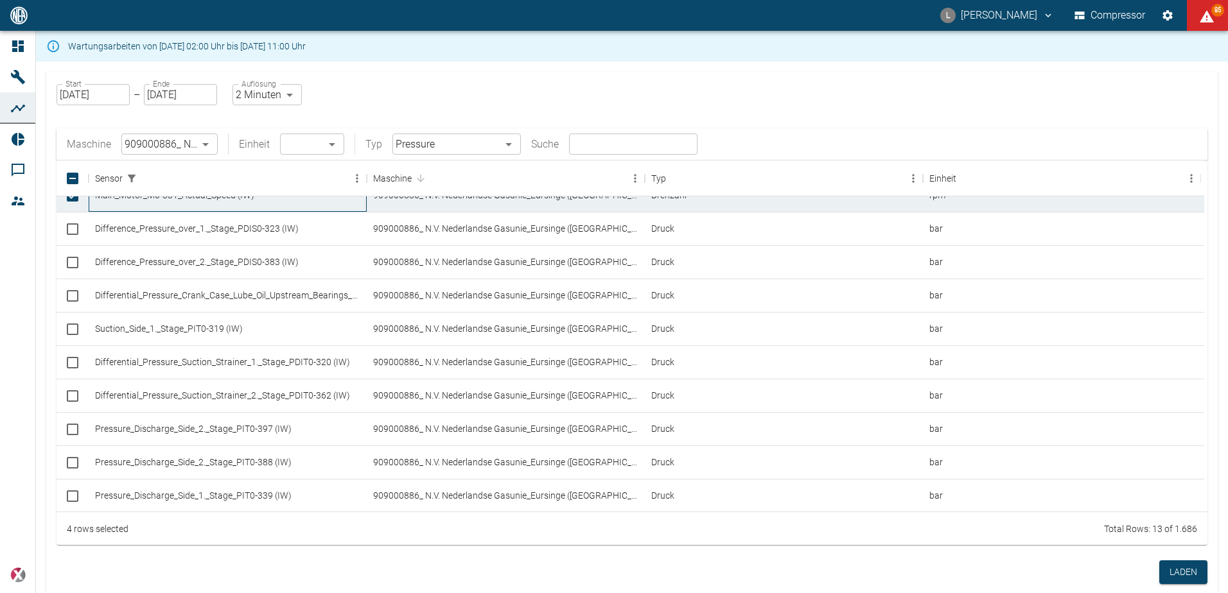
scroll to position [107, 0]
click at [172, 332] on div "Suction_Side_1._Stage_PIT0-319 (IW)" at bounding box center [228, 327] width 278 height 33
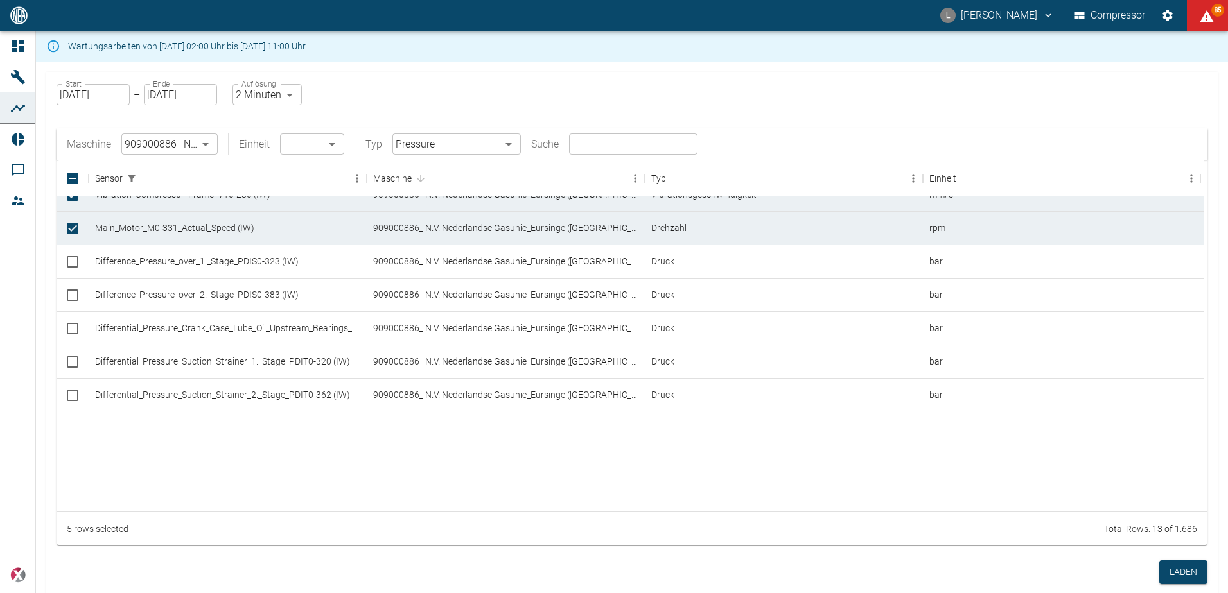
checkbox input "true"
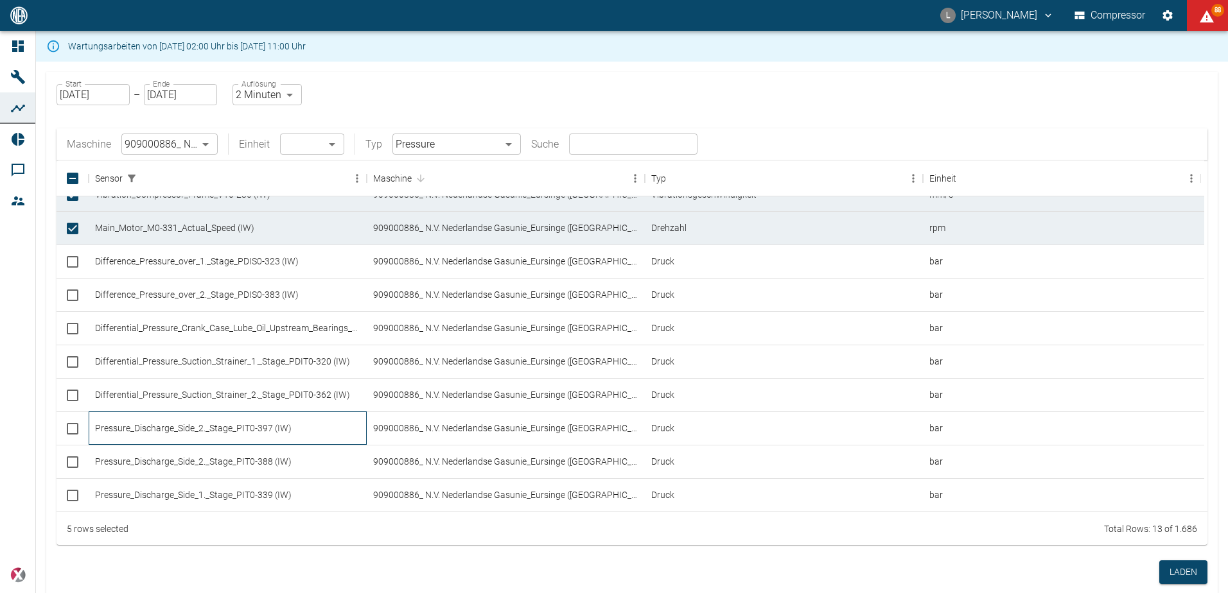
click at [334, 435] on div "Pressure_Discharge_Side_2._Stage_PIT0-397 (IW)" at bounding box center [228, 428] width 278 height 33
checkbox input "true"
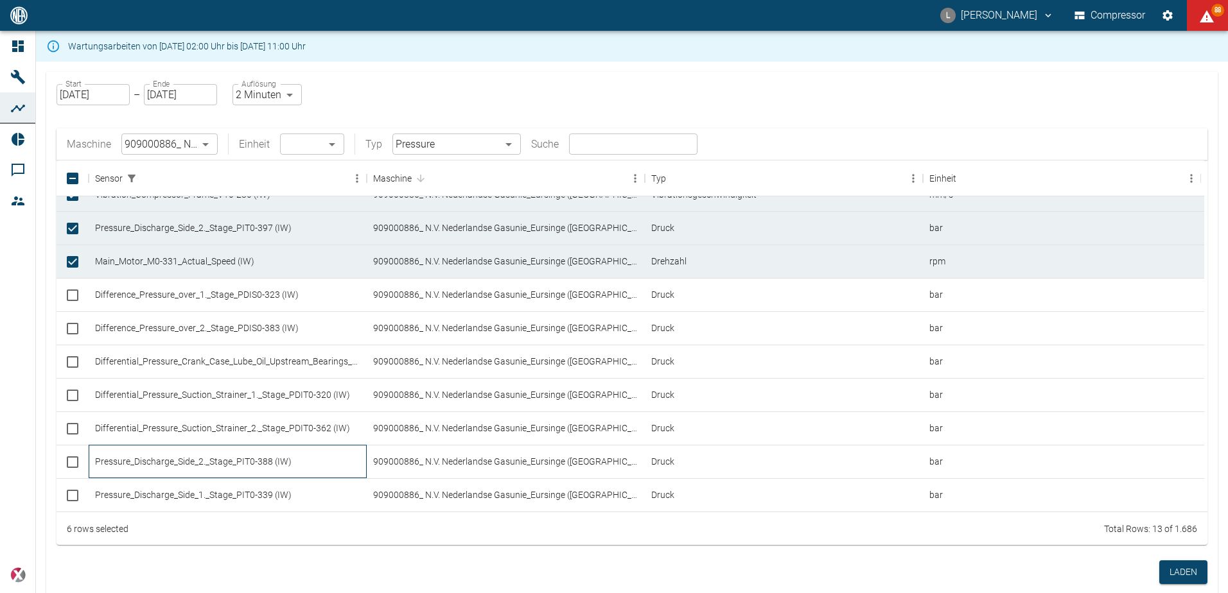
click at [329, 454] on div "Pressure_Discharge_Side_2._Stage_PIT0-388 (IW)" at bounding box center [228, 461] width 278 height 33
checkbox input "true"
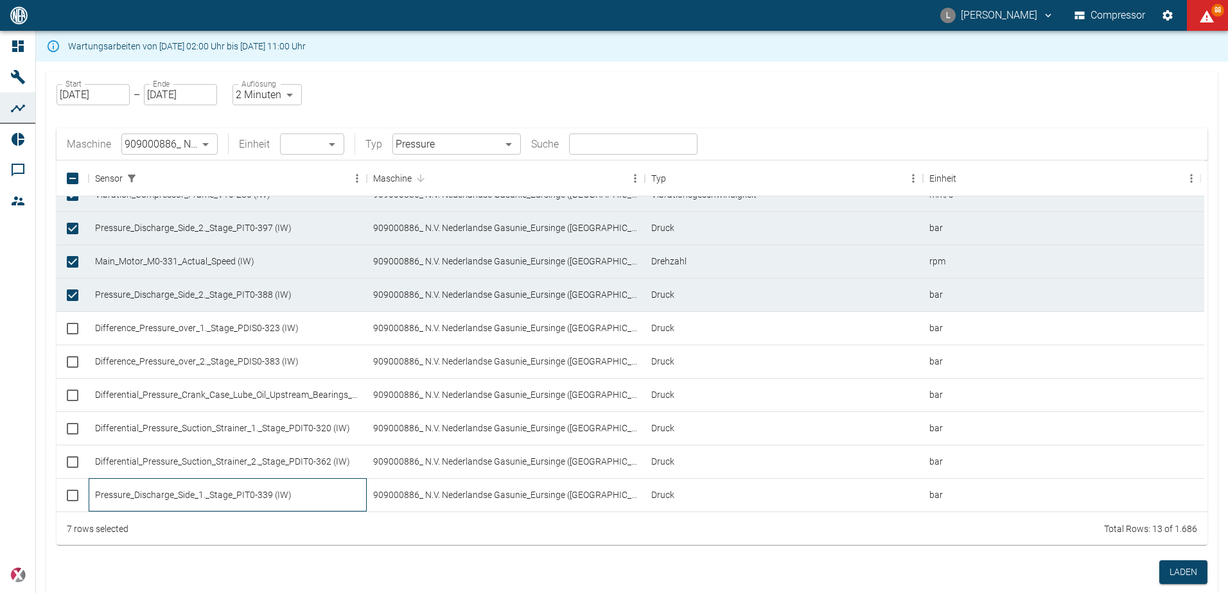
click at [326, 482] on div "Pressure_Discharge_Side_1._Stage_PIT0-339 (IW)" at bounding box center [228, 494] width 278 height 33
checkbox input "true"
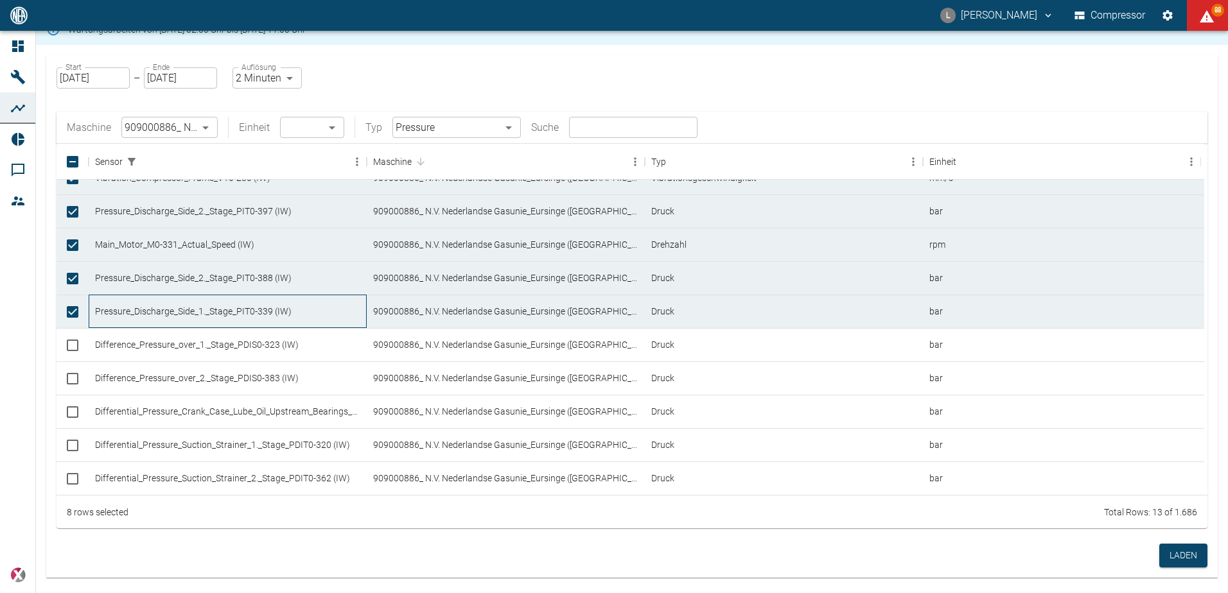
scroll to position [22, 0]
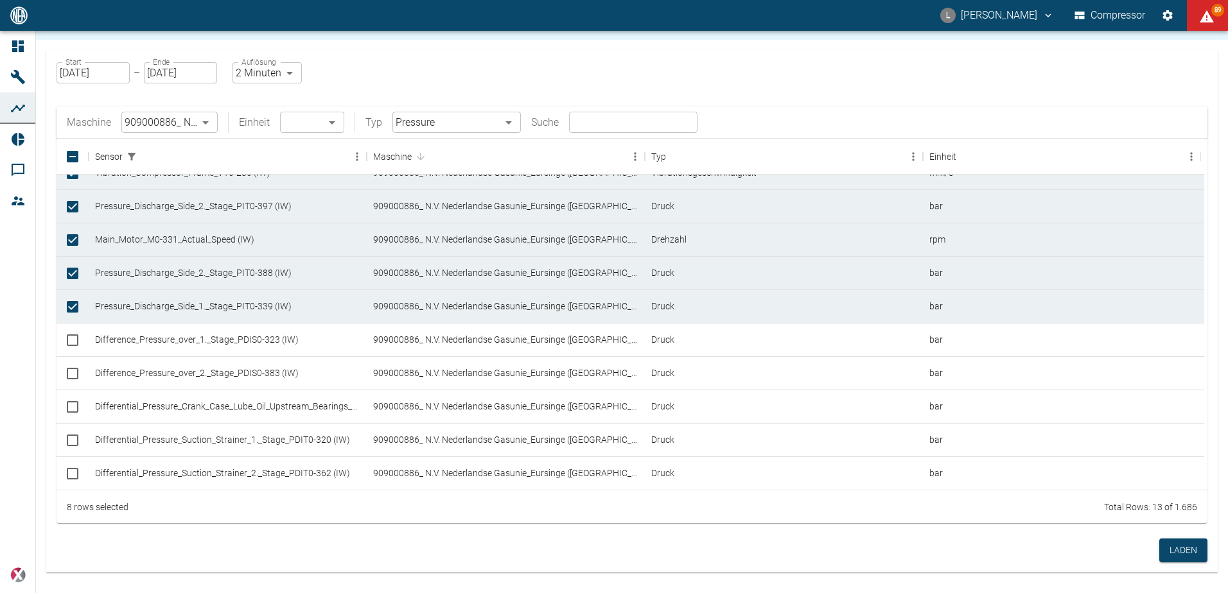
click at [287, 69] on body "L Luca Corigliano Compressor 89 Dashboard Maschinen Analysen Reports Kommentare…" at bounding box center [614, 296] width 1228 height 593
click at [286, 101] on li "1 Sekunde" at bounding box center [267, 100] width 72 height 23
type input "1sec"
click at [1179, 547] on button "Laden" at bounding box center [1183, 551] width 48 height 24
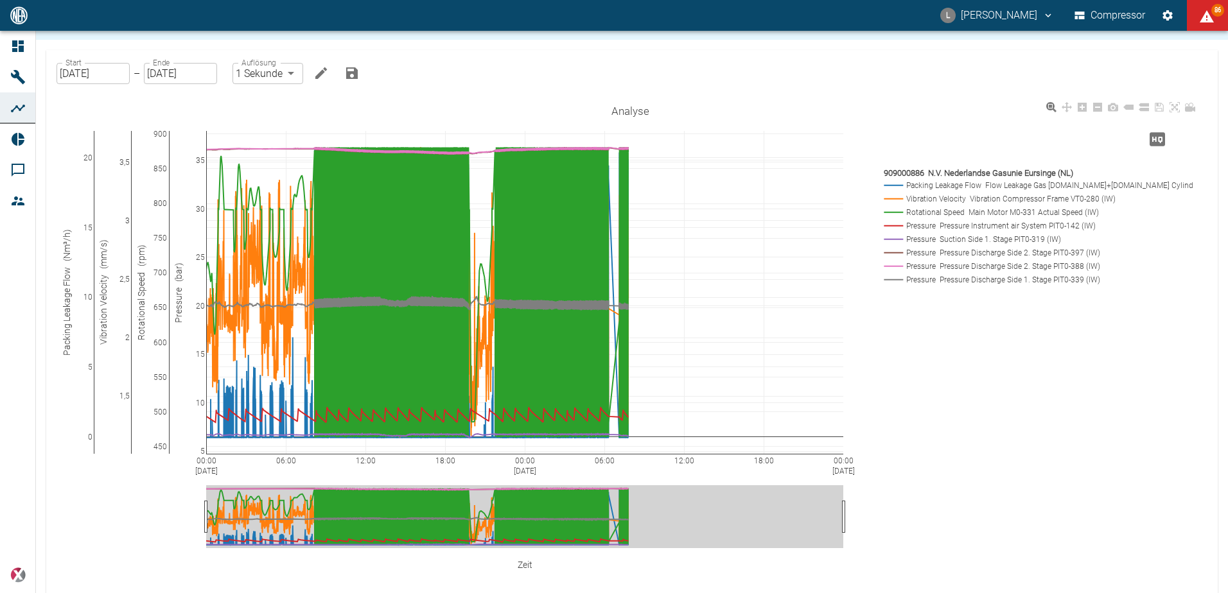
click at [934, 211] on rect at bounding box center [1034, 212] width 309 height 12
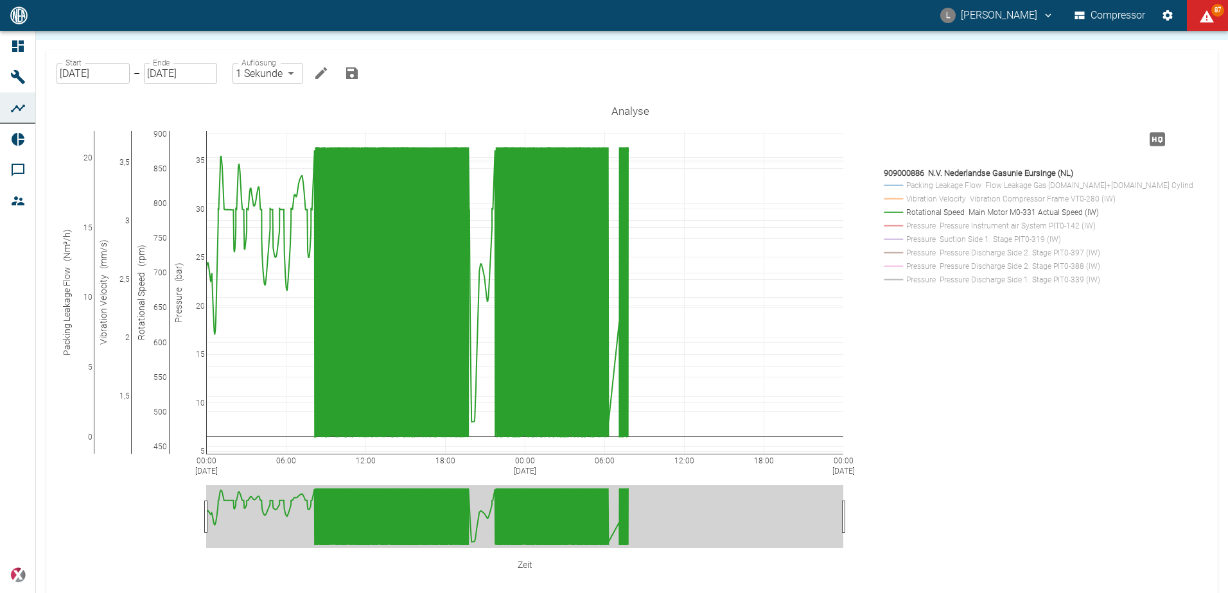
drag, startPoint x: 167, startPoint y: 138, endPoint x: 151, endPoint y: 139, distance: 16.1
click at [962, 215] on rect at bounding box center [1034, 212] width 309 height 12
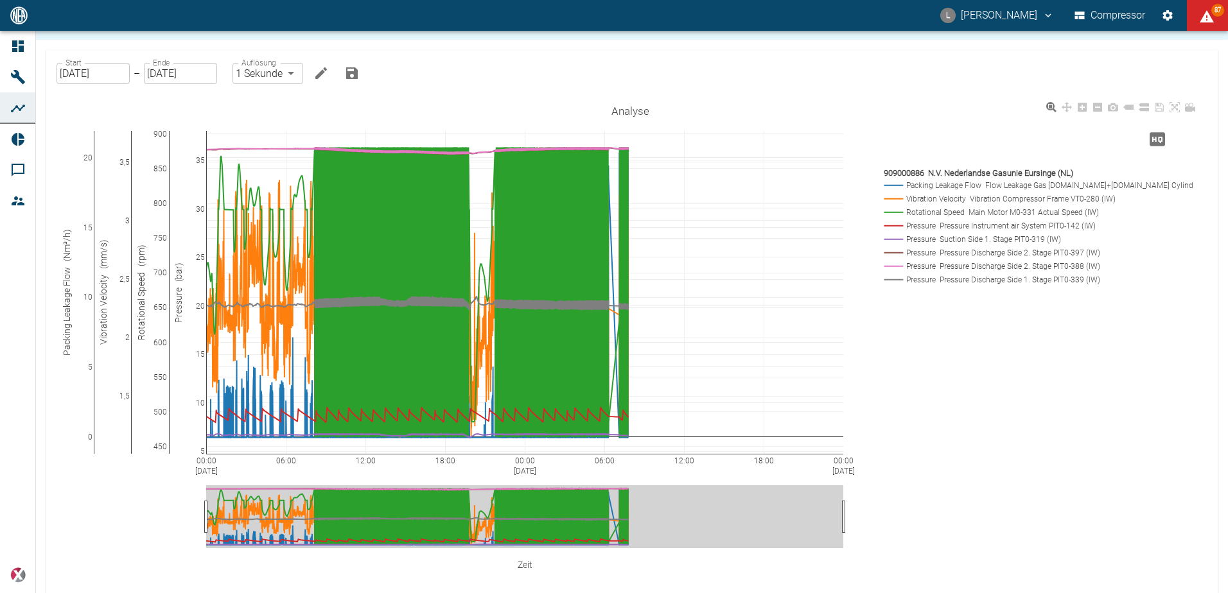
click at [922, 213] on rect at bounding box center [1034, 212] width 309 height 12
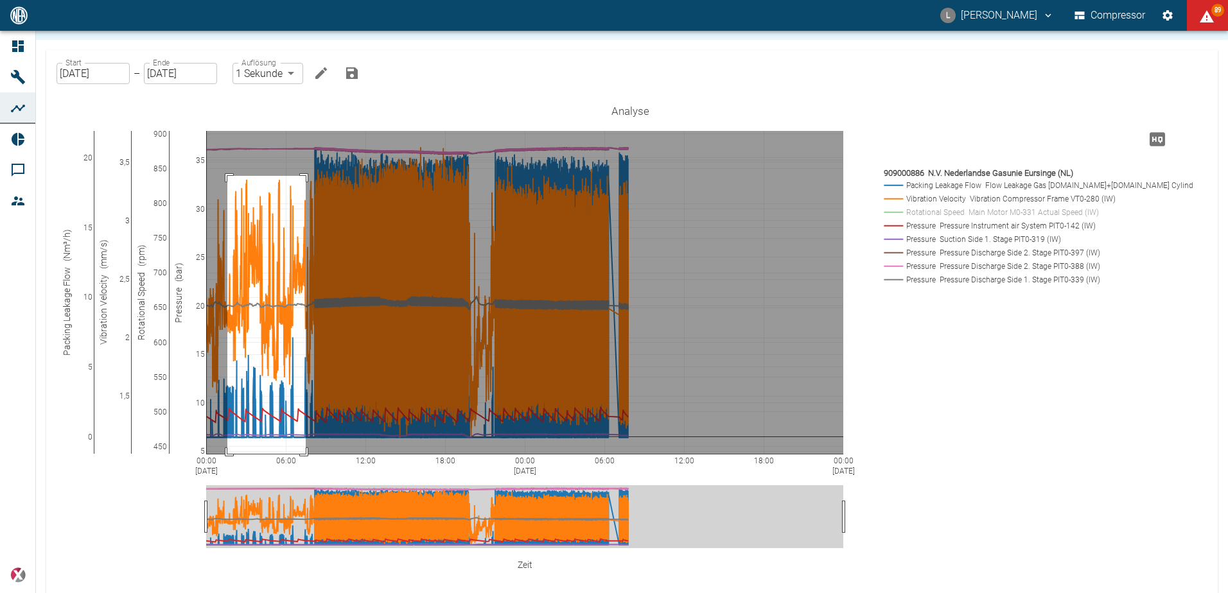
drag, startPoint x: 227, startPoint y: 176, endPoint x: 306, endPoint y: 462, distance: 296.2
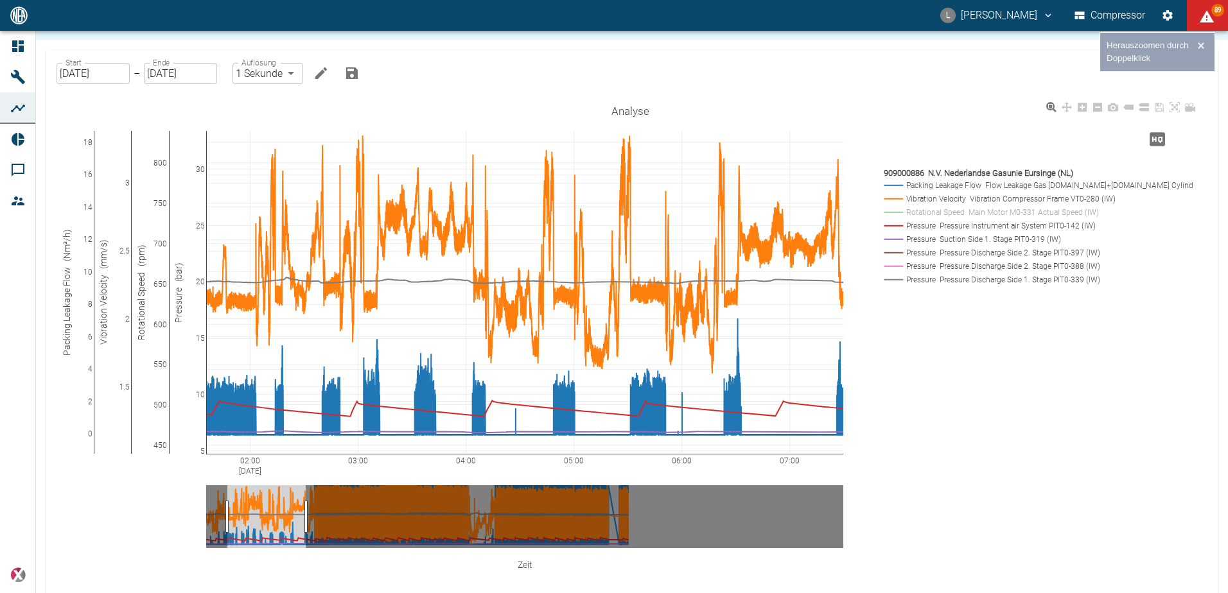
click at [996, 207] on rect at bounding box center [1034, 212] width 309 height 12
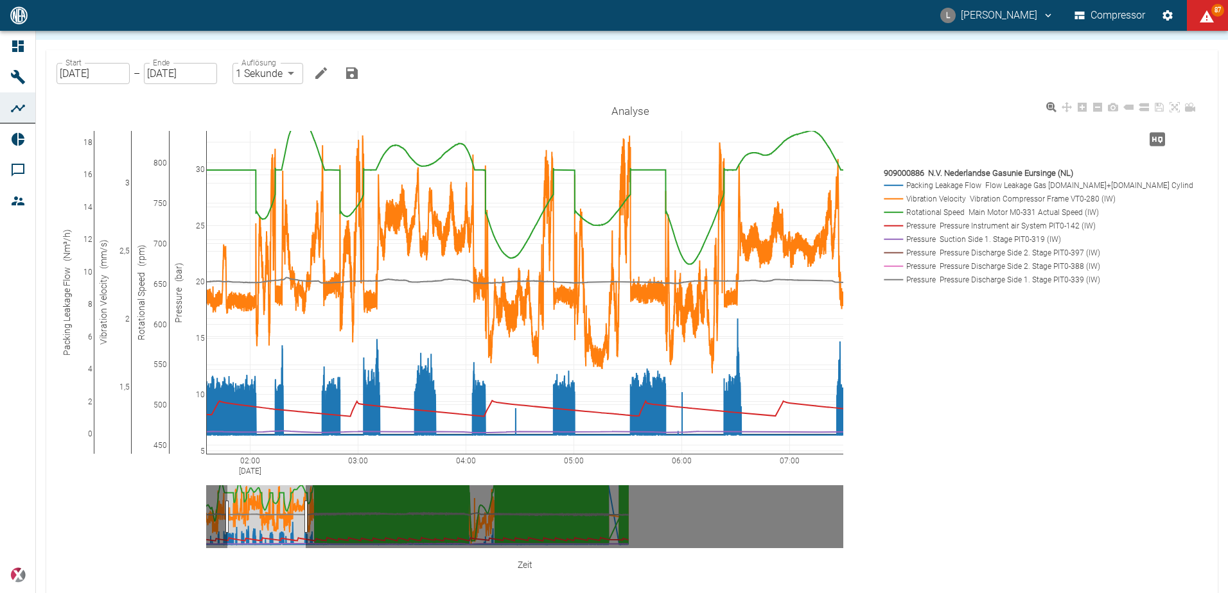
drag, startPoint x: 980, startPoint y: 388, endPoint x: 966, endPoint y: 411, distance: 26.9
click at [966, 411] on div "02:00 Aug 10, 2025 03:00 04:00 05:00 06:00 07:00 0 2 4 6 8 10 12 14 16 18 1,5 2…" at bounding box center [630, 356] width 1137 height 514
click at [1038, 502] on div "02:00 Aug 10, 2025 03:00 04:00 05:00 06:00 07:00 0 2 4 6 8 10 12 14 16 18 1,5 2…" at bounding box center [630, 356] width 1137 height 514
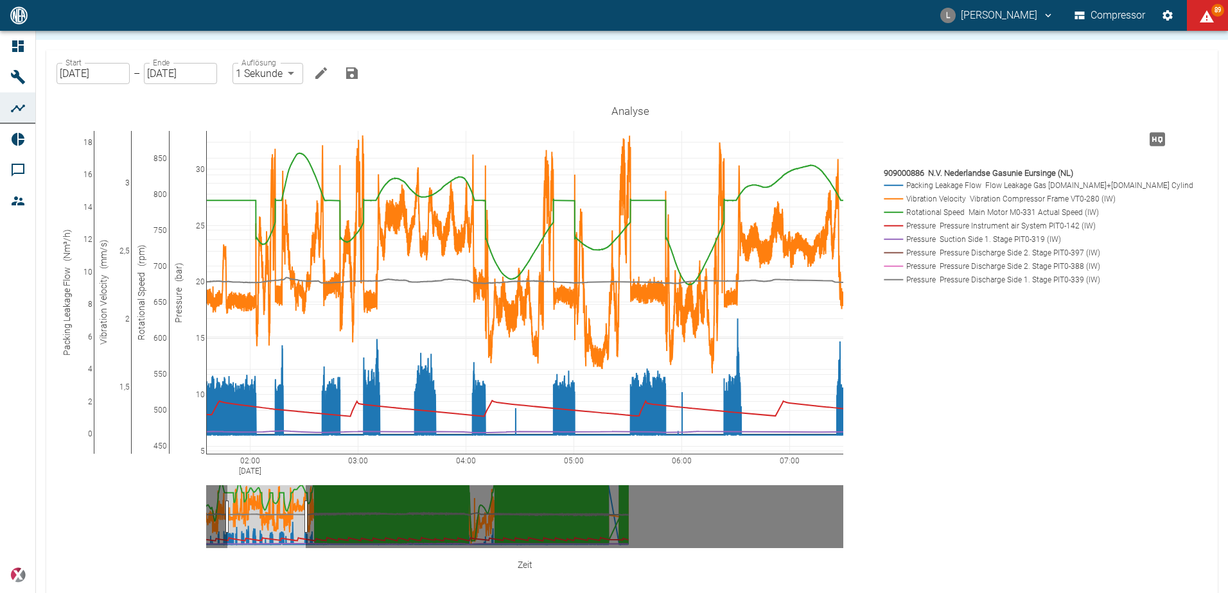
drag, startPoint x: 164, startPoint y: 134, endPoint x: 142, endPoint y: 169, distance: 41.0
drag, startPoint x: 205, startPoint y: 134, endPoint x: 211, endPoint y: 142, distance: 9.8
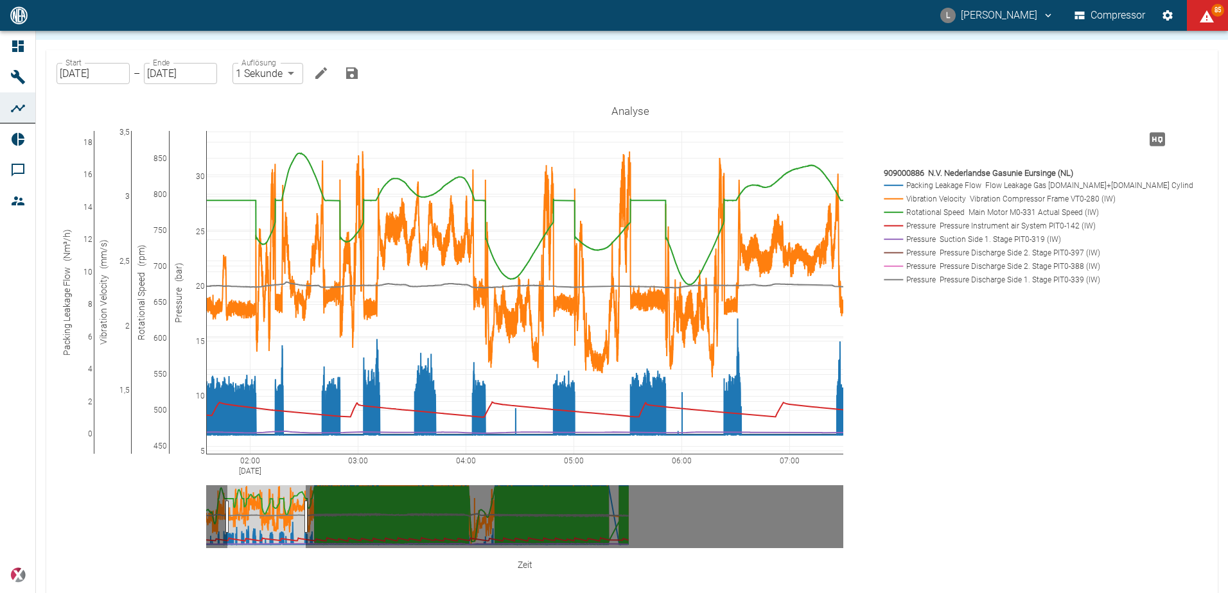
drag, startPoint x: 125, startPoint y: 133, endPoint x: 137, endPoint y: 149, distance: 20.2
click at [965, 354] on div "02:00 Aug 10, 2025 03:00 04:00 05:00 06:00 07:00 0 2 4 6 8 10 12 14 16 18 1,5 2…" at bounding box center [630, 356] width 1137 height 514
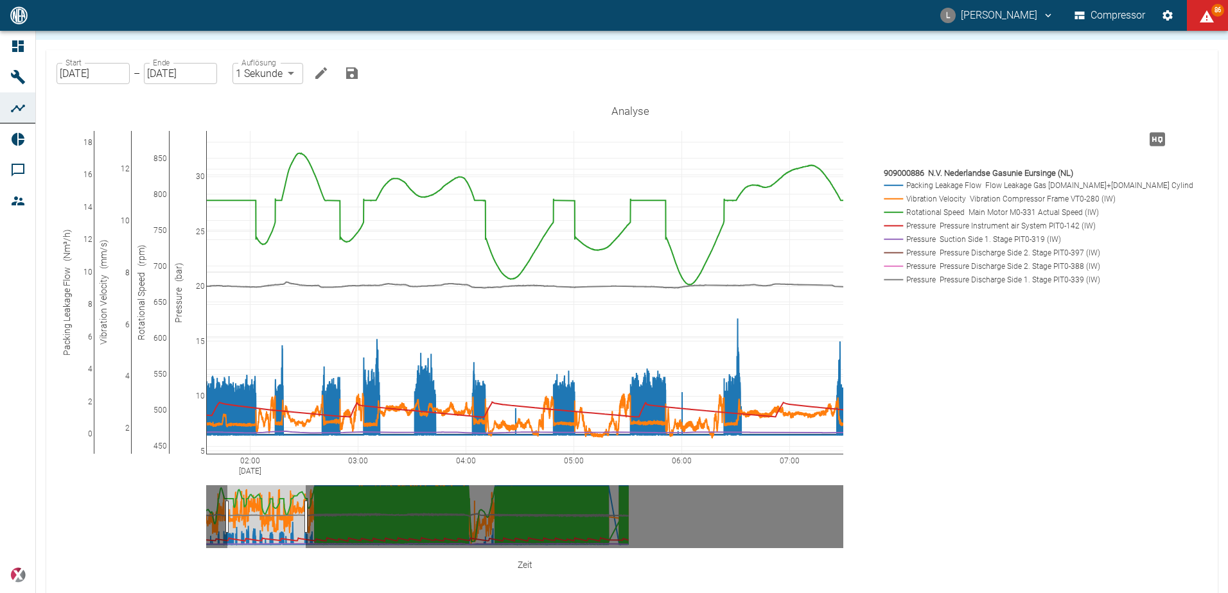
drag, startPoint x: 129, startPoint y: 132, endPoint x: 79, endPoint y: 390, distance: 262.9
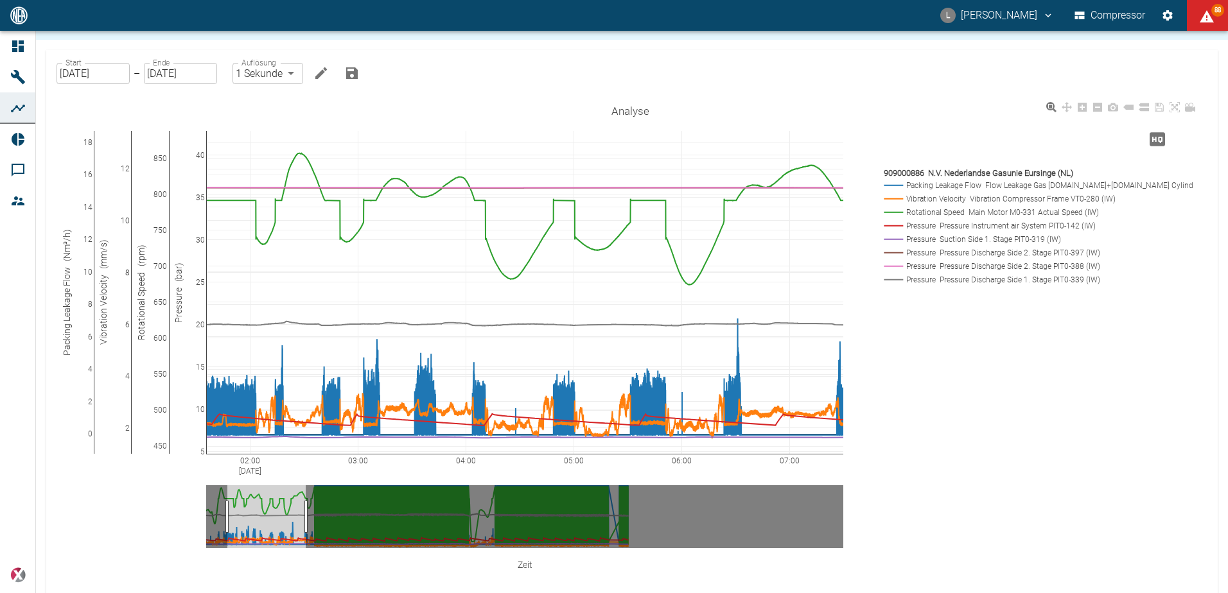
drag, startPoint x: 204, startPoint y: 137, endPoint x: 143, endPoint y: 162, distance: 65.9
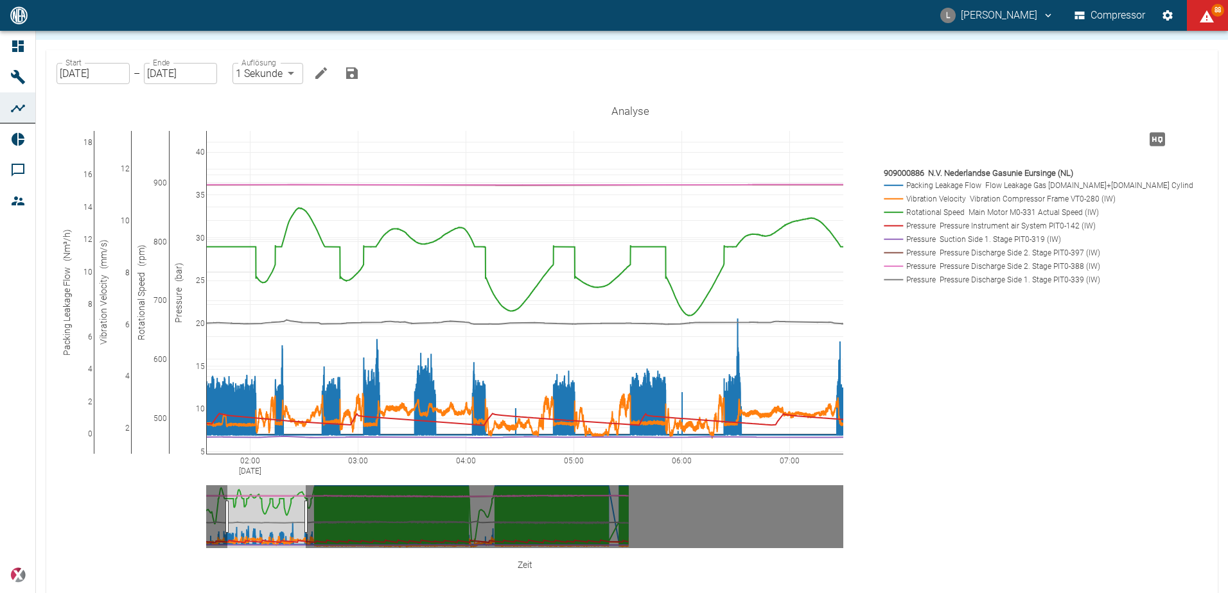
drag, startPoint x: 165, startPoint y: 134, endPoint x: 189, endPoint y: 193, distance: 63.9
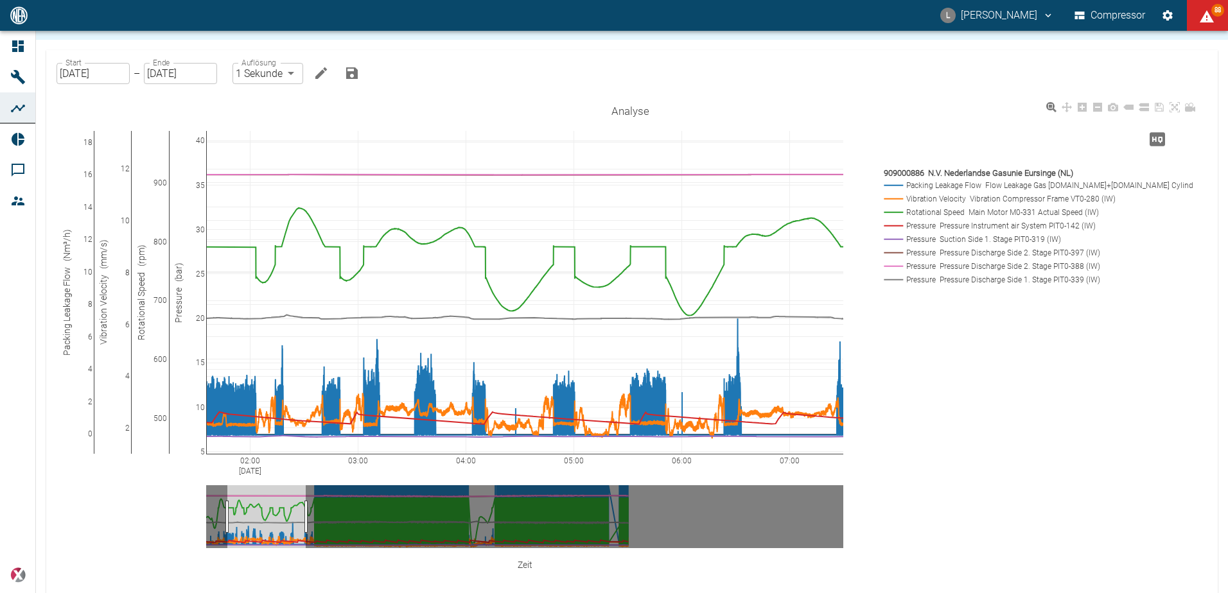
drag, startPoint x: 204, startPoint y: 135, endPoint x: 153, endPoint y: 121, distance: 52.2
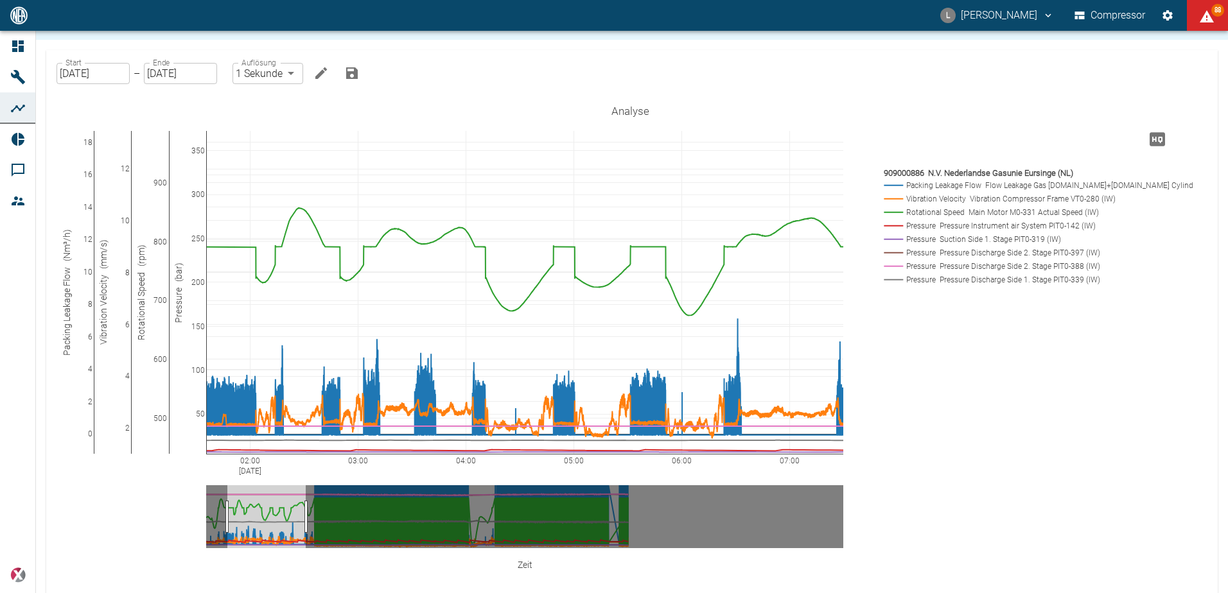
drag, startPoint x: 204, startPoint y: 135, endPoint x: 193, endPoint y: 482, distance: 346.2
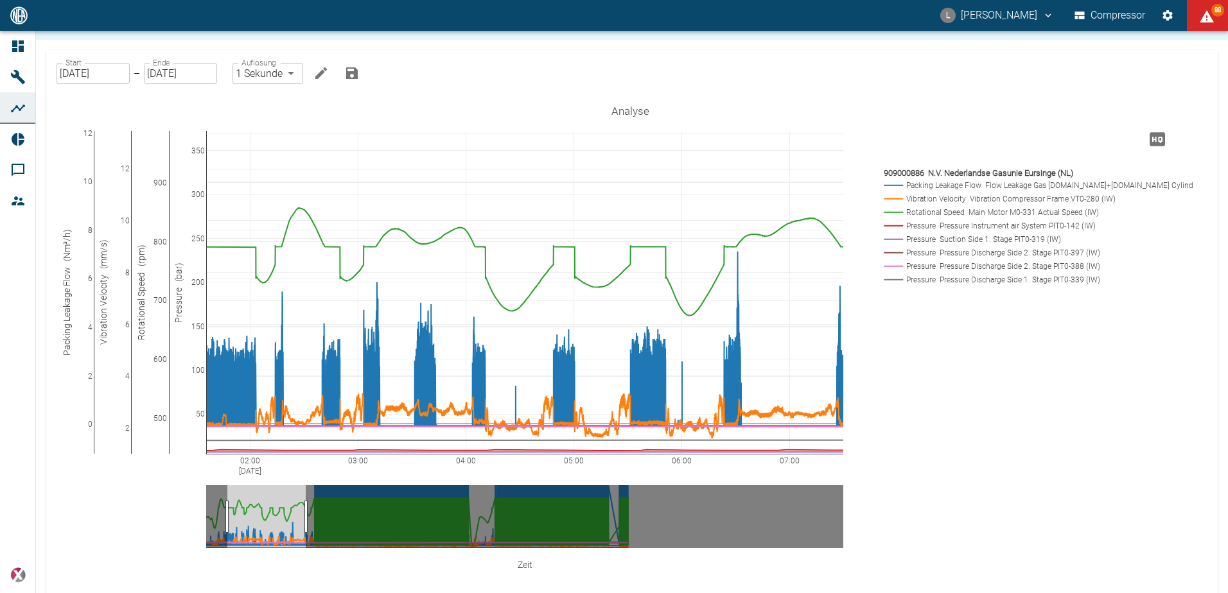
drag, startPoint x: 90, startPoint y: 136, endPoint x: 71, endPoint y: 74, distance: 64.4
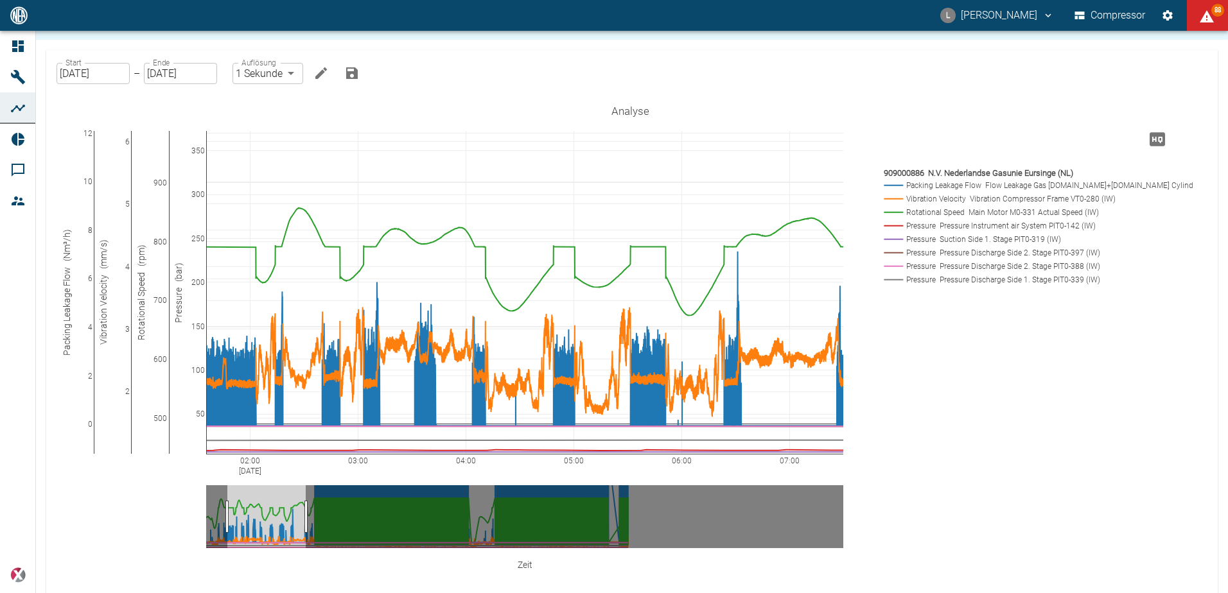
drag, startPoint x: 122, startPoint y: 146, endPoint x: 127, endPoint y: 51, distance: 94.5
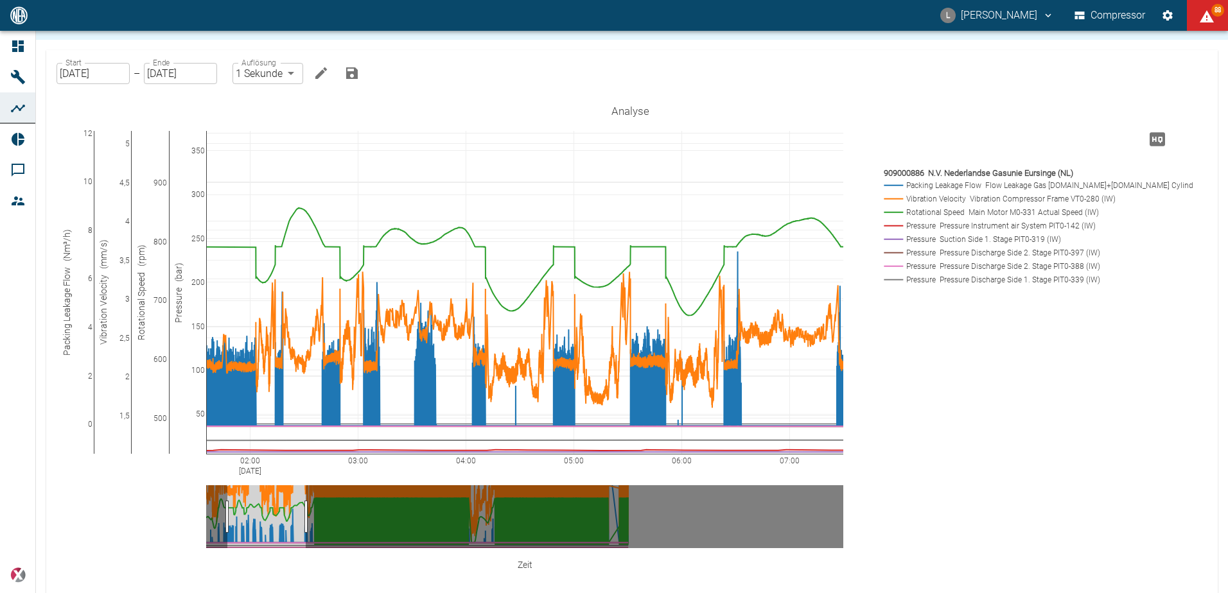
drag, startPoint x: 125, startPoint y: 137, endPoint x: 128, endPoint y: 363, distance: 226.0
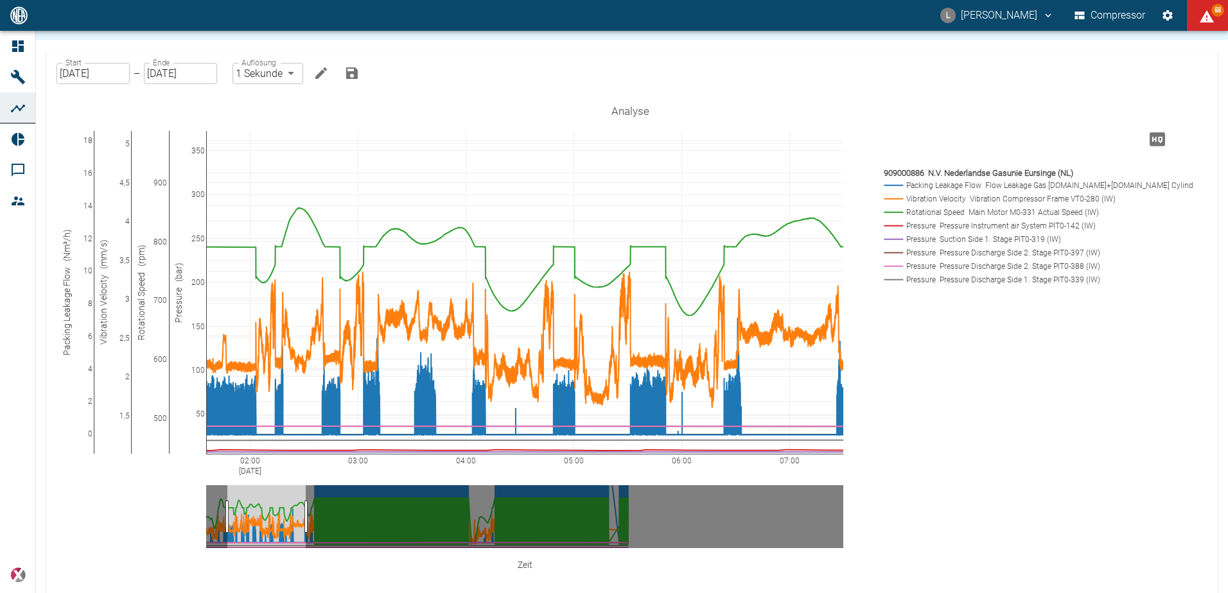
drag, startPoint x: 91, startPoint y: 143, endPoint x: 89, endPoint y: 249, distance: 105.9
drag, startPoint x: 202, startPoint y: 137, endPoint x: 197, endPoint y: 225, distance: 88.1
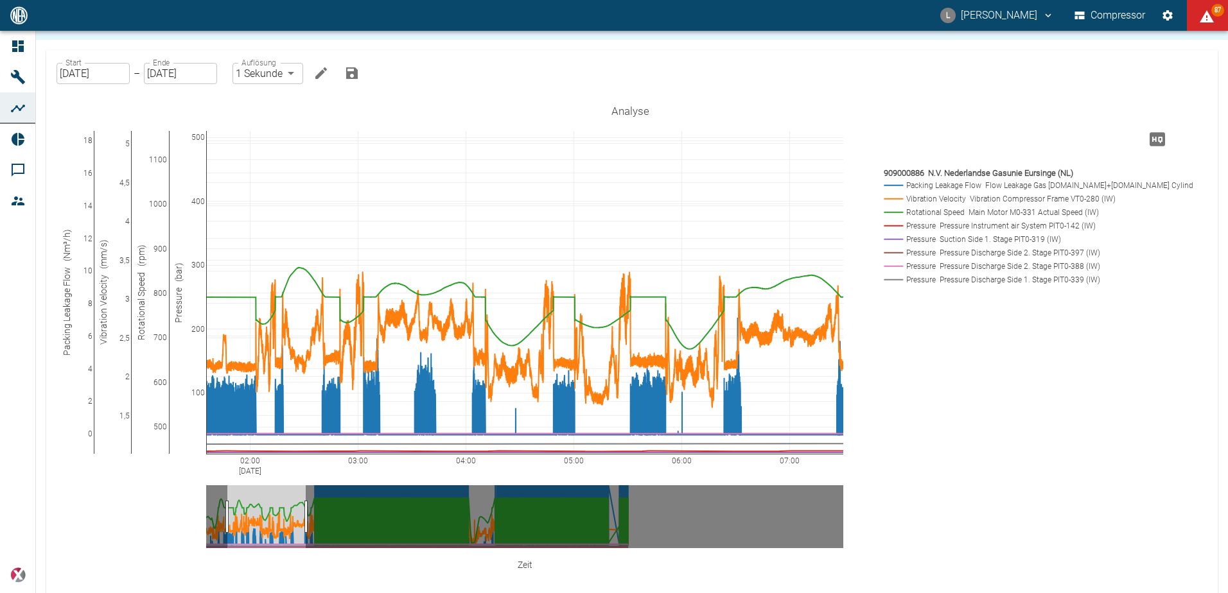
drag, startPoint x: 167, startPoint y: 136, endPoint x: 164, endPoint y: 214, distance: 78.4
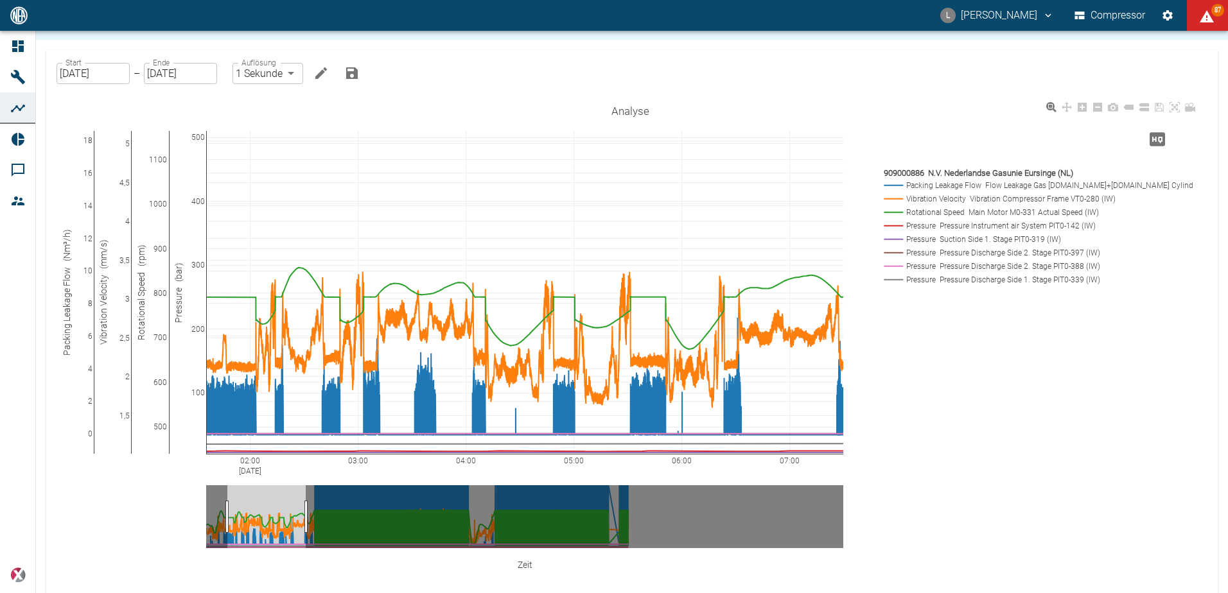
click at [1127, 481] on div "02:00 Aug 10, 2025 03:00 04:00 05:00 06:00 07:00 0 10 2 4 6 8 12 14 16 18 2 1,5…" at bounding box center [630, 356] width 1137 height 514
drag, startPoint x: 201, startPoint y: 135, endPoint x: 203, endPoint y: 142, distance: 6.7
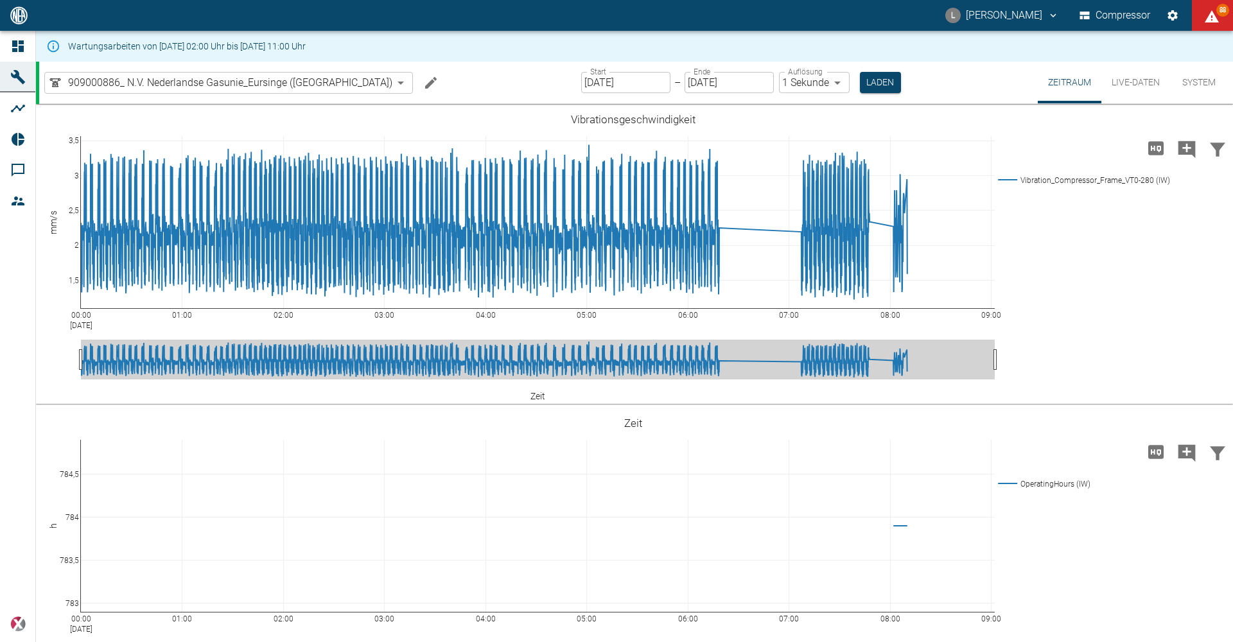
scroll to position [1990, 0]
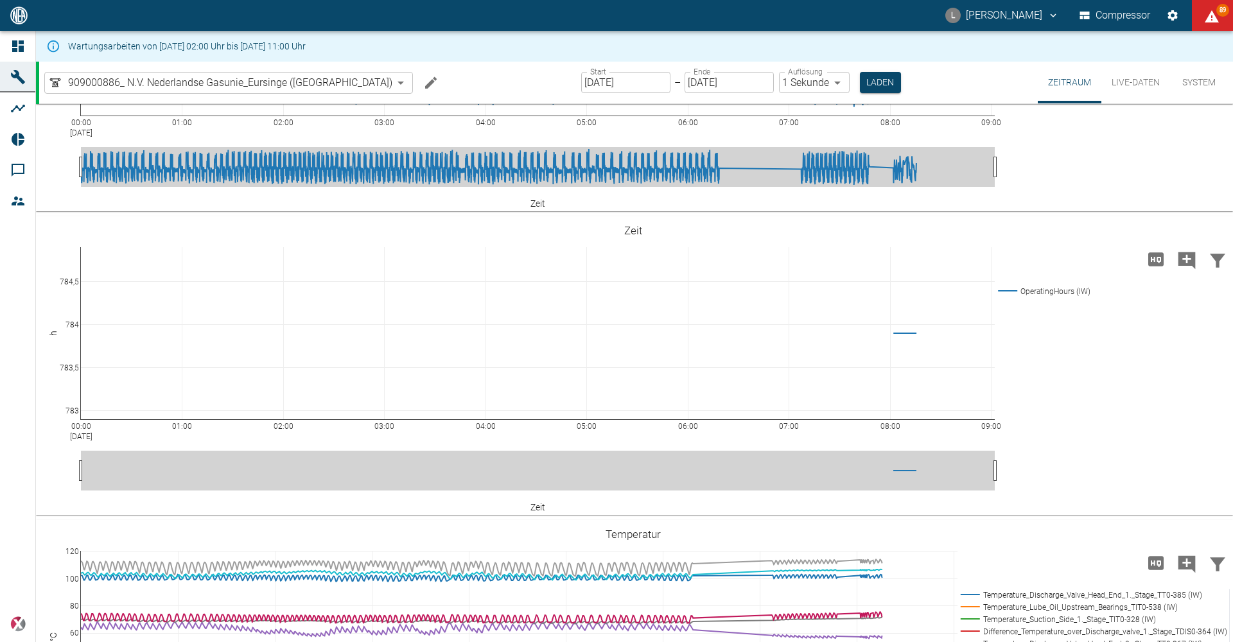
scroll to position [0, 0]
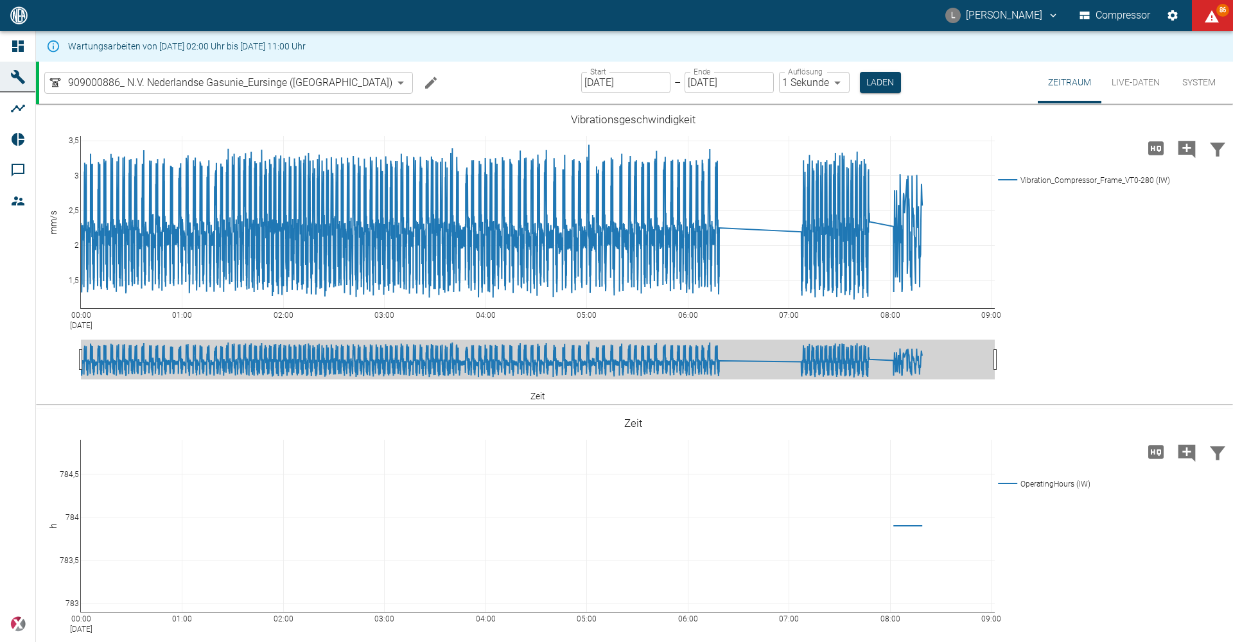
scroll to position [1284, 0]
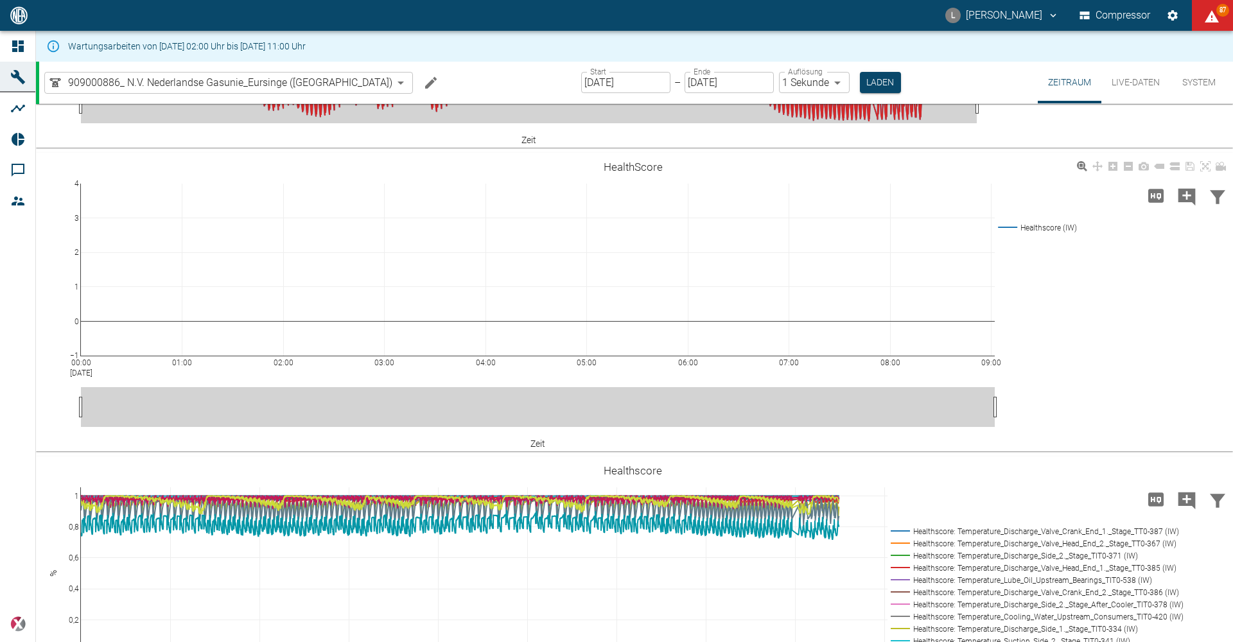
scroll to position [2311, 0]
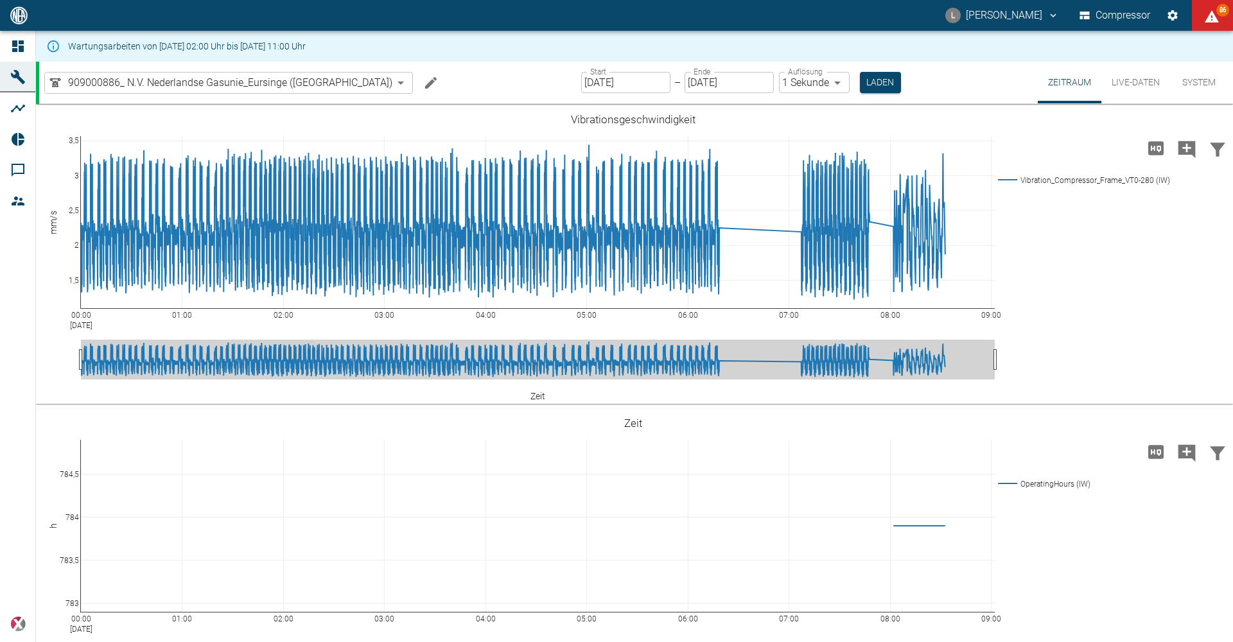
scroll to position [2311, 0]
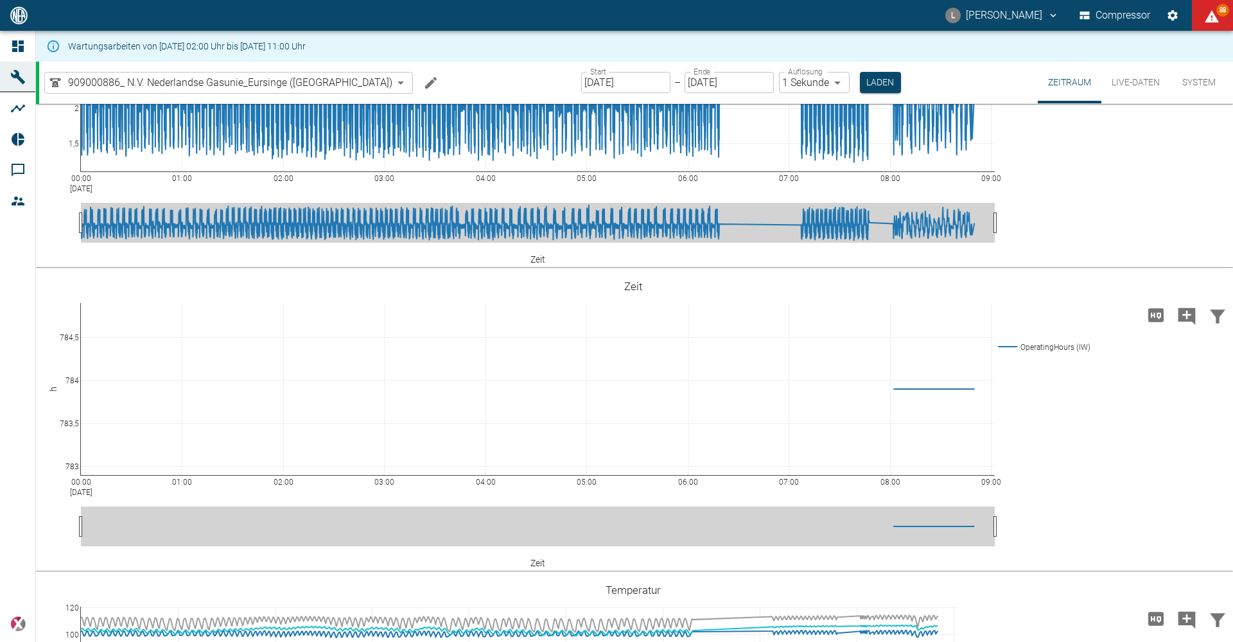
scroll to position [128, 0]
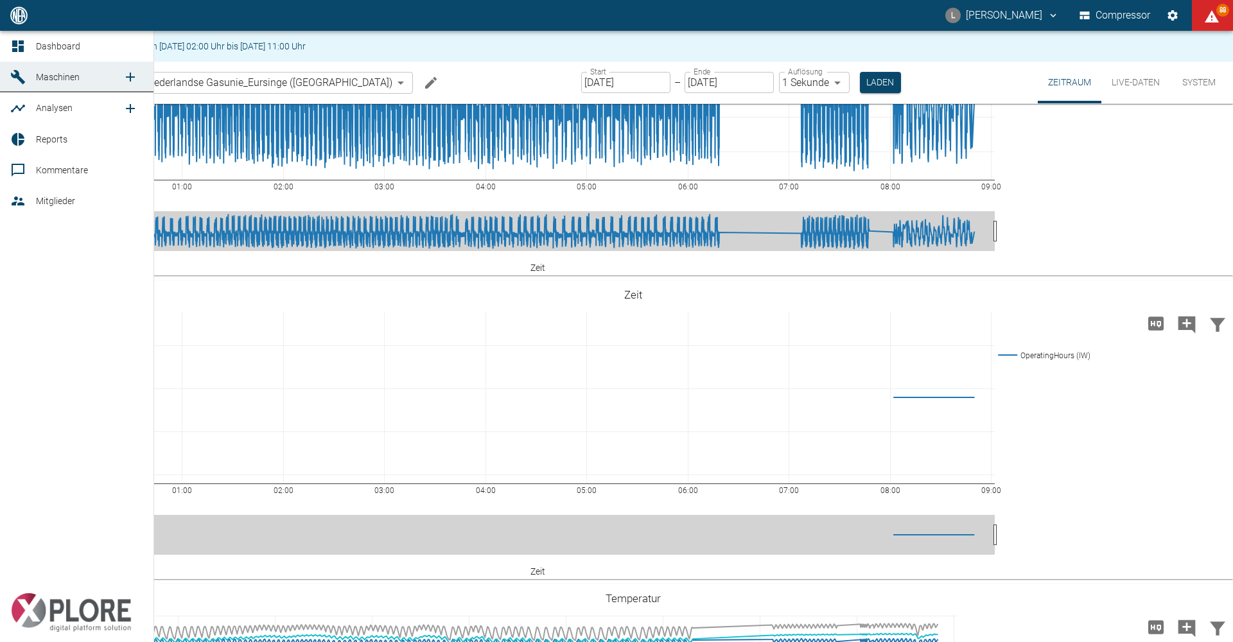
click at [46, 48] on span "Dashboard" at bounding box center [58, 46] width 44 height 10
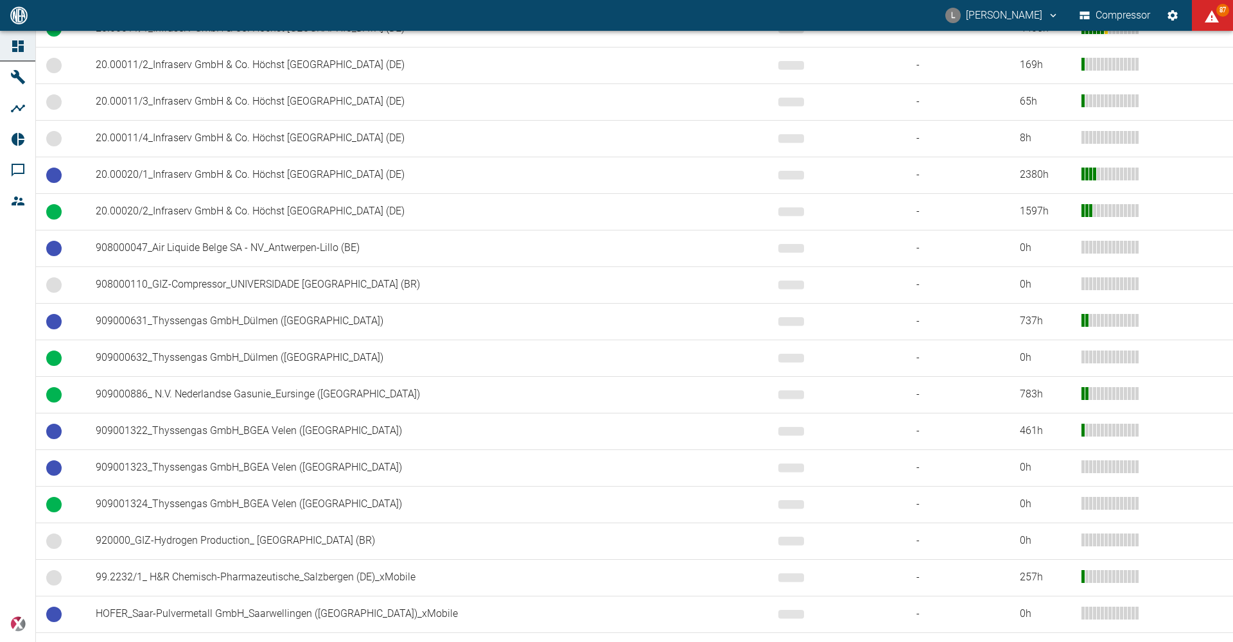
scroll to position [706, 0]
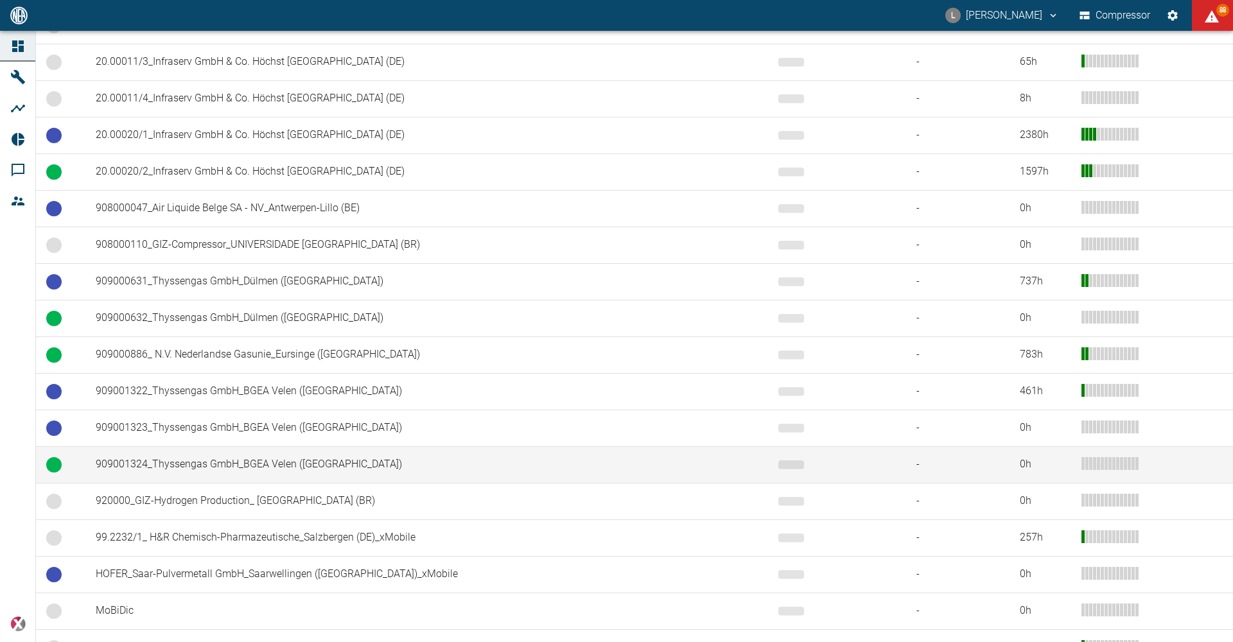
click at [251, 464] on td "909001324_Thyssengas GmbH_BGEA Velen (DE)" at bounding box center [426, 464] width 682 height 37
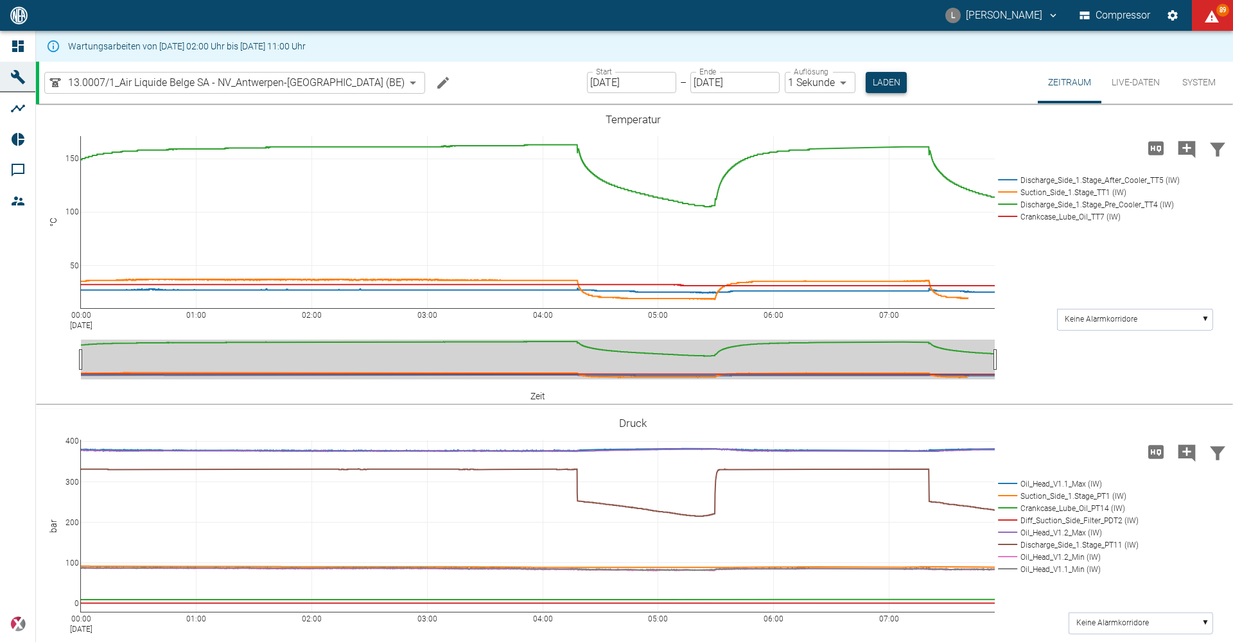
click at [865, 85] on button "Laden" at bounding box center [885, 82] width 41 height 21
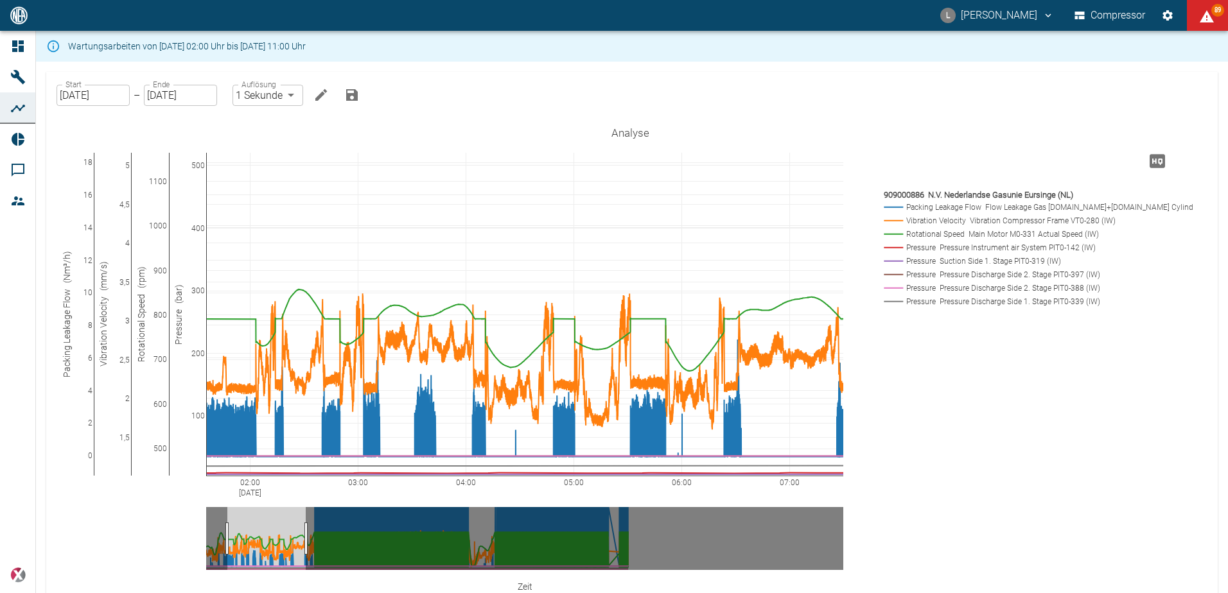
scroll to position [22, 0]
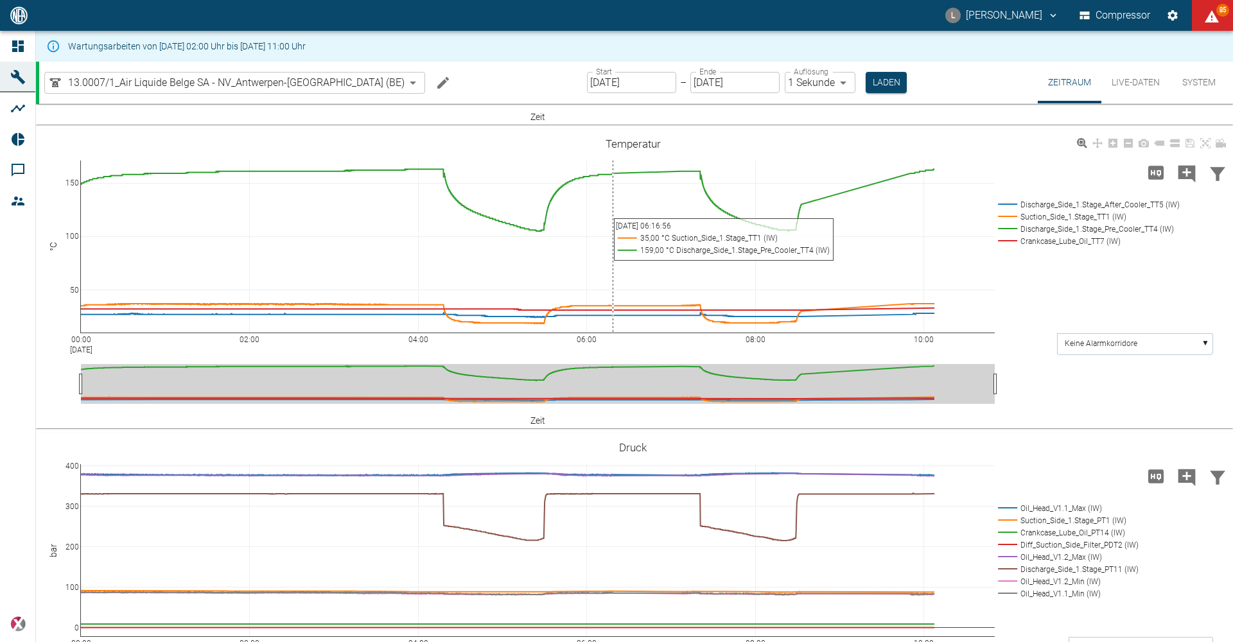
scroll to position [257, 0]
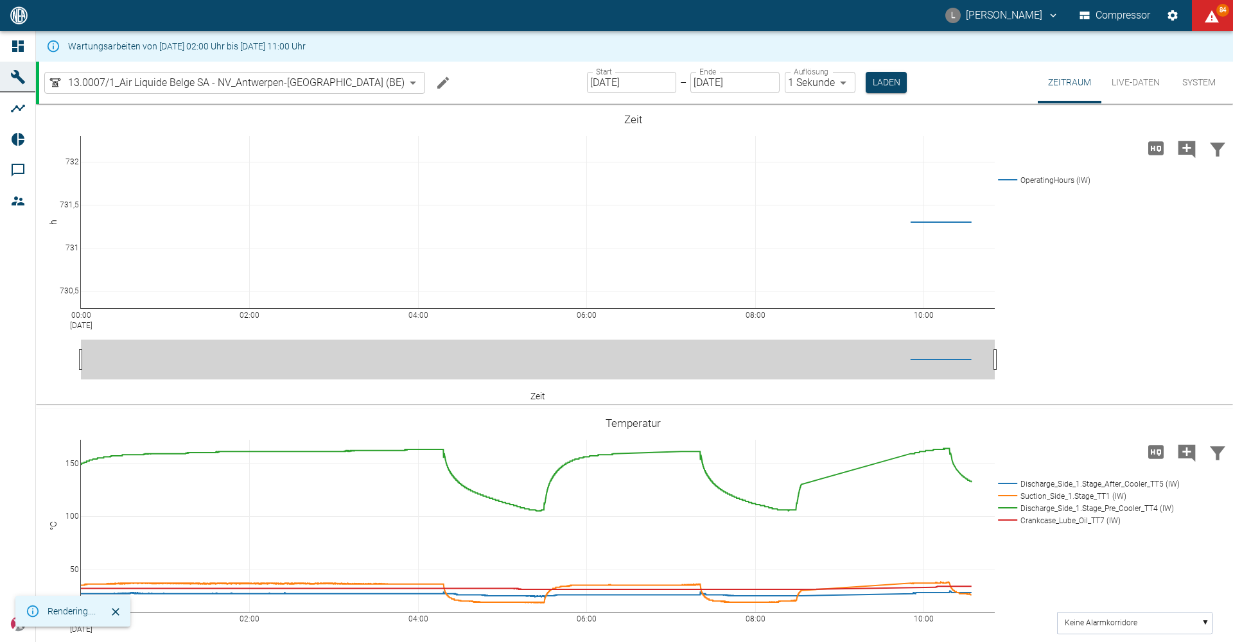
scroll to position [257, 0]
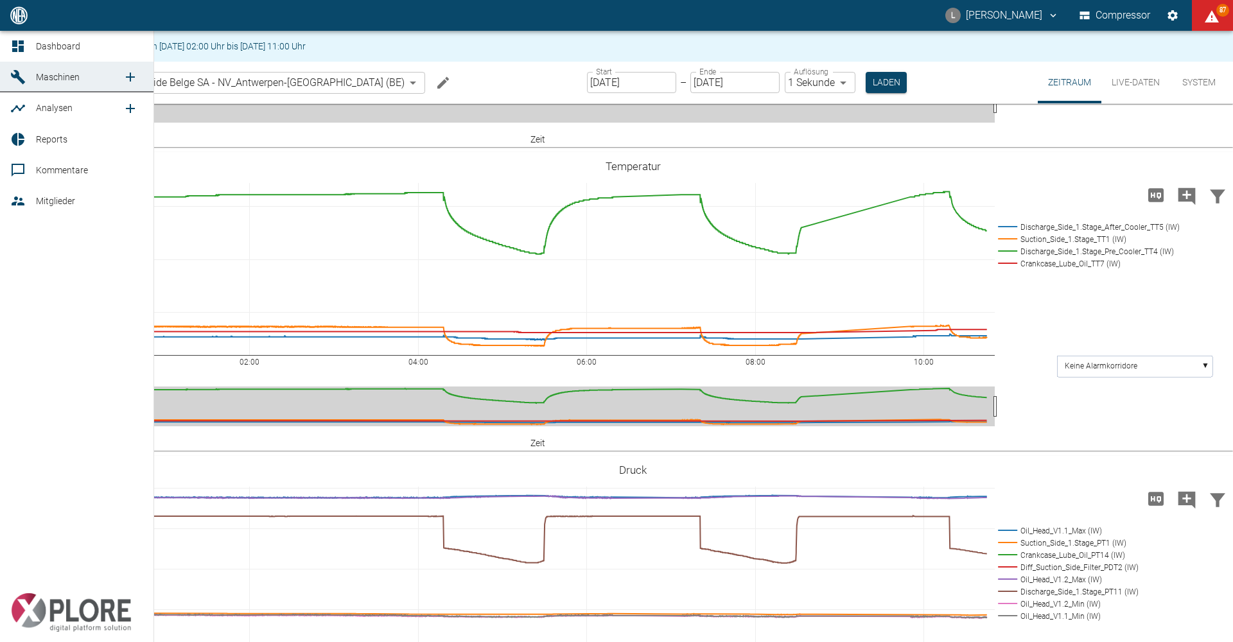
click at [10, 51] on icon at bounding box center [17, 46] width 15 height 15
